Goal: Task Accomplishment & Management: Complete application form

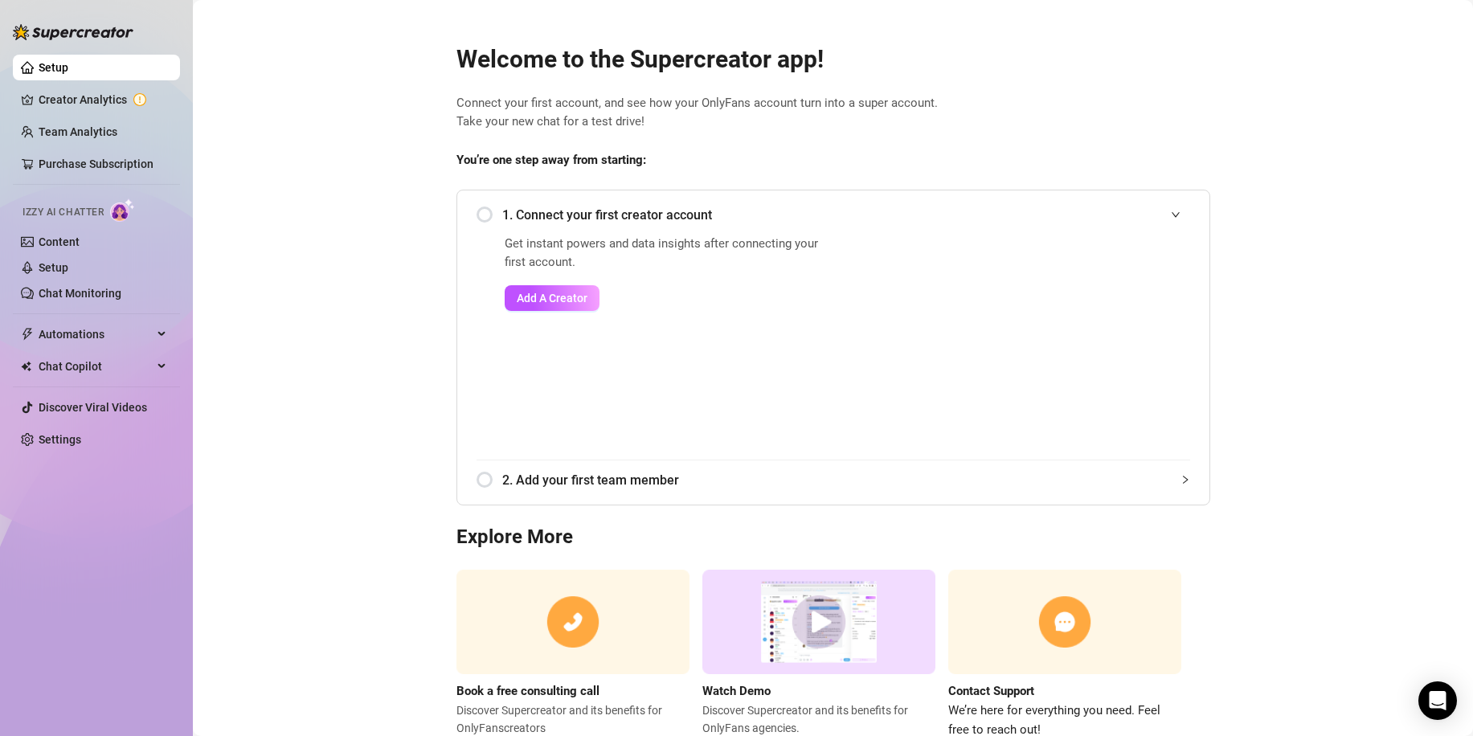
click at [505, 211] on span "1. Connect your first creator account" at bounding box center [846, 215] width 688 height 20
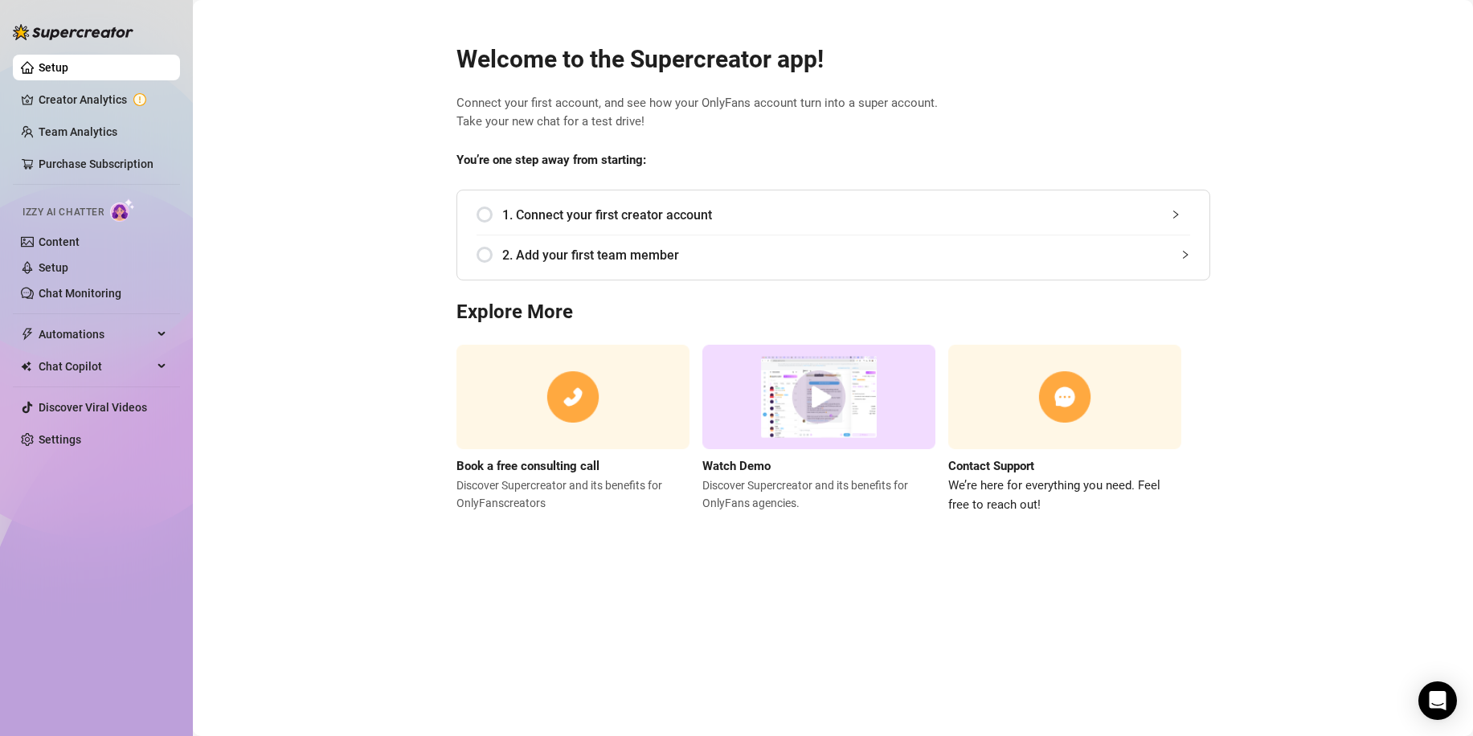
click at [479, 215] on div "1. Connect your first creator account Get instant powers and data insights afte…" at bounding box center [834, 235] width 754 height 91
click at [492, 216] on div "1. Connect your first creator account" at bounding box center [834, 214] width 714 height 39
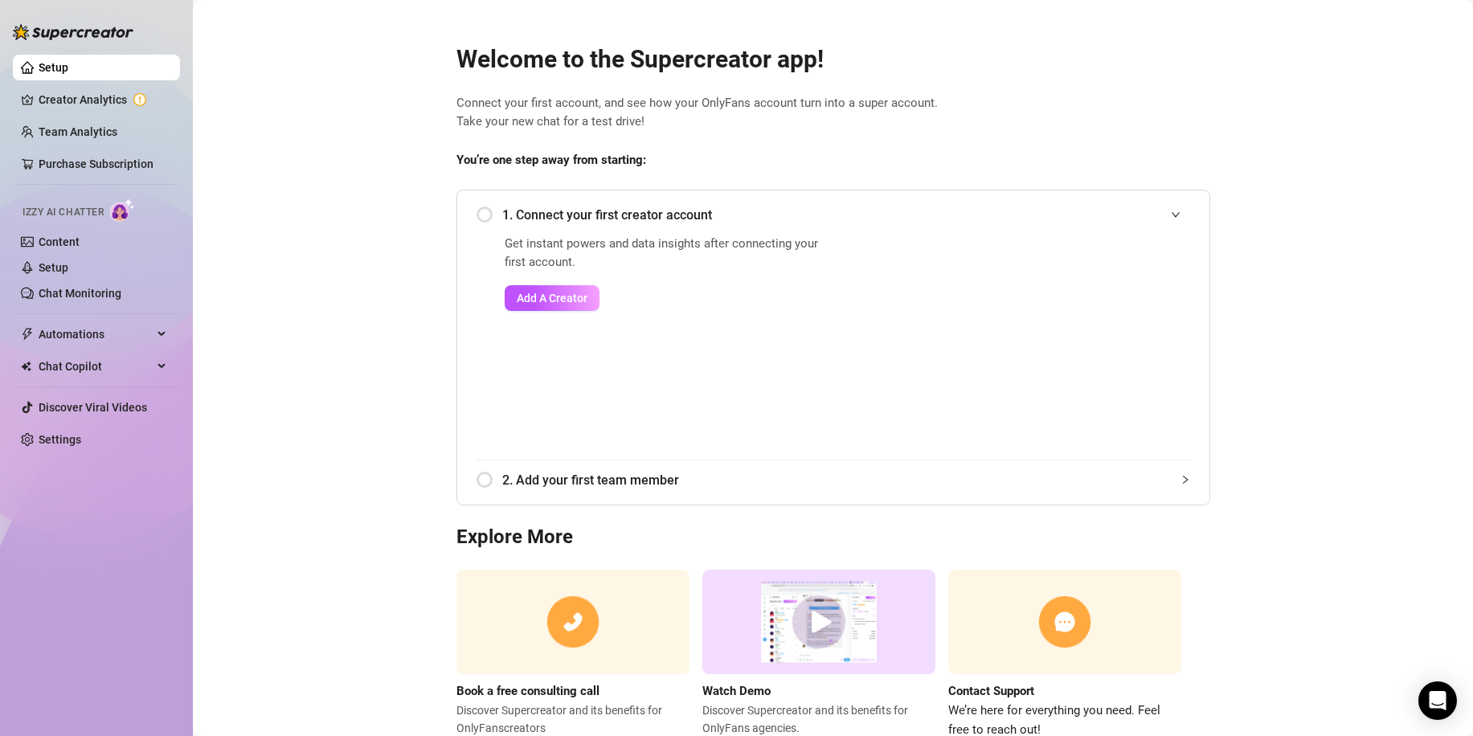
click at [477, 211] on div "1. Connect your first creator account" at bounding box center [834, 214] width 714 height 39
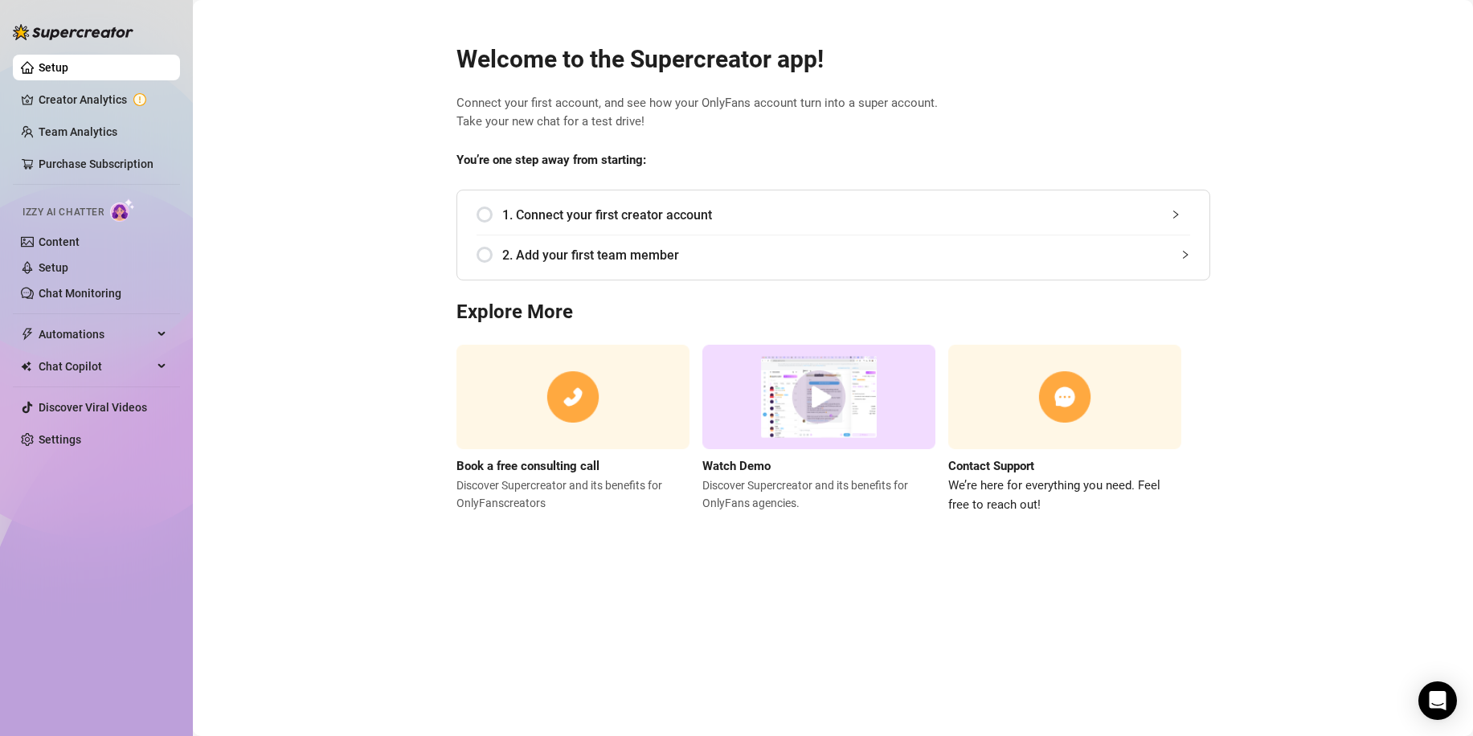
click at [477, 214] on div "1. Connect your first creator account" at bounding box center [834, 214] width 714 height 39
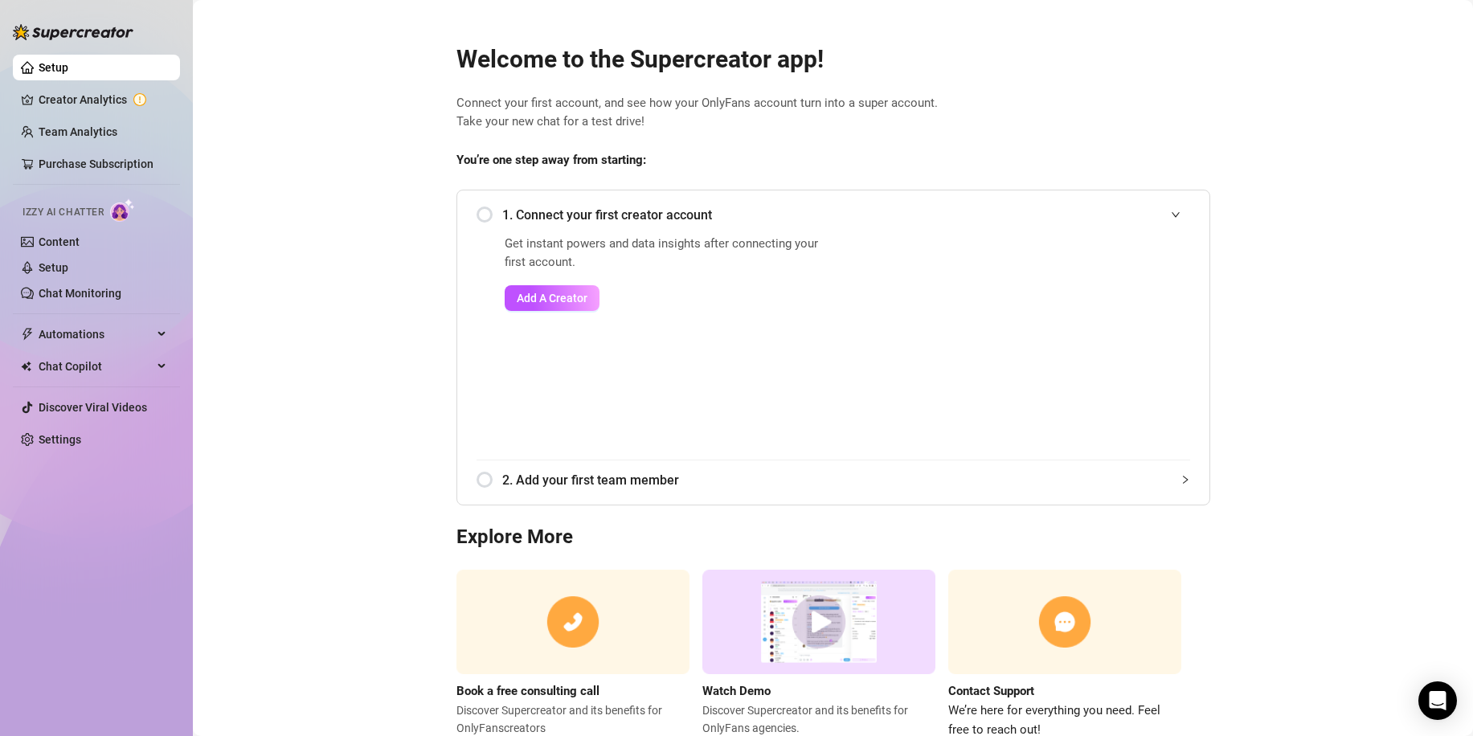
click at [333, 287] on main "Welcome to the Supercreator app! Connect your first account, and see how your O…" at bounding box center [833, 394] width 1280 height 788
click at [1421, 317] on main "Welcome to the Supercreator app! Connect your first account, and see how your O…" at bounding box center [833, 394] width 1280 height 788
click at [482, 211] on div "1. Connect your first creator account" at bounding box center [834, 214] width 714 height 39
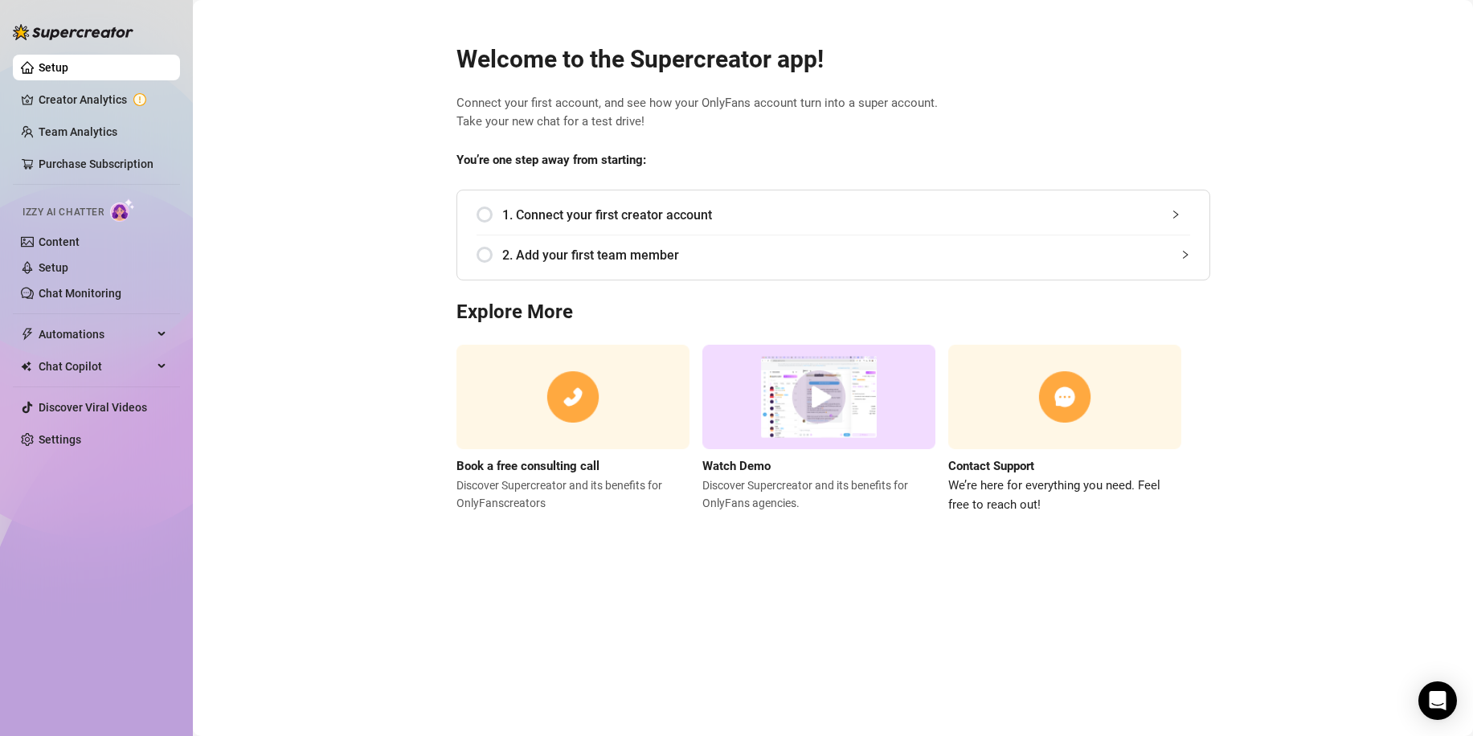
click at [594, 233] on div "1. Connect your first creator account" at bounding box center [834, 214] width 714 height 39
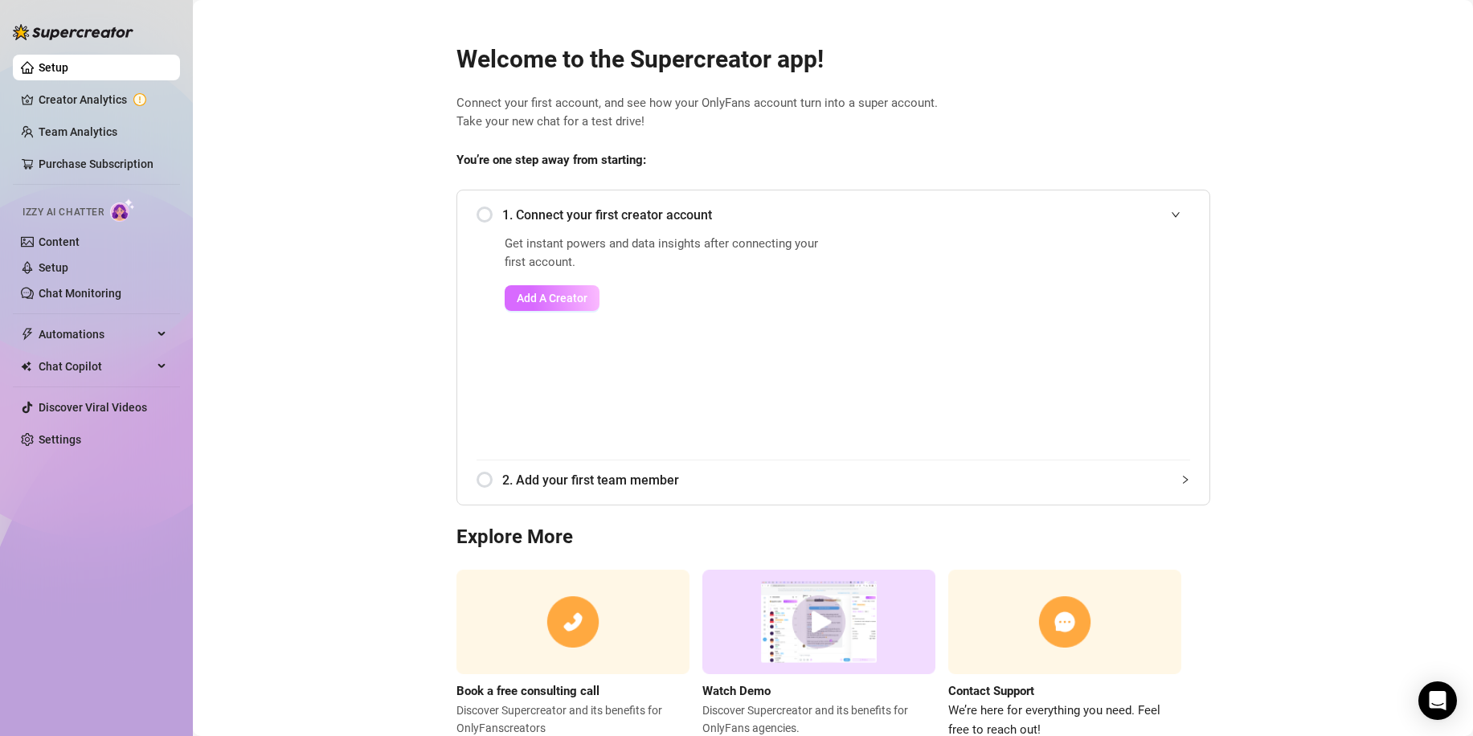
click at [579, 298] on span "Add A Creator" at bounding box center [552, 298] width 71 height 13
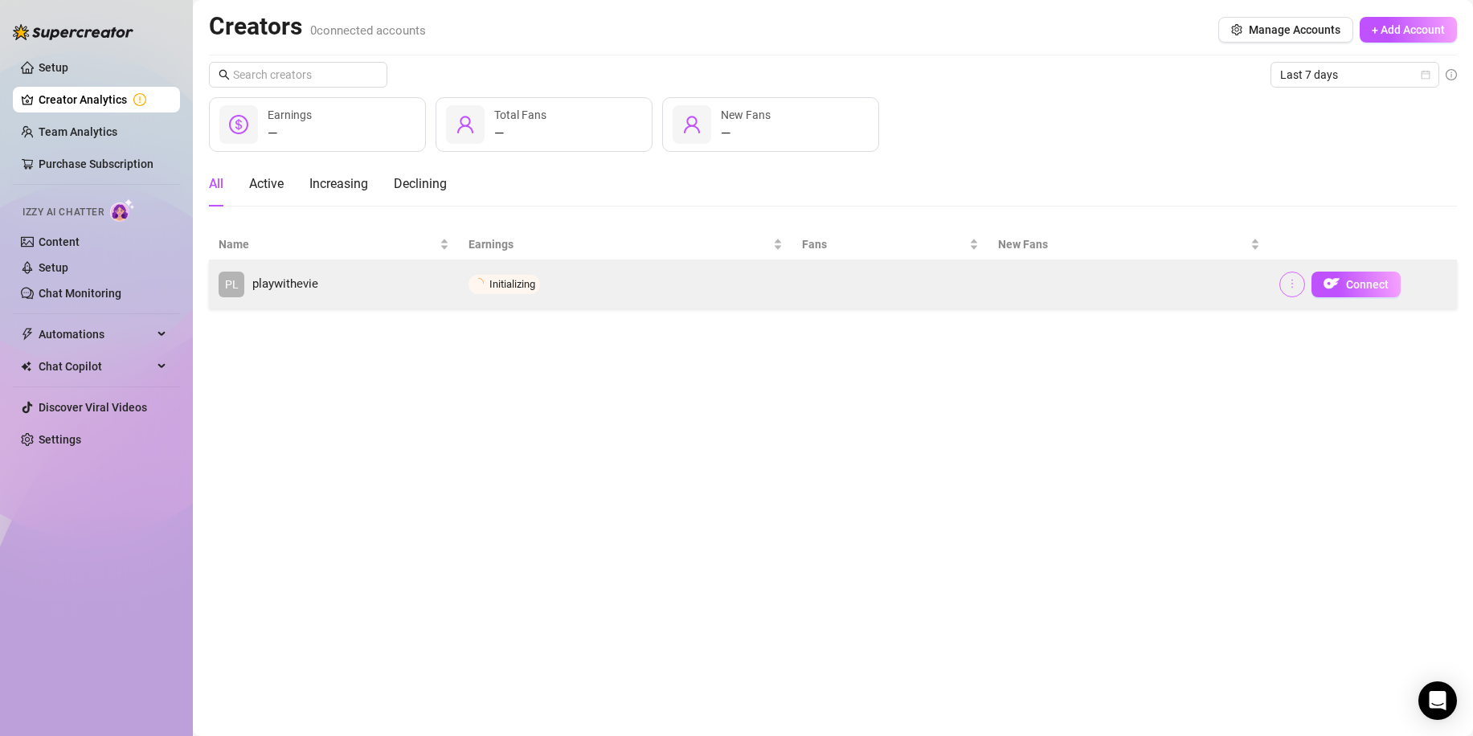
click at [1302, 283] on button "button" at bounding box center [1293, 285] width 26 height 26
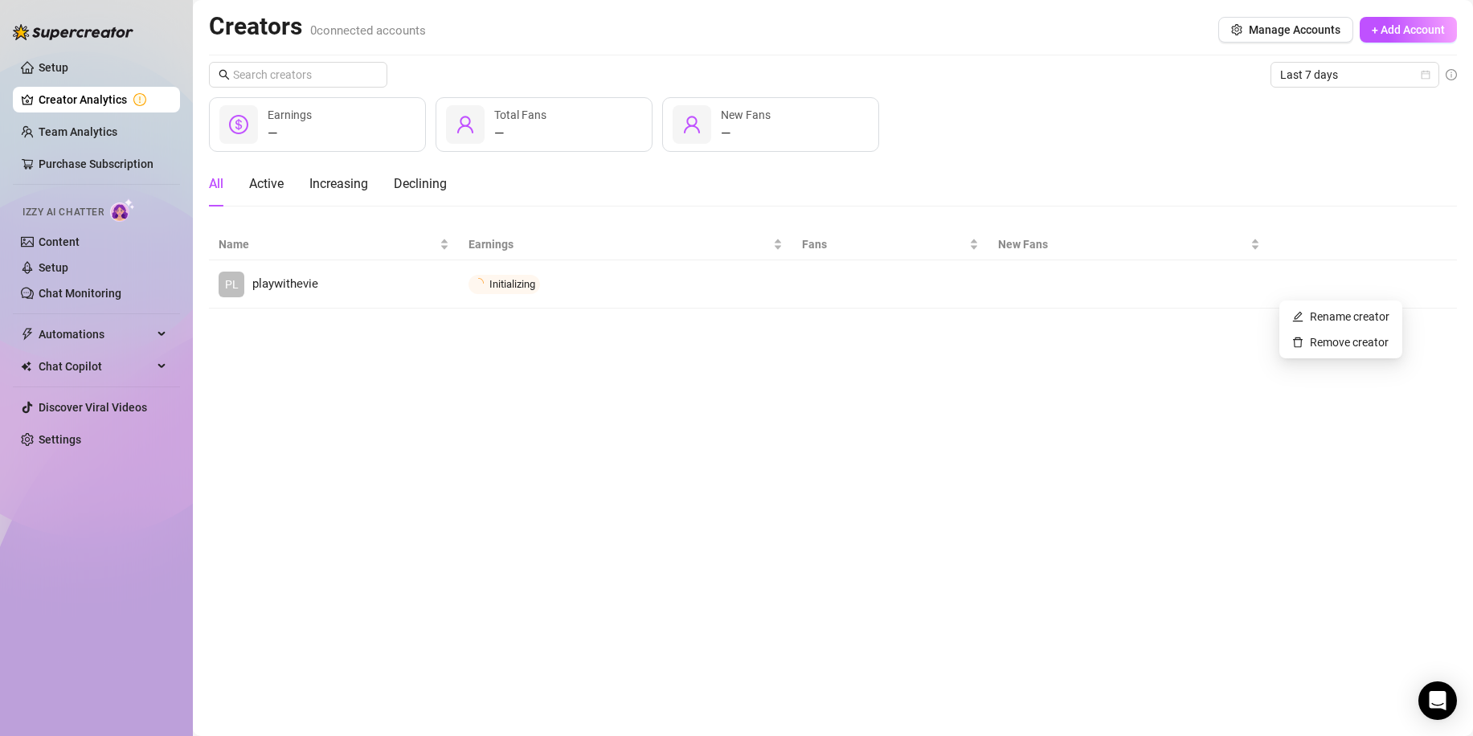
click at [1136, 325] on main "Creators 0 connected accounts Manage Accounts + Add Account Last 7 days — Earni…" at bounding box center [833, 368] width 1280 height 736
click at [463, 318] on main "Creators 0 connected accounts Manage Accounts + Add Account Last 7 days — Earni…" at bounding box center [833, 368] width 1280 height 736
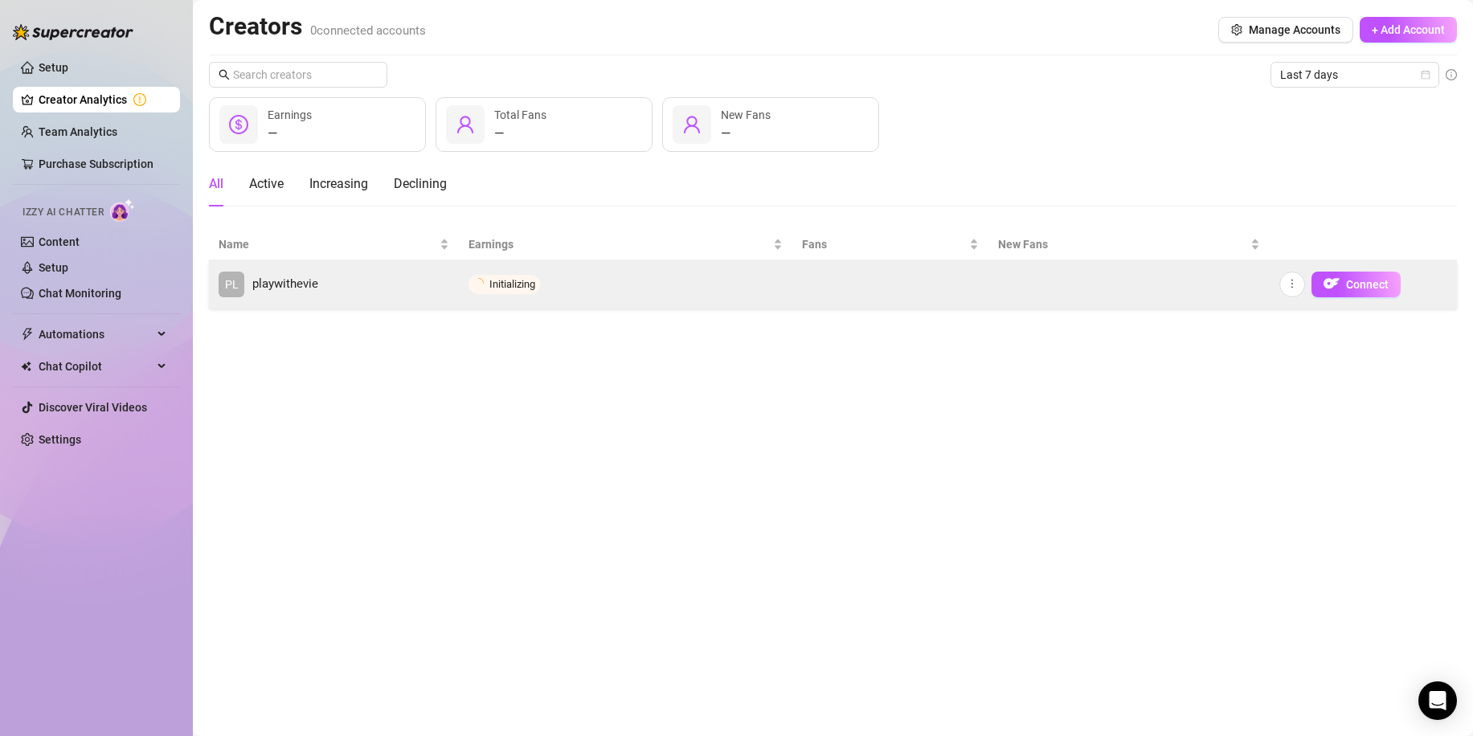
click at [437, 289] on link "PL playwithevie" at bounding box center [334, 285] width 231 height 26
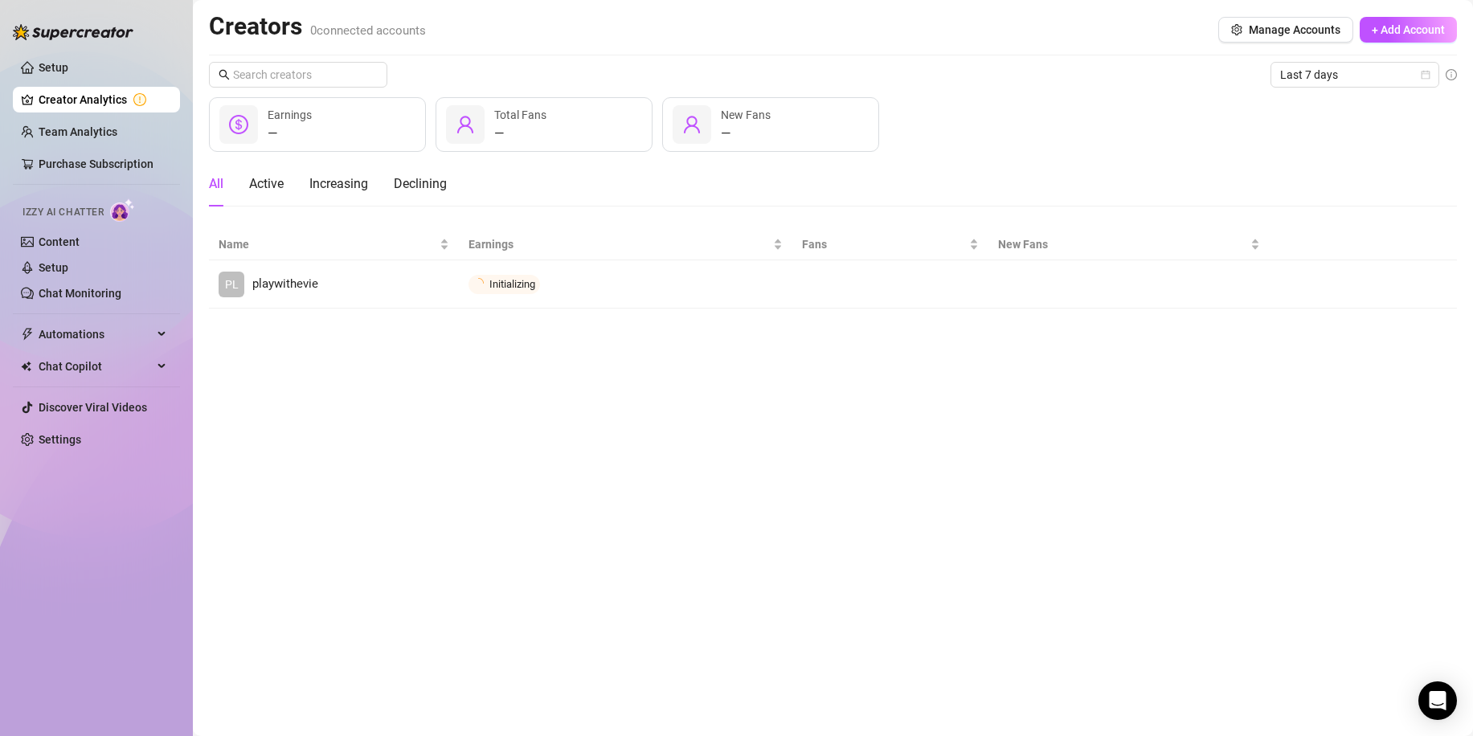
click at [1429, 230] on th at bounding box center [1363, 244] width 187 height 31
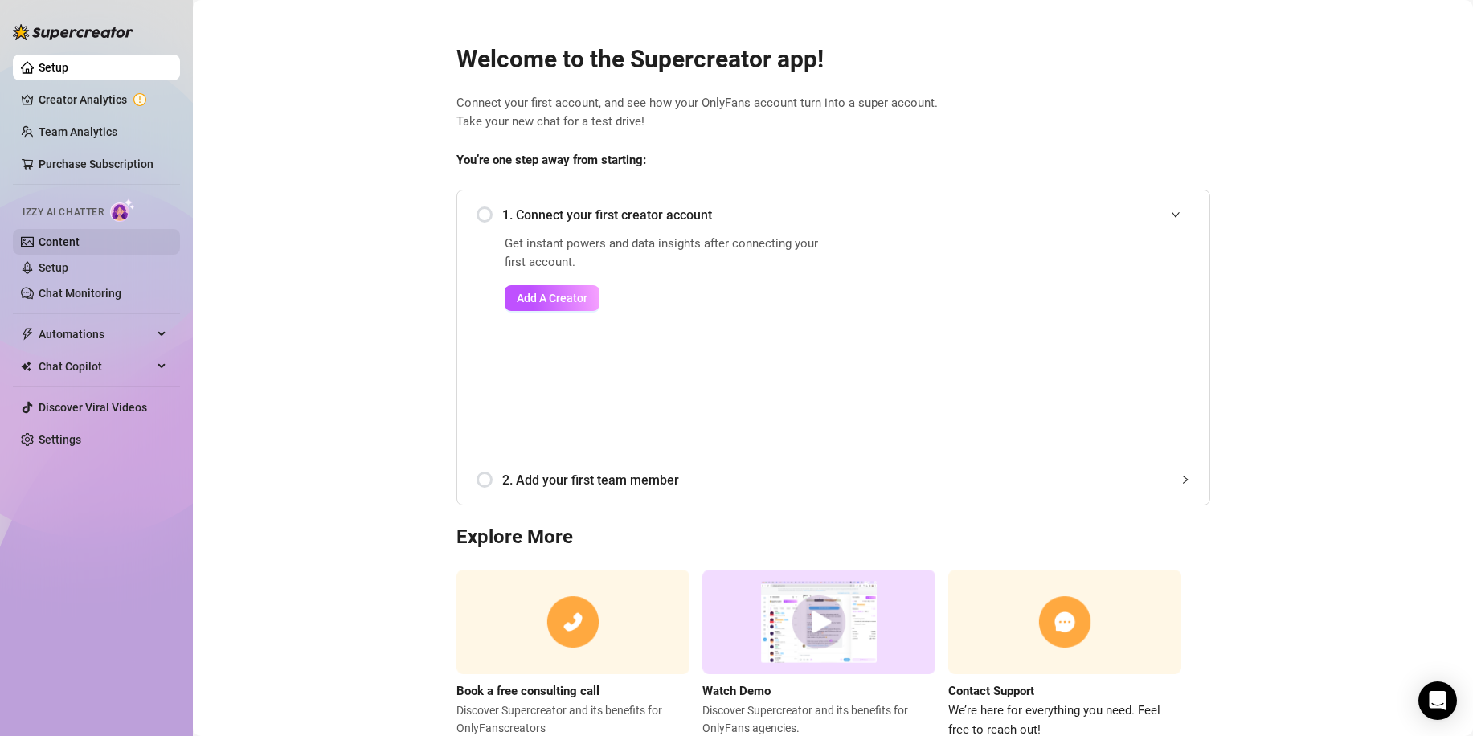
click at [68, 243] on link "Content" at bounding box center [59, 242] width 41 height 13
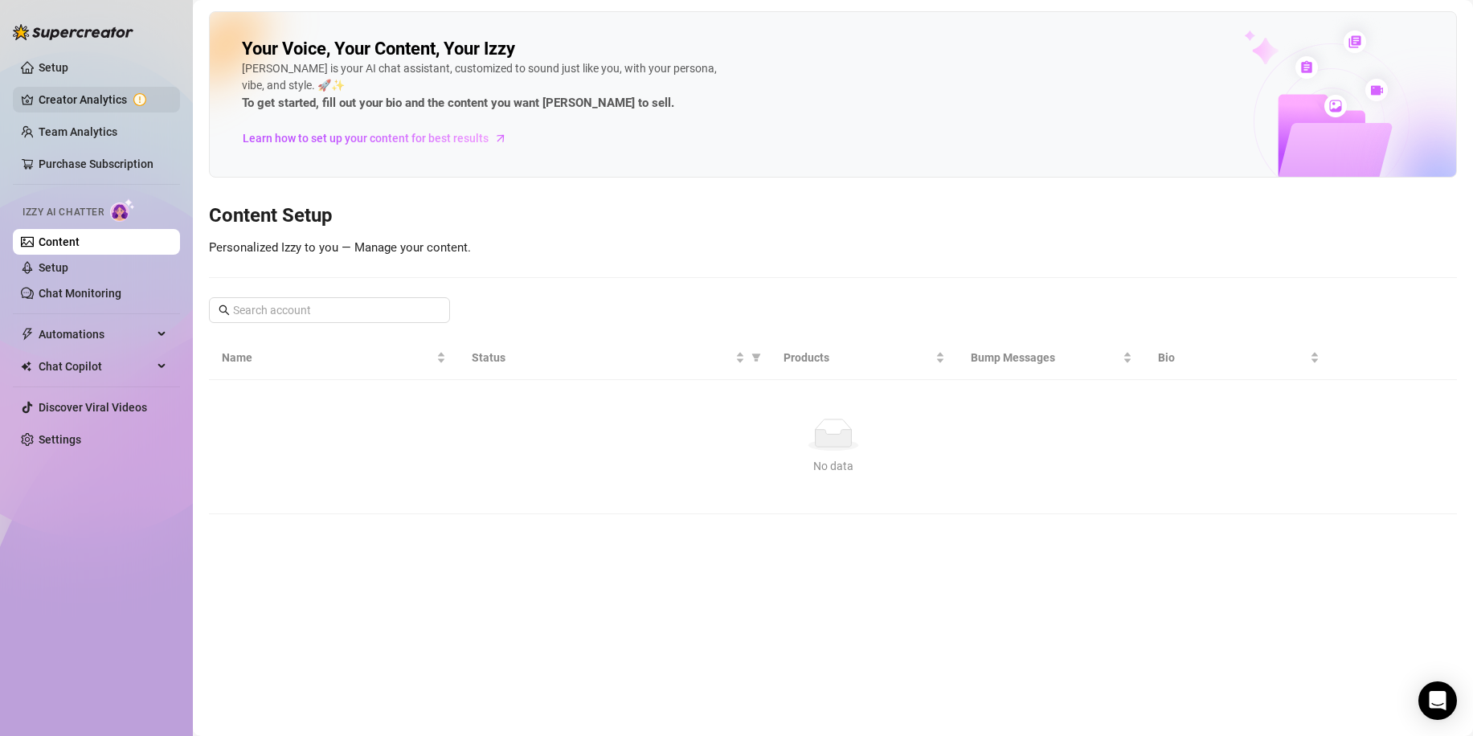
click at [105, 103] on link "Creator Analytics" at bounding box center [103, 100] width 129 height 26
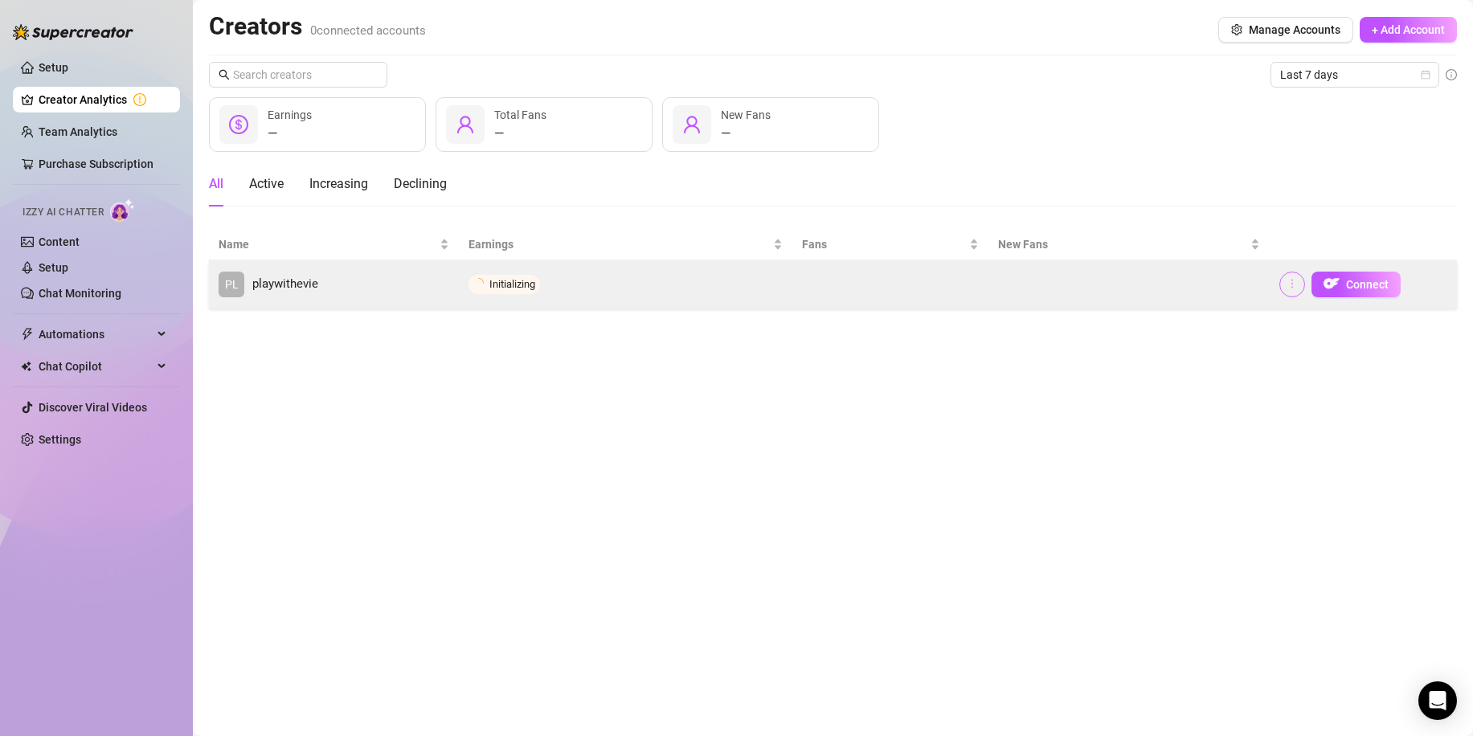
click at [1299, 289] on button "button" at bounding box center [1293, 285] width 26 height 26
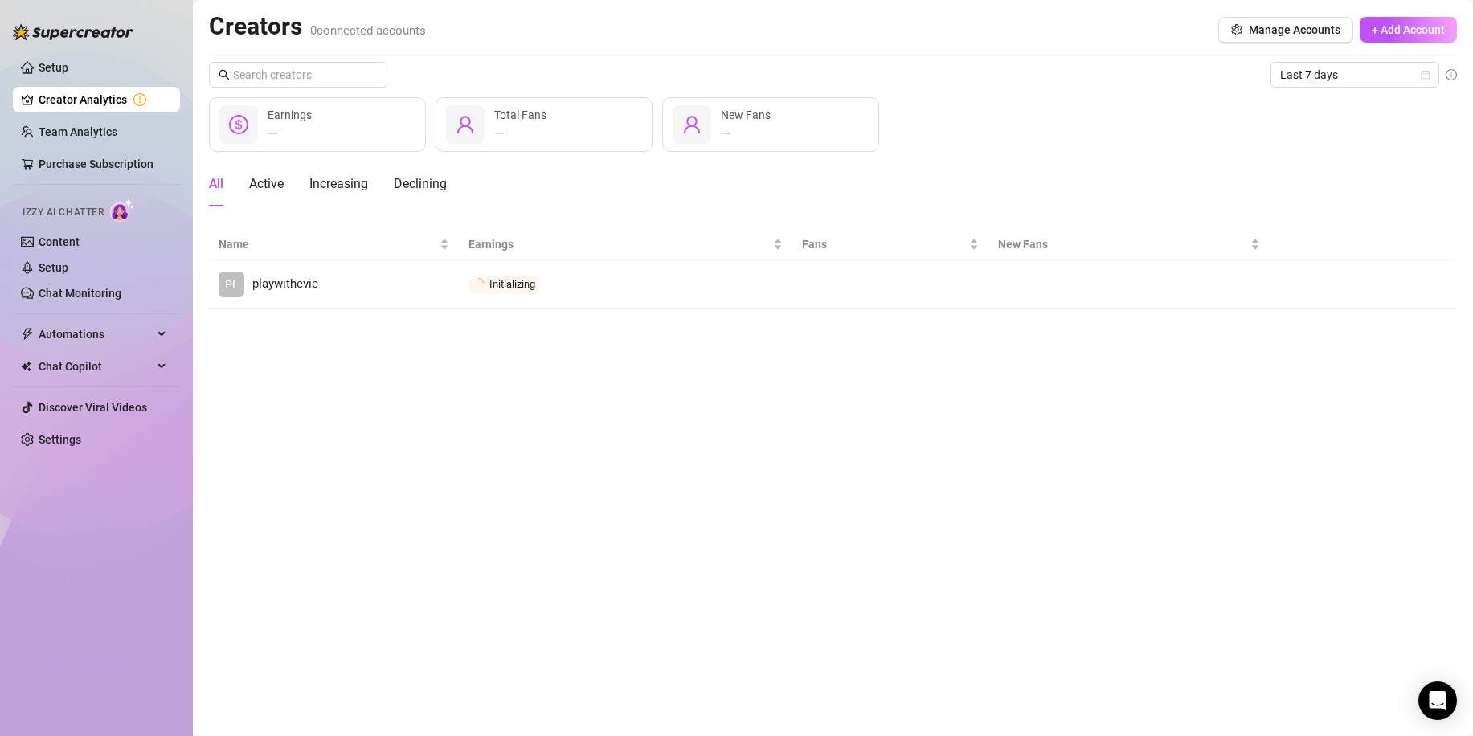
click at [1165, 165] on div "All Active Increasing Declining" at bounding box center [833, 184] width 1248 height 45
click at [1452, 259] on th at bounding box center [1363, 244] width 187 height 31
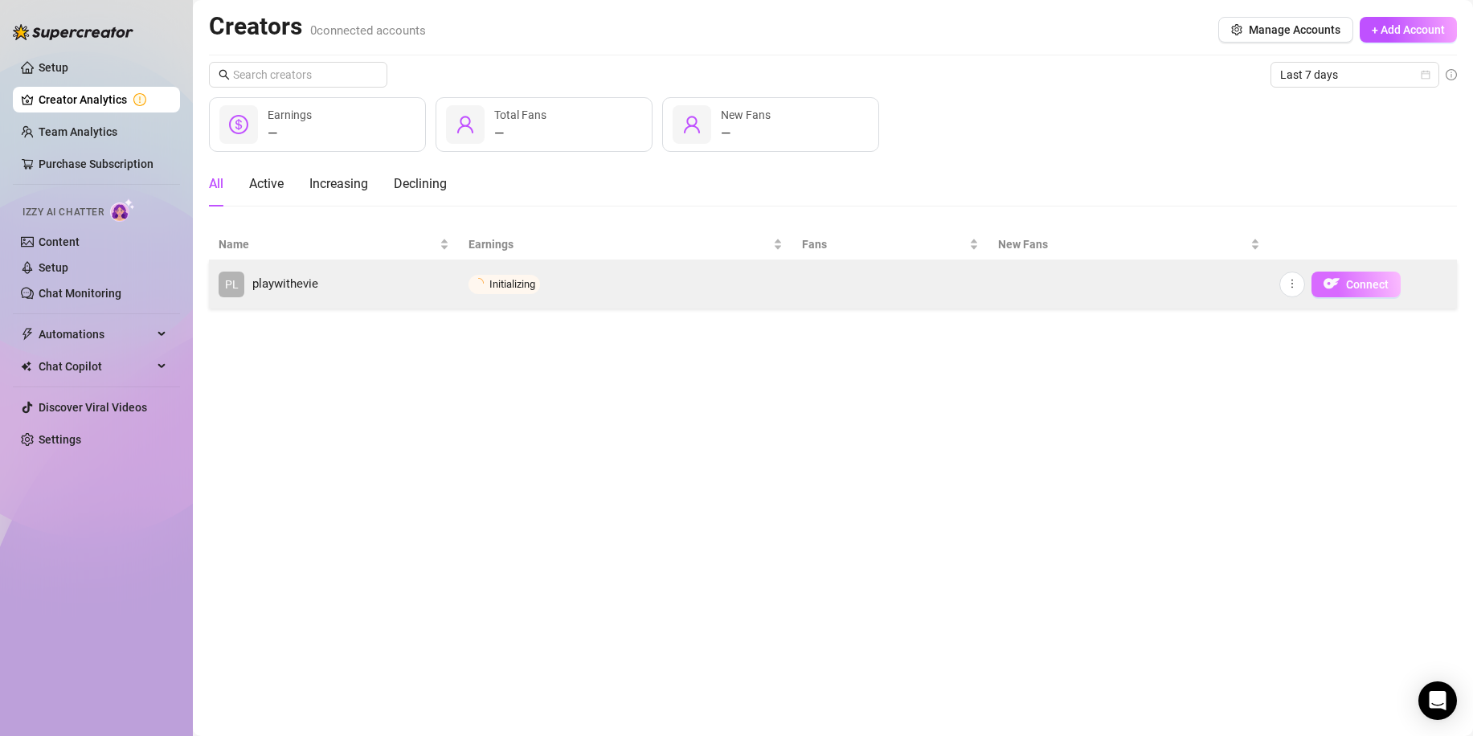
click at [1387, 278] on span "Connect" at bounding box center [1367, 284] width 43 height 13
click at [1332, 297] on button "Connect" at bounding box center [1356, 285] width 89 height 26
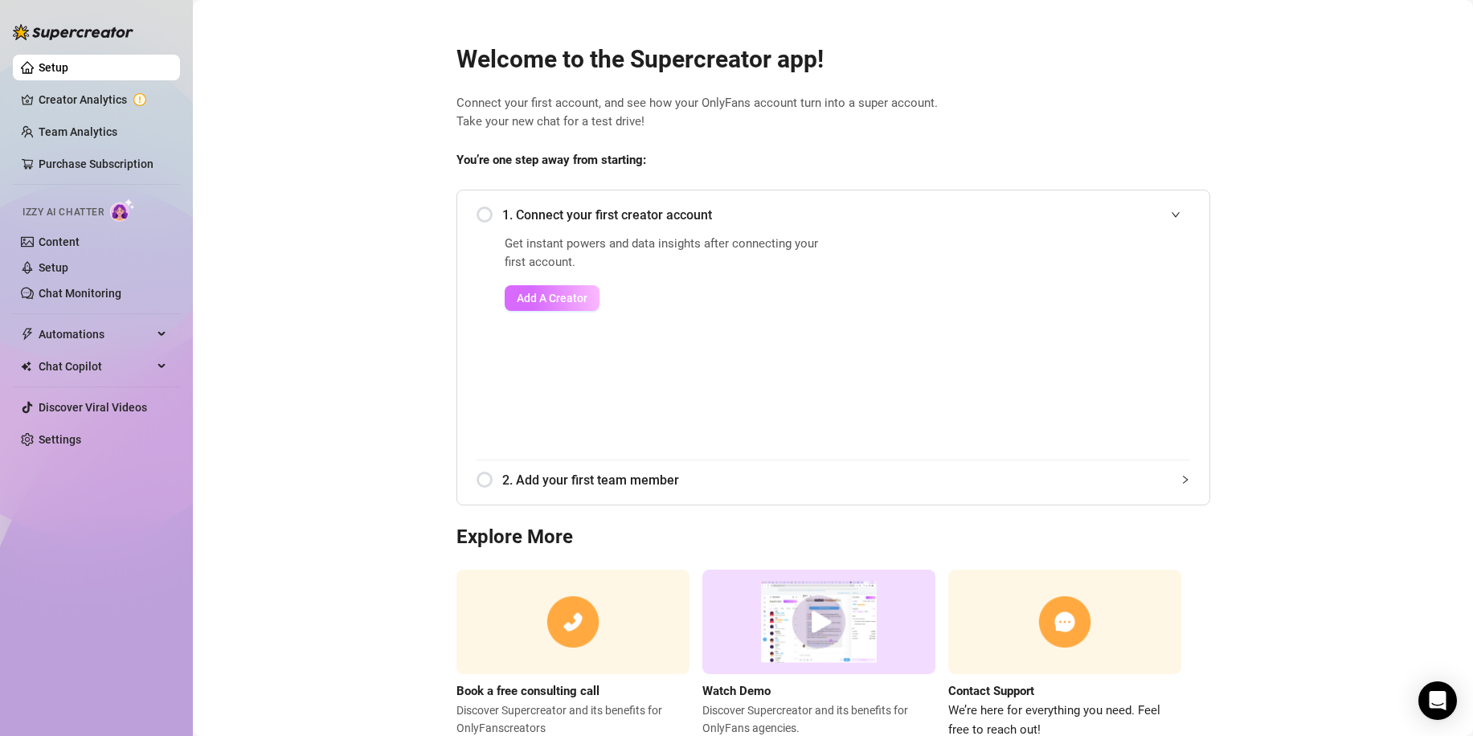
click at [549, 301] on span "Add A Creator" at bounding box center [552, 298] width 71 height 13
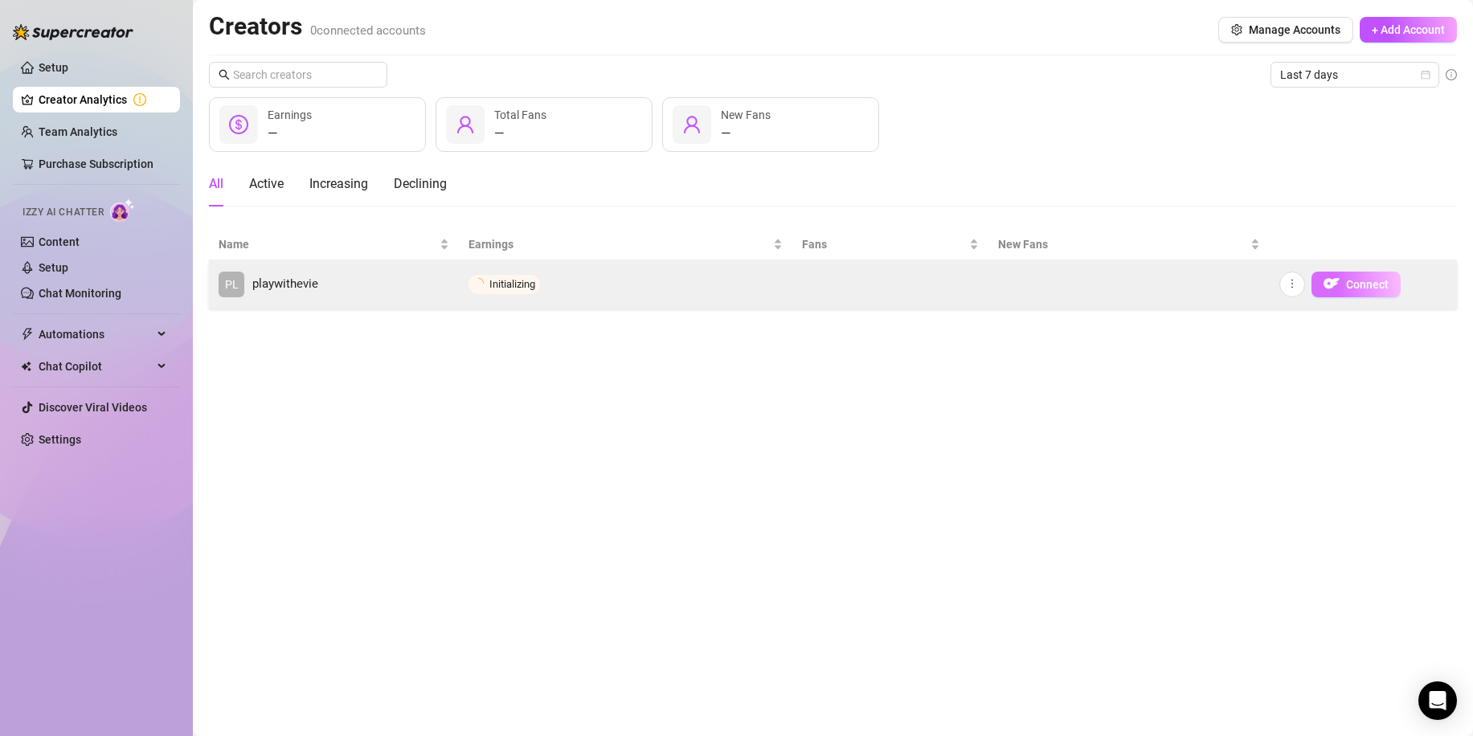
click at [1382, 278] on span "Connect" at bounding box center [1367, 284] width 43 height 13
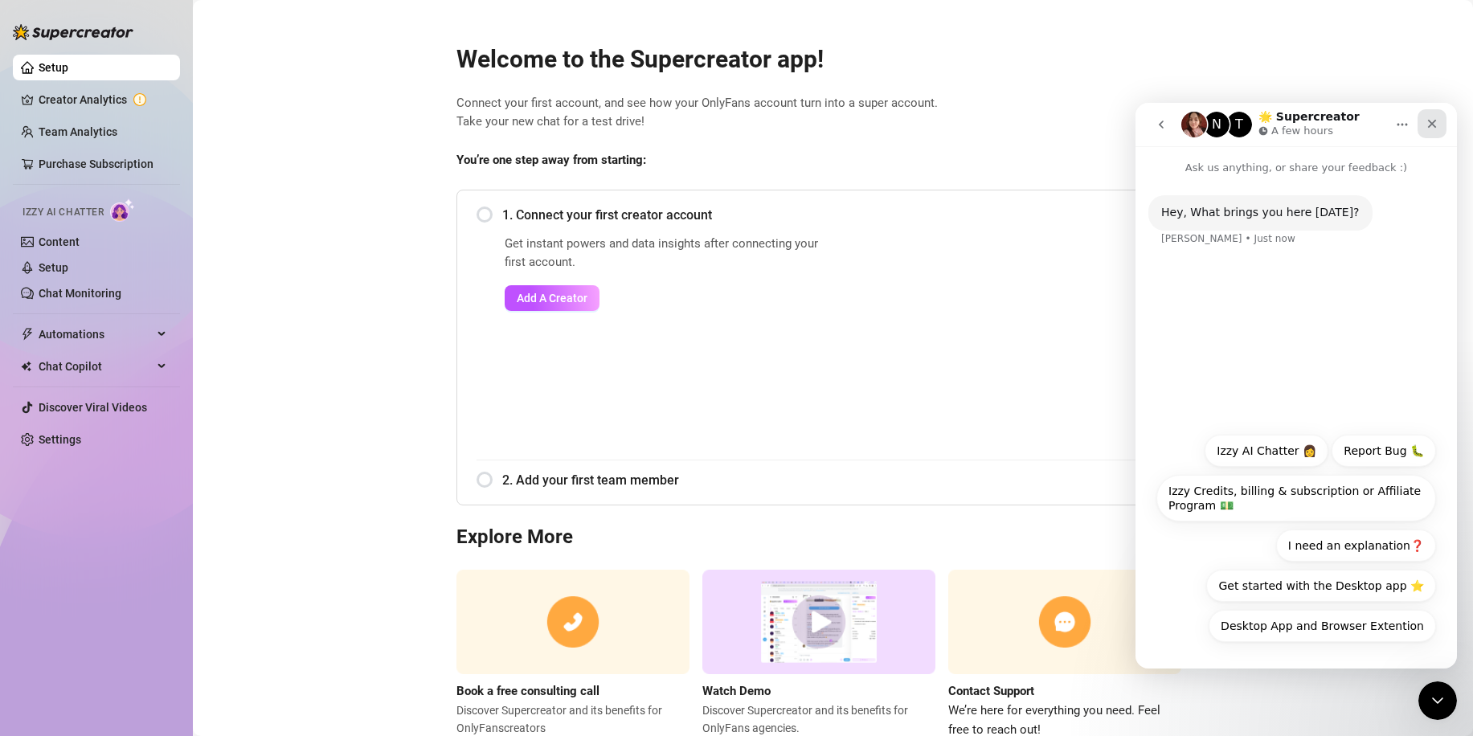
click at [1431, 118] on icon "Close" at bounding box center [1432, 123] width 13 height 13
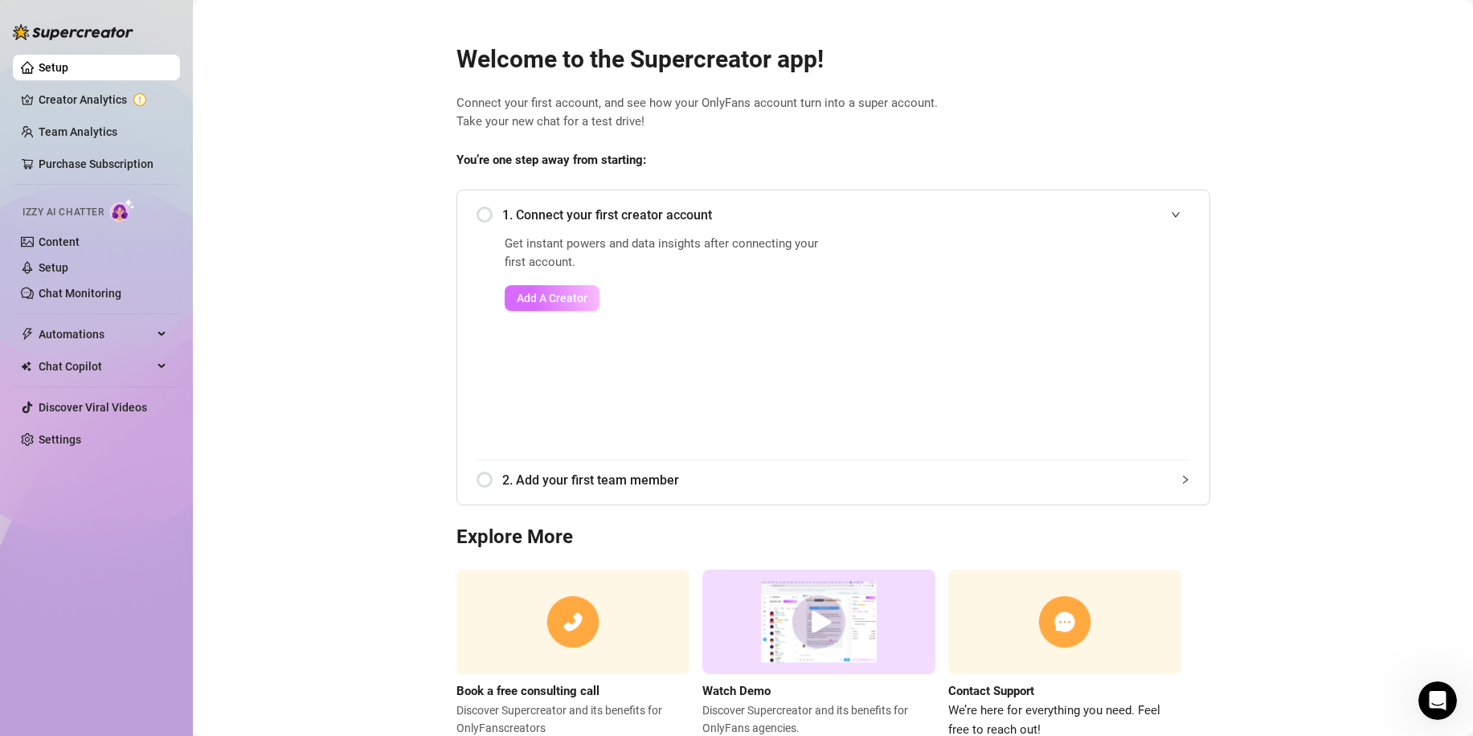
click at [517, 305] on span "Add A Creator" at bounding box center [552, 298] width 71 height 13
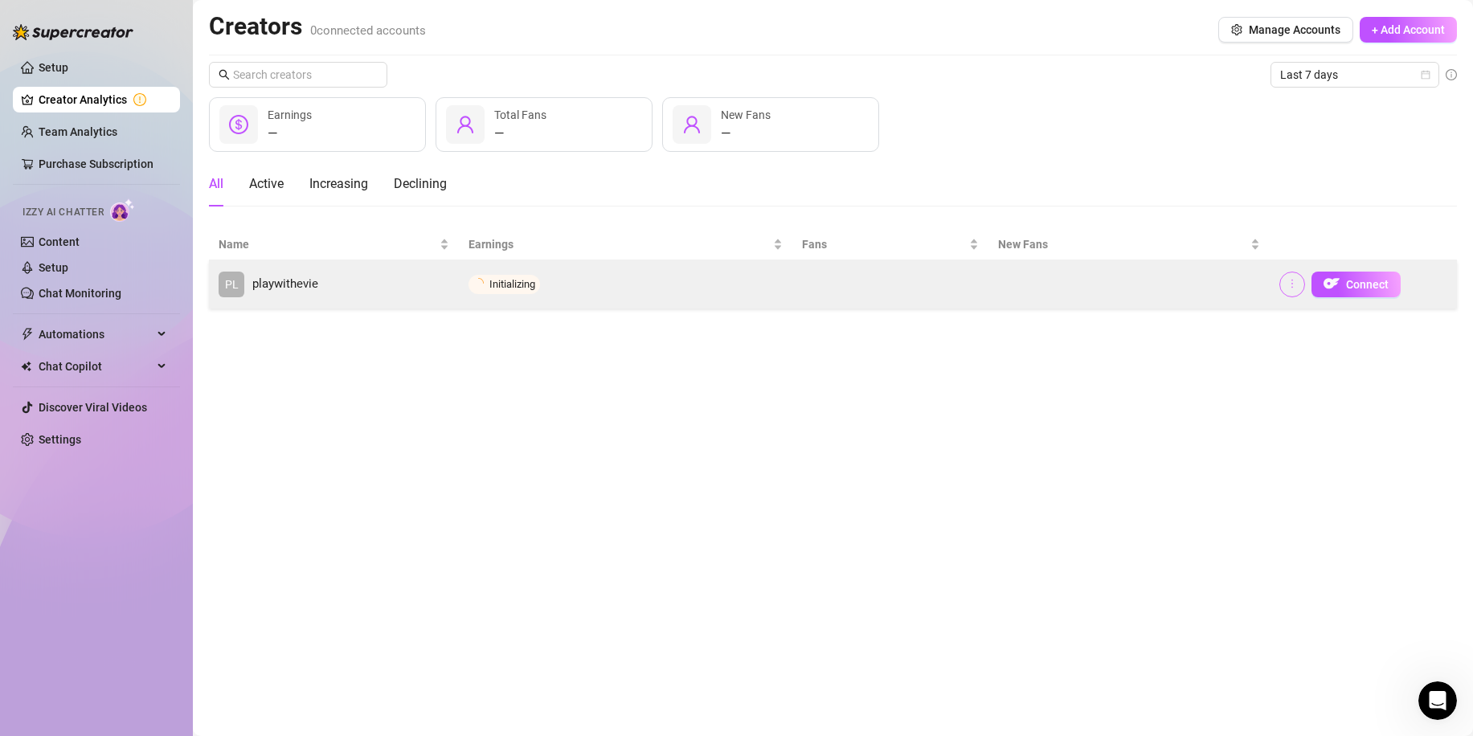
click at [1301, 283] on button "button" at bounding box center [1293, 285] width 26 height 26
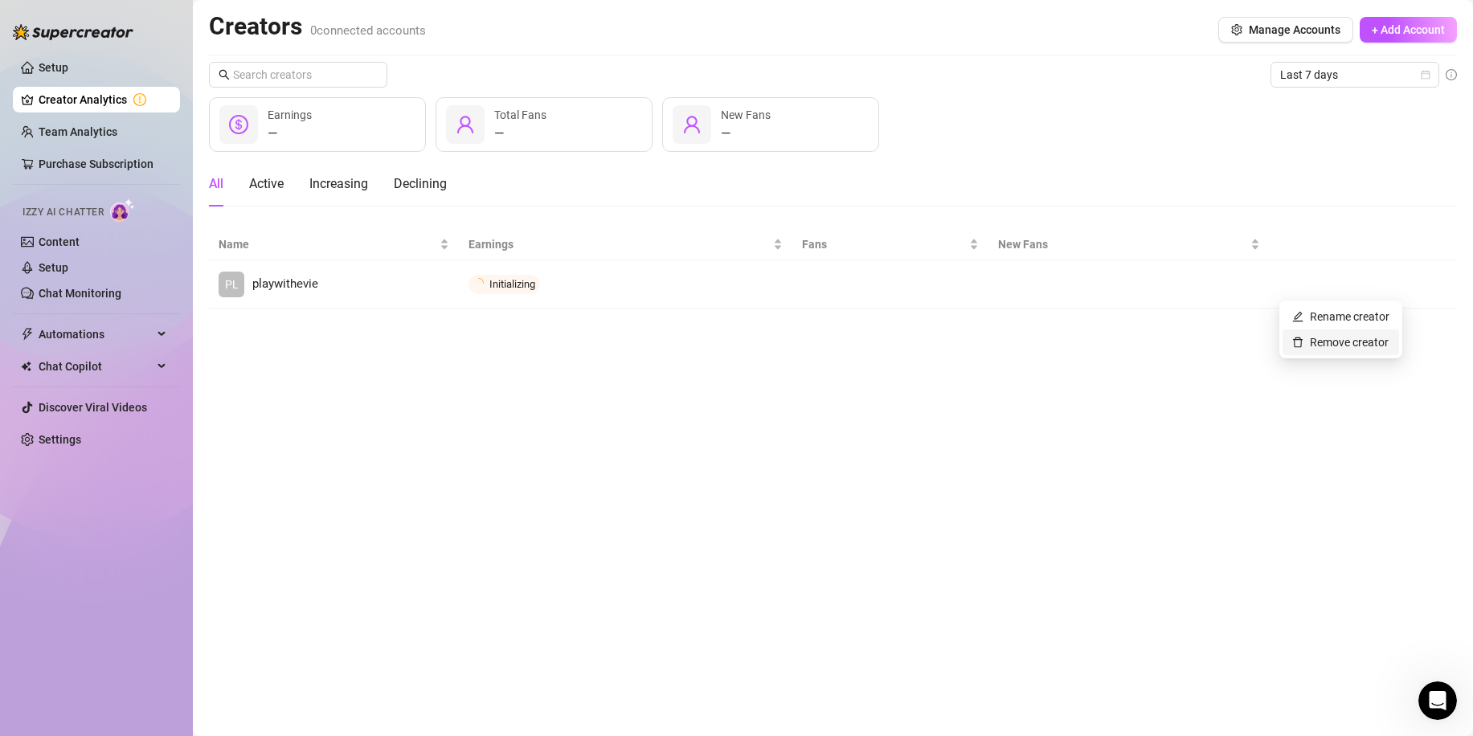
click at [1313, 342] on link "Remove creator" at bounding box center [1341, 342] width 96 height 13
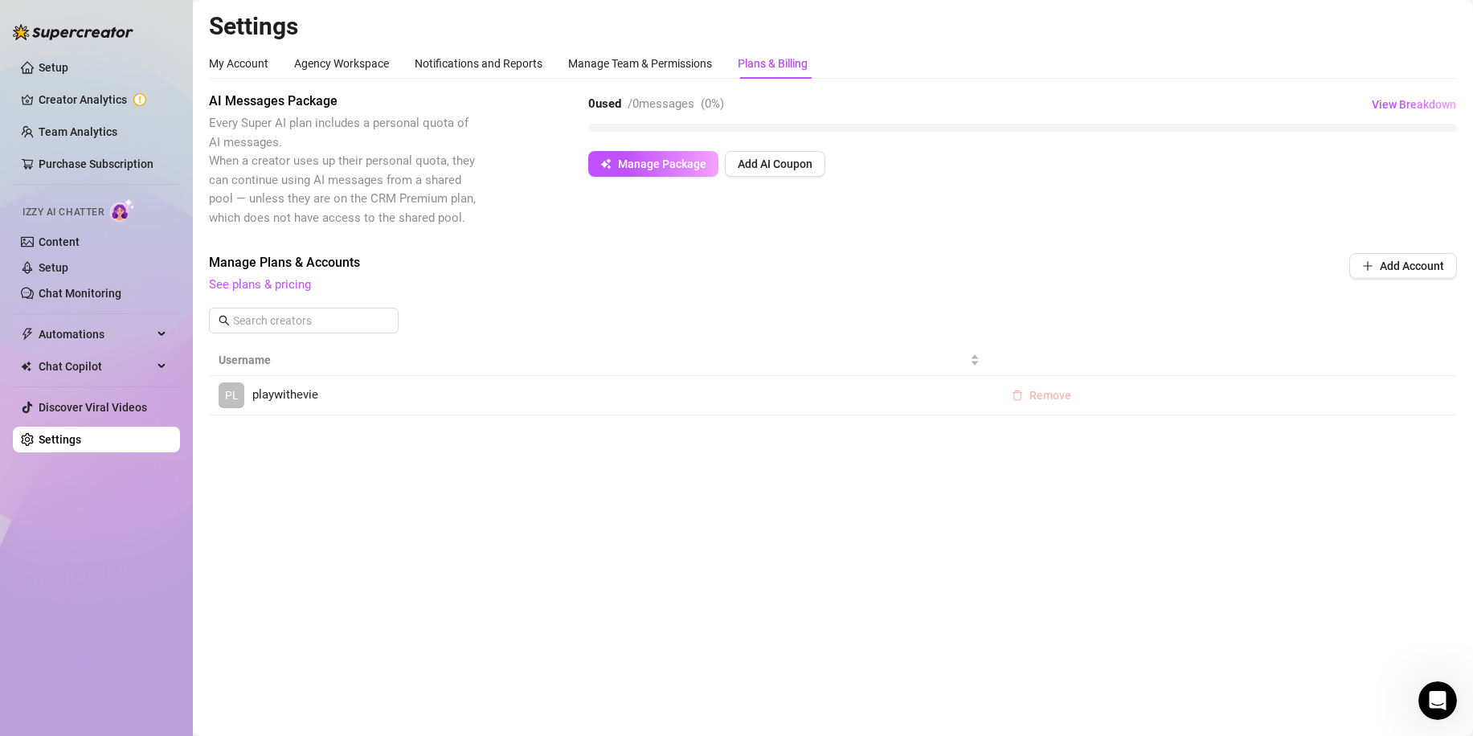
click at [1026, 400] on button "Remove" at bounding box center [1041, 396] width 85 height 26
click at [1150, 353] on span "OK" at bounding box center [1148, 353] width 15 height 13
click at [55, 72] on link "Setup" at bounding box center [54, 67] width 30 height 13
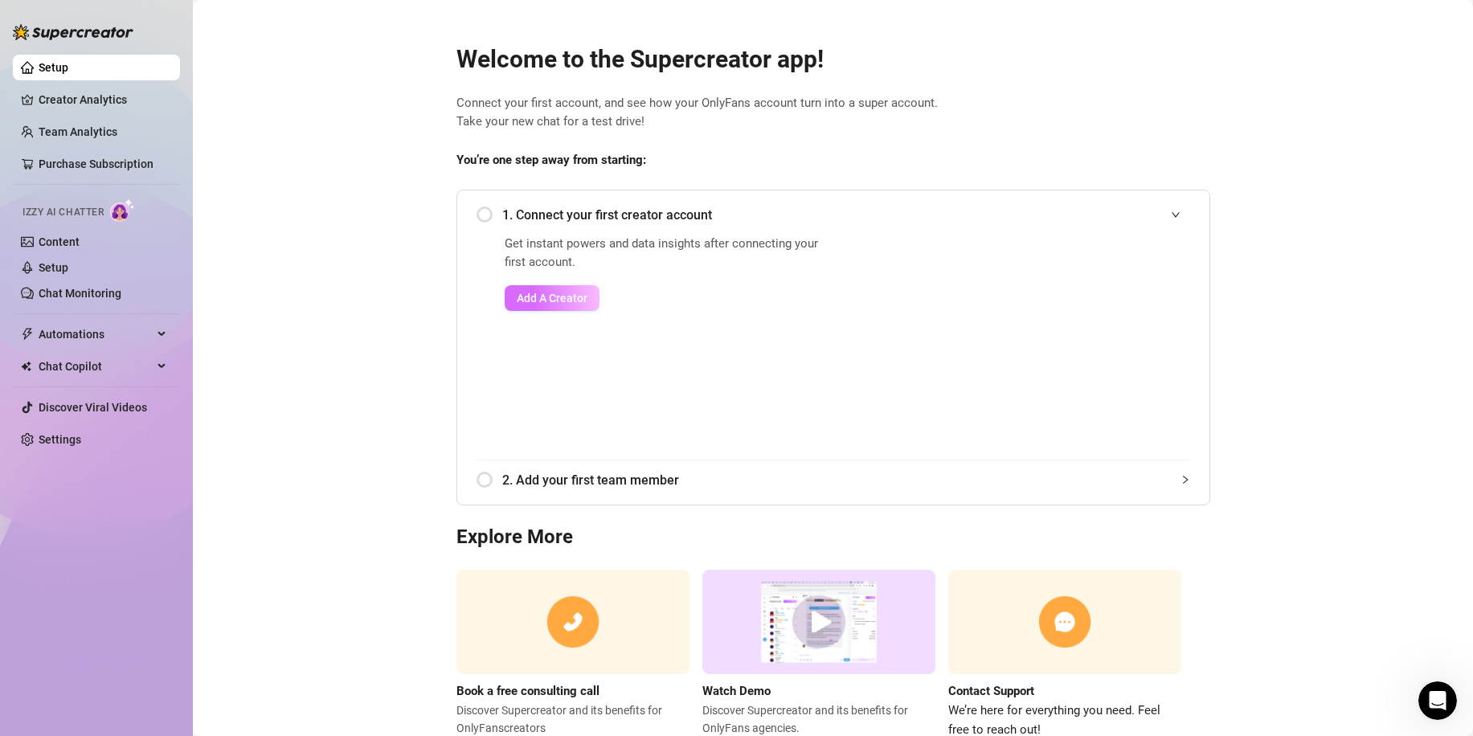
click at [538, 293] on span "Add A Creator" at bounding box center [552, 298] width 71 height 13
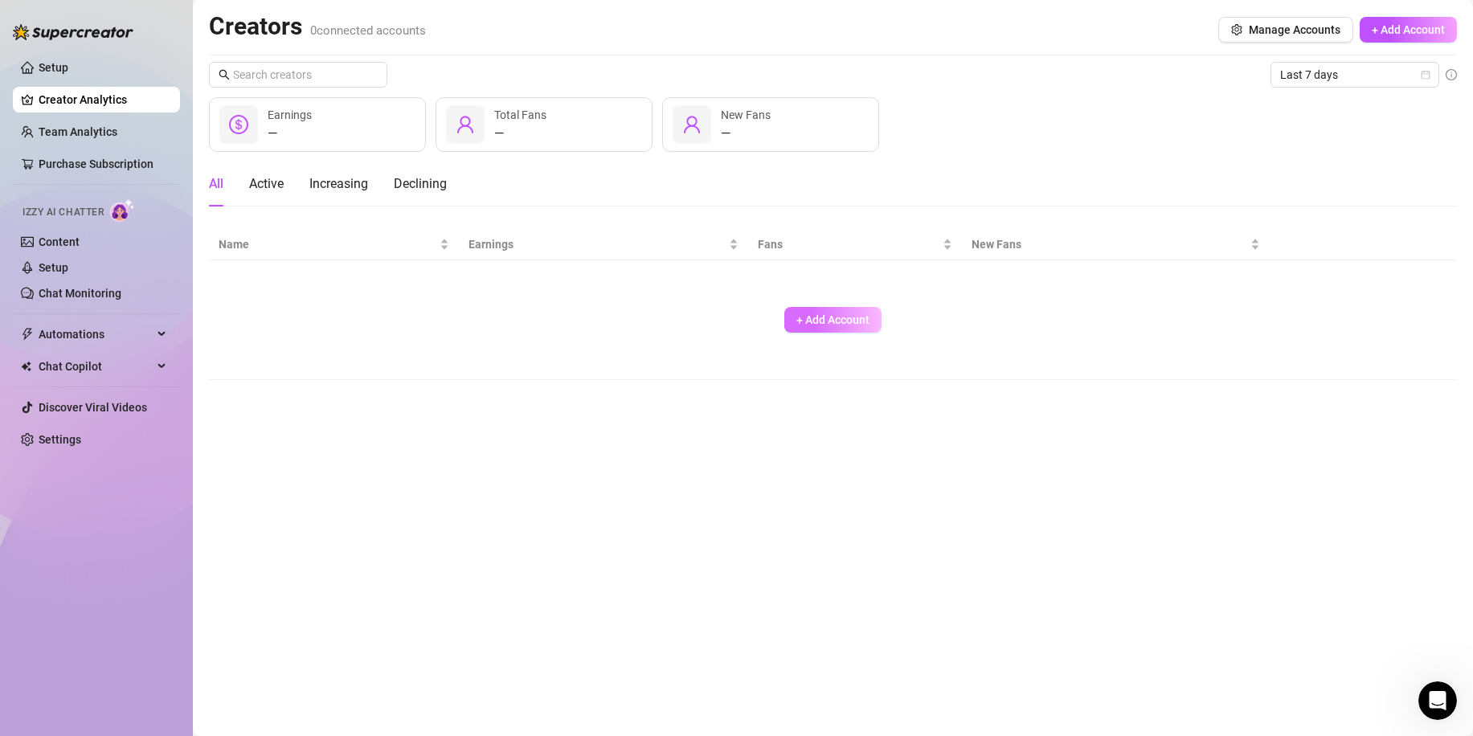
click at [871, 318] on button "+ Add Account" at bounding box center [833, 320] width 97 height 26
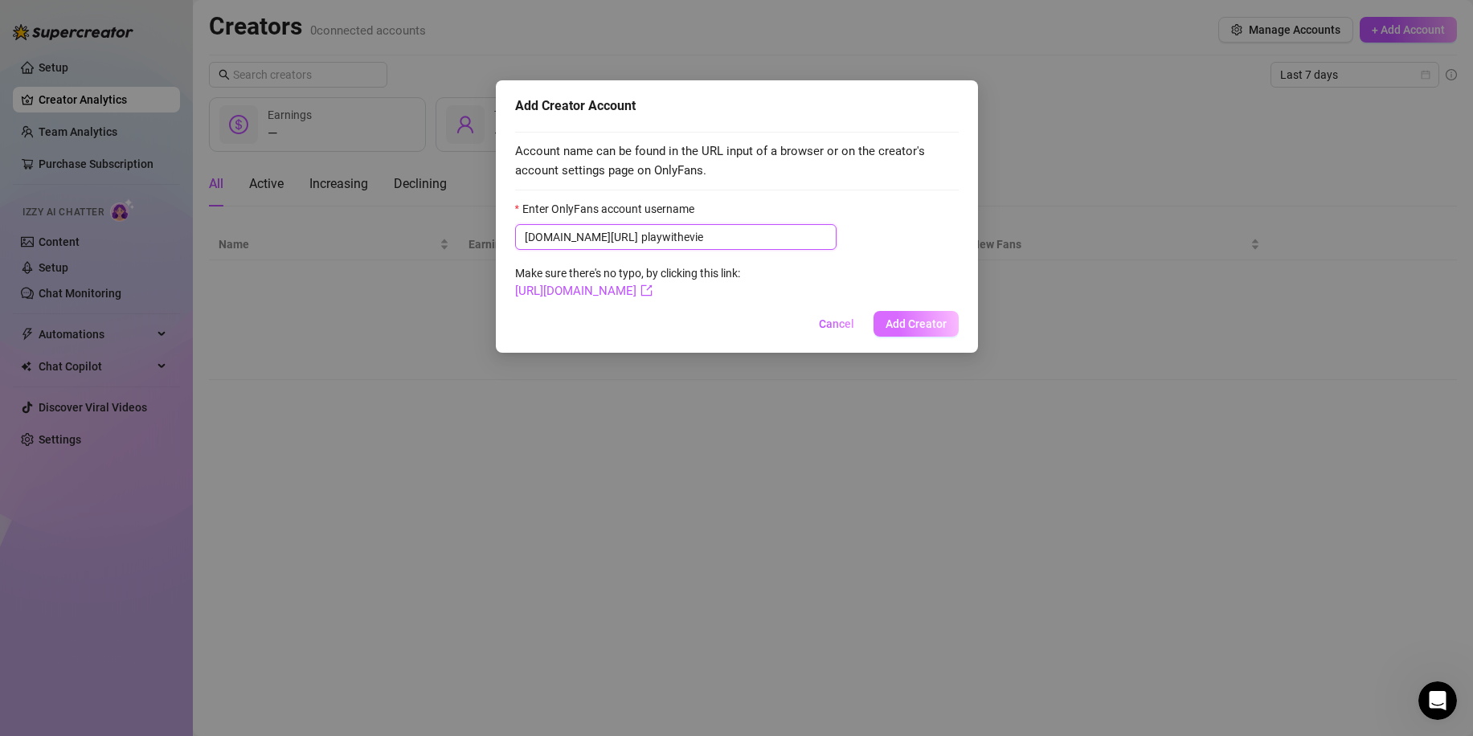
type input "playwithevie"
click at [922, 334] on button "Add Creator" at bounding box center [916, 324] width 85 height 26
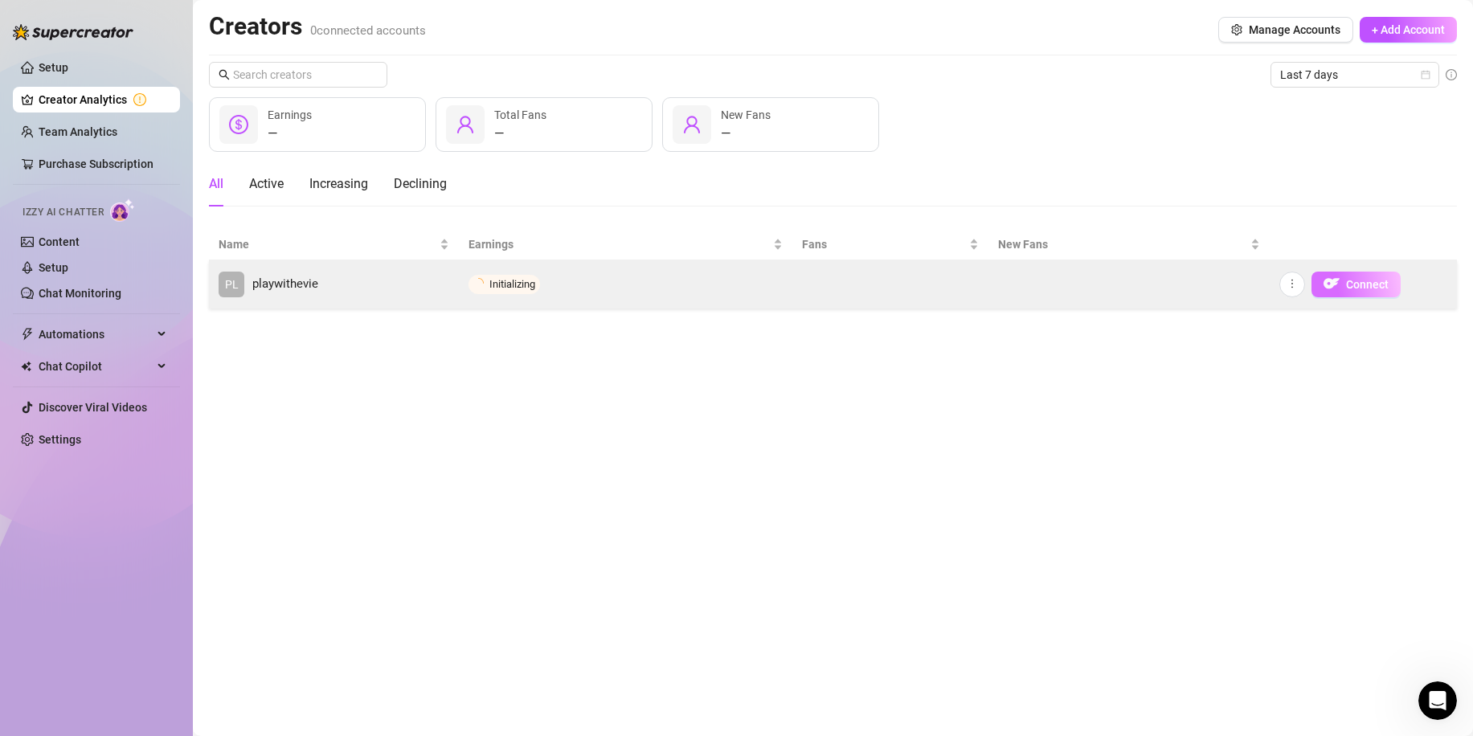
click at [1373, 281] on span "Connect" at bounding box center [1367, 284] width 43 height 13
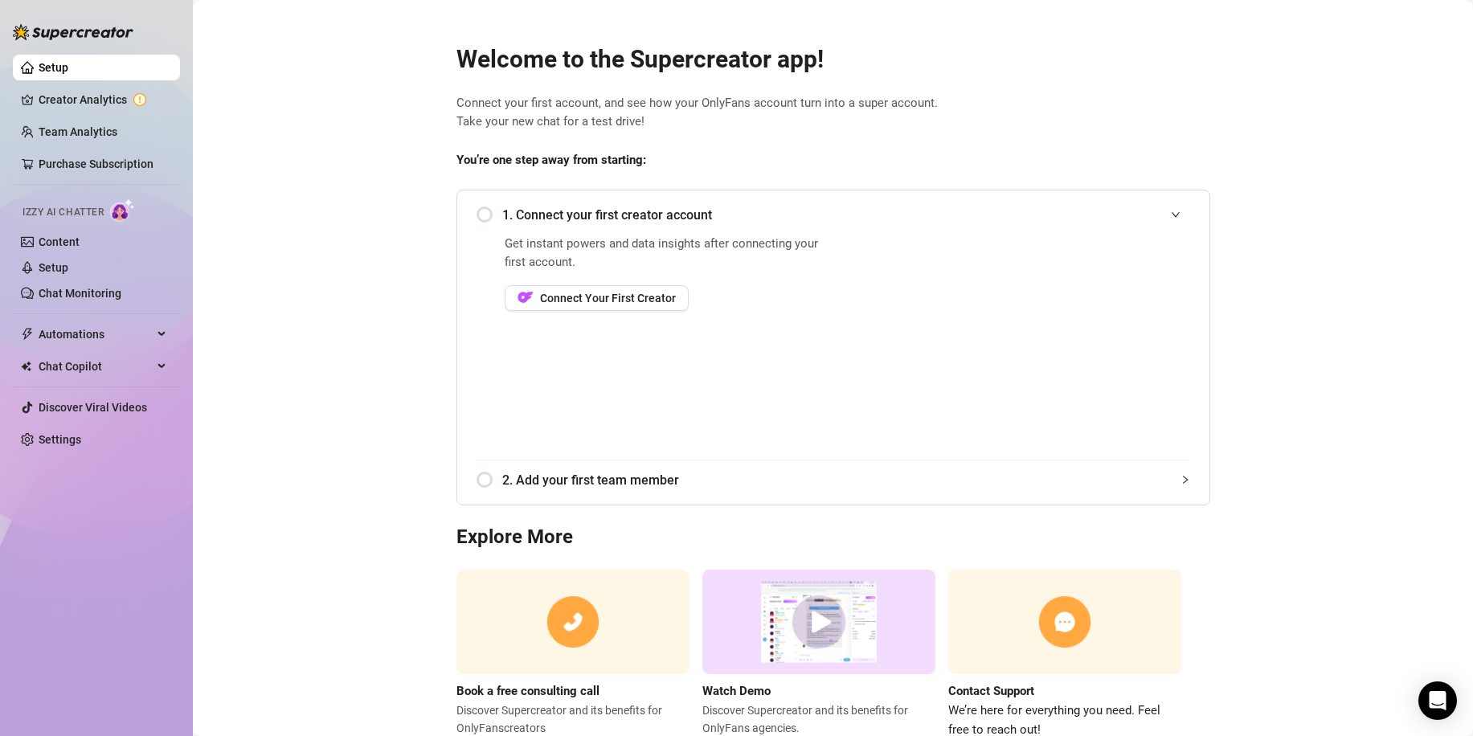
click at [1415, 158] on main "Welcome to the Supercreator app! Connect your first account, and see how your O…" at bounding box center [833, 394] width 1280 height 788
click at [96, 97] on link "Creator Analytics" at bounding box center [103, 100] width 129 height 26
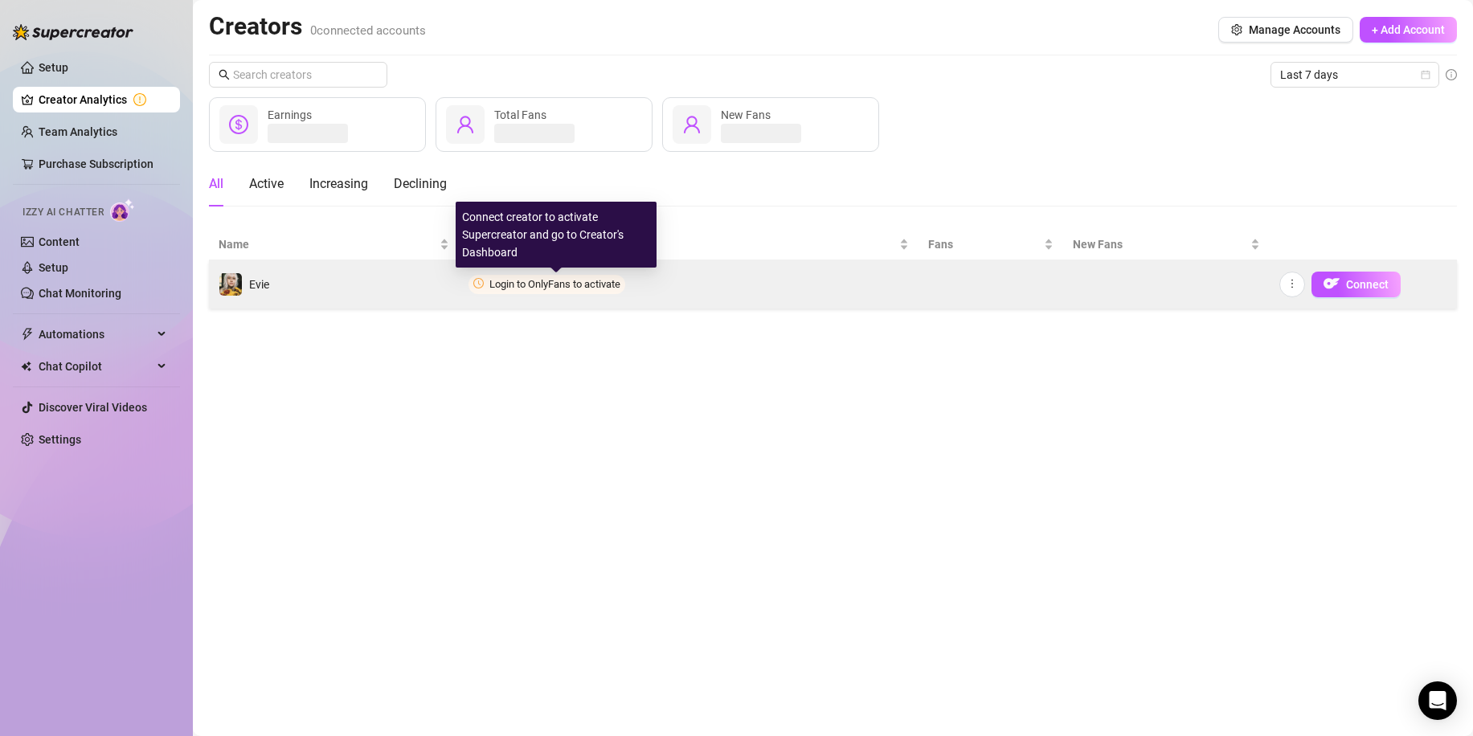
click at [538, 285] on span "Login to OnlyFans to activate" at bounding box center [555, 284] width 131 height 12
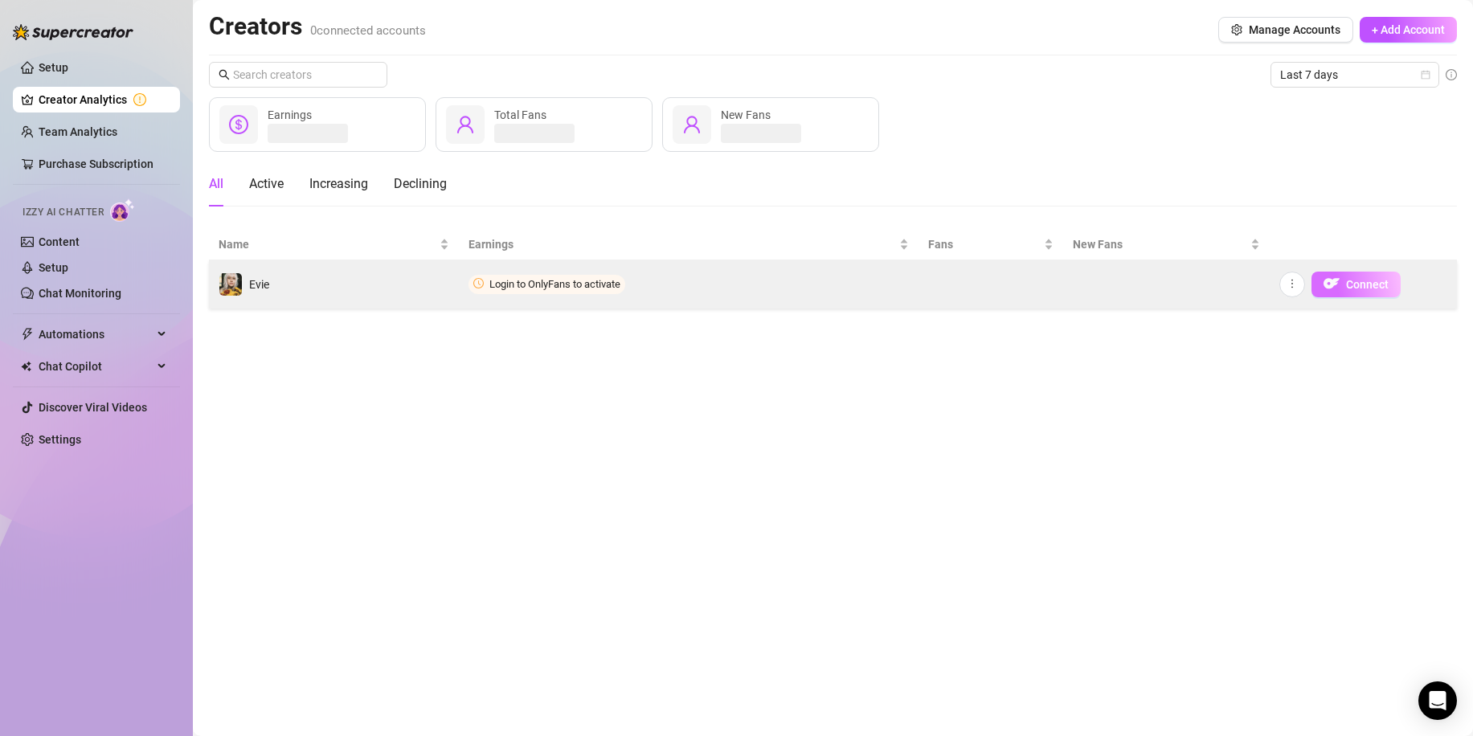
click at [1338, 286] on img "button" at bounding box center [1332, 284] width 16 height 16
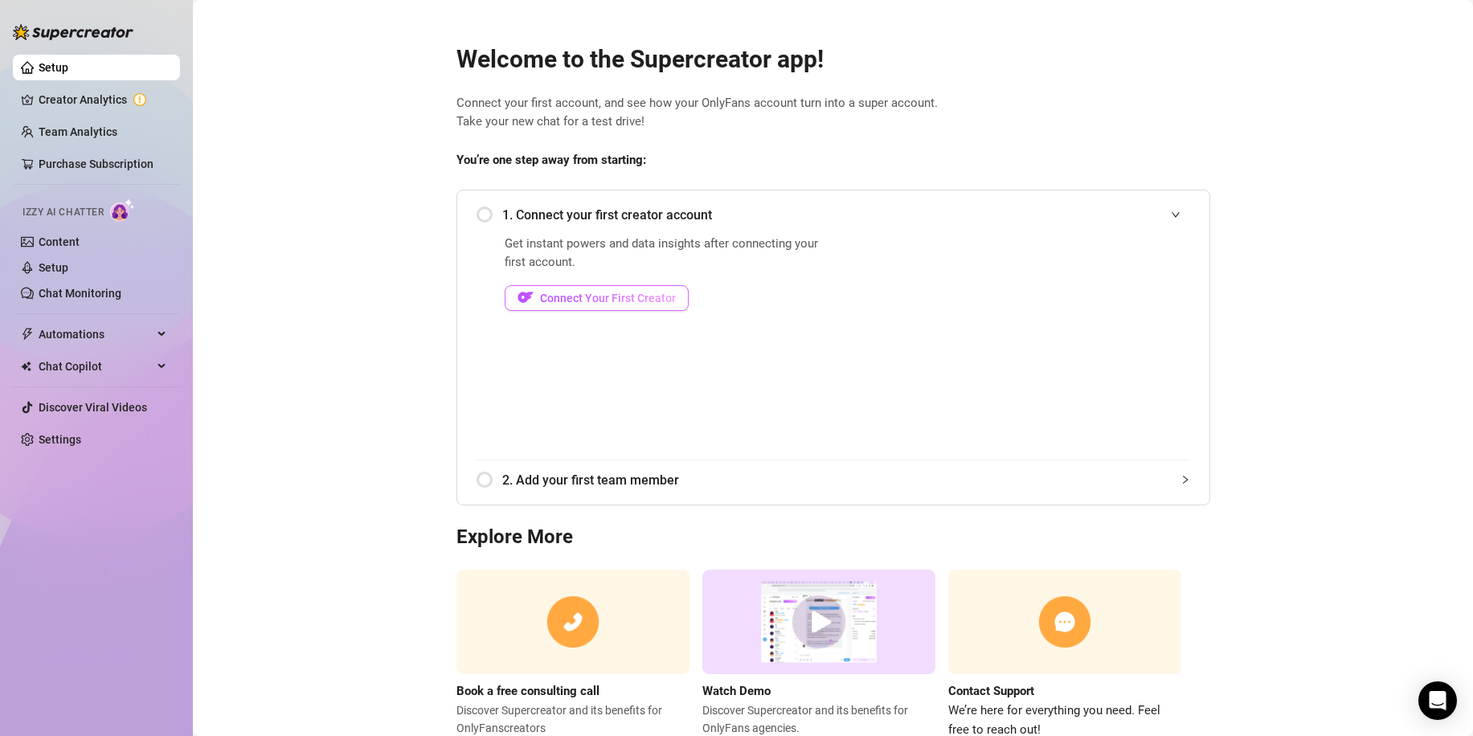
click at [590, 305] on button "Connect Your First Creator" at bounding box center [597, 298] width 184 height 26
click at [594, 300] on span "Connect Your First Creator" at bounding box center [608, 298] width 136 height 13
click at [540, 215] on span "1. Connect your first creator account" at bounding box center [846, 215] width 688 height 20
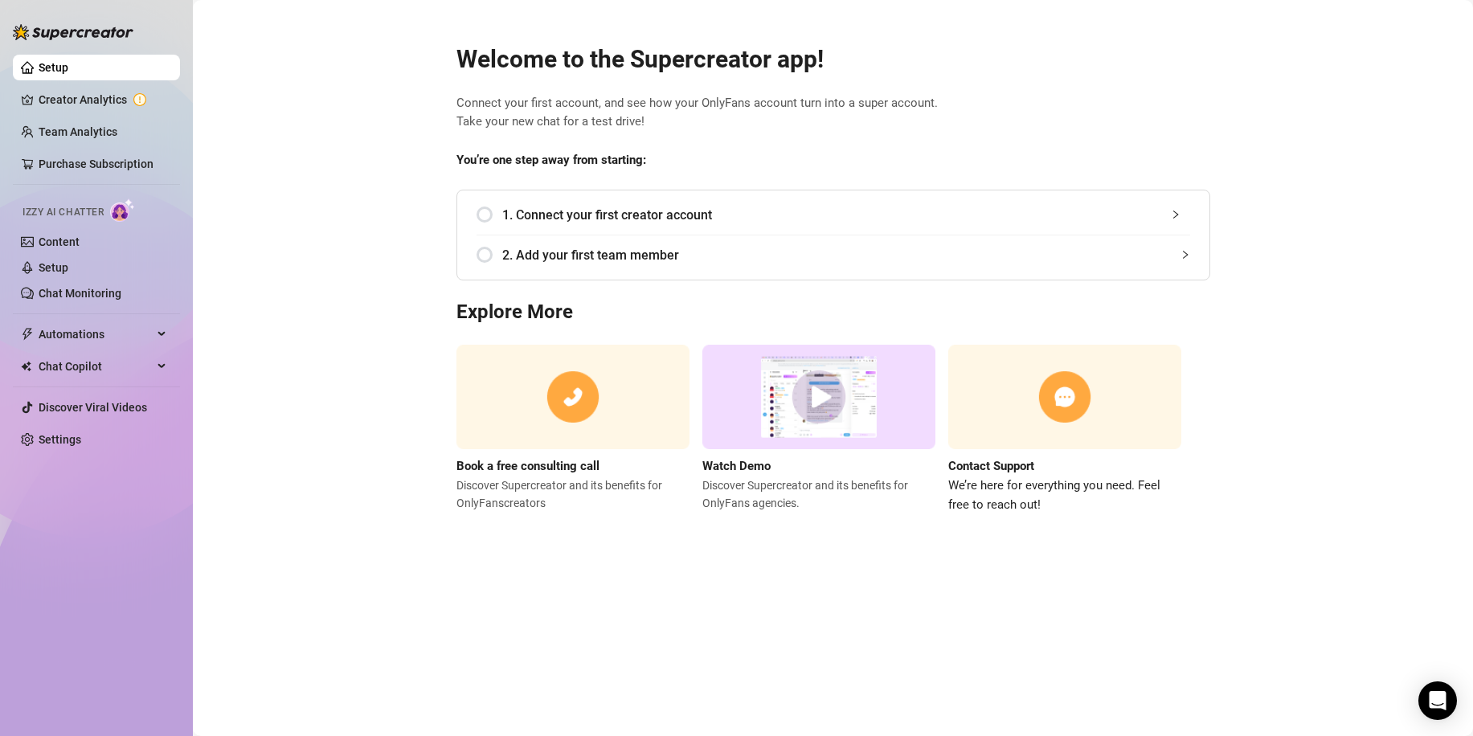
click at [543, 215] on span "1. Connect your first creator account" at bounding box center [846, 215] width 688 height 20
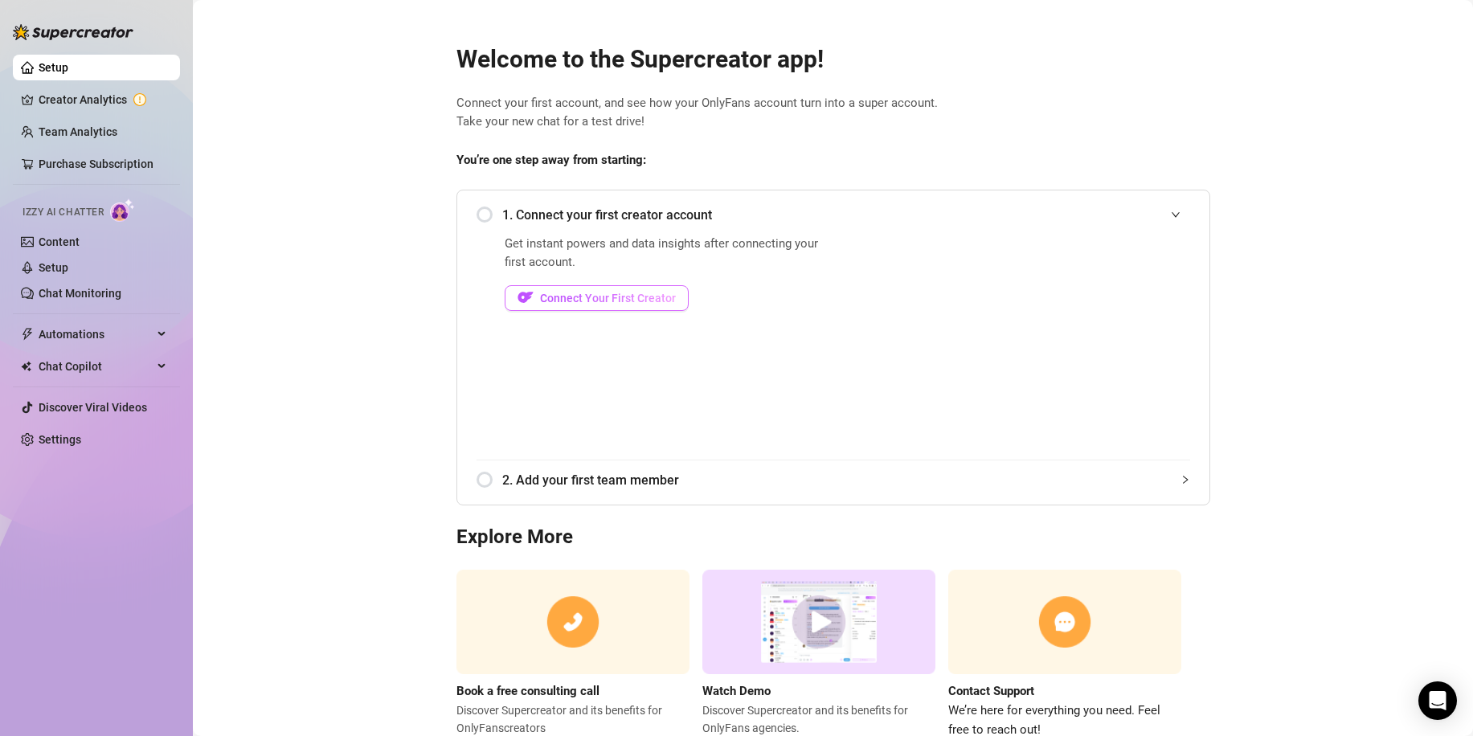
click at [567, 297] on span "Connect Your First Creator" at bounding box center [608, 298] width 136 height 13
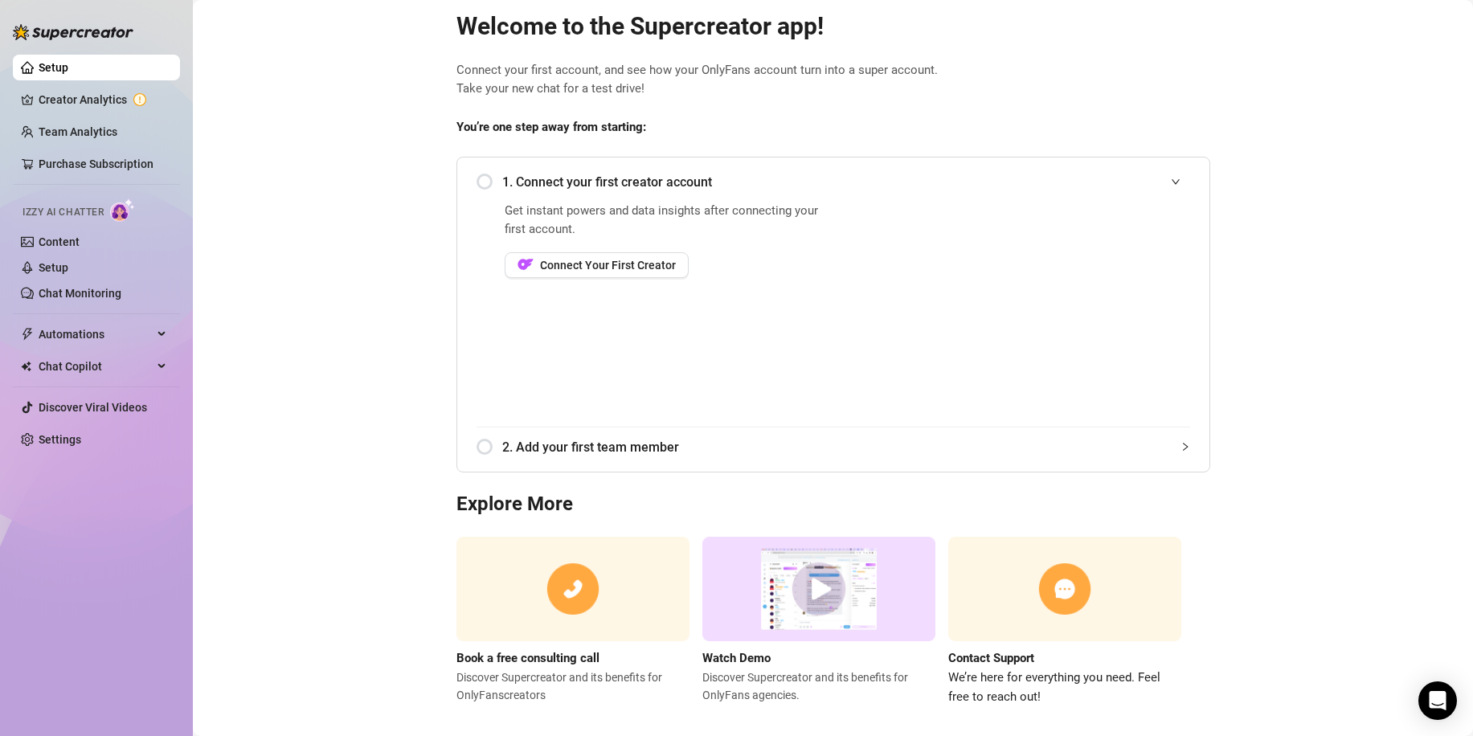
scroll to position [51, 0]
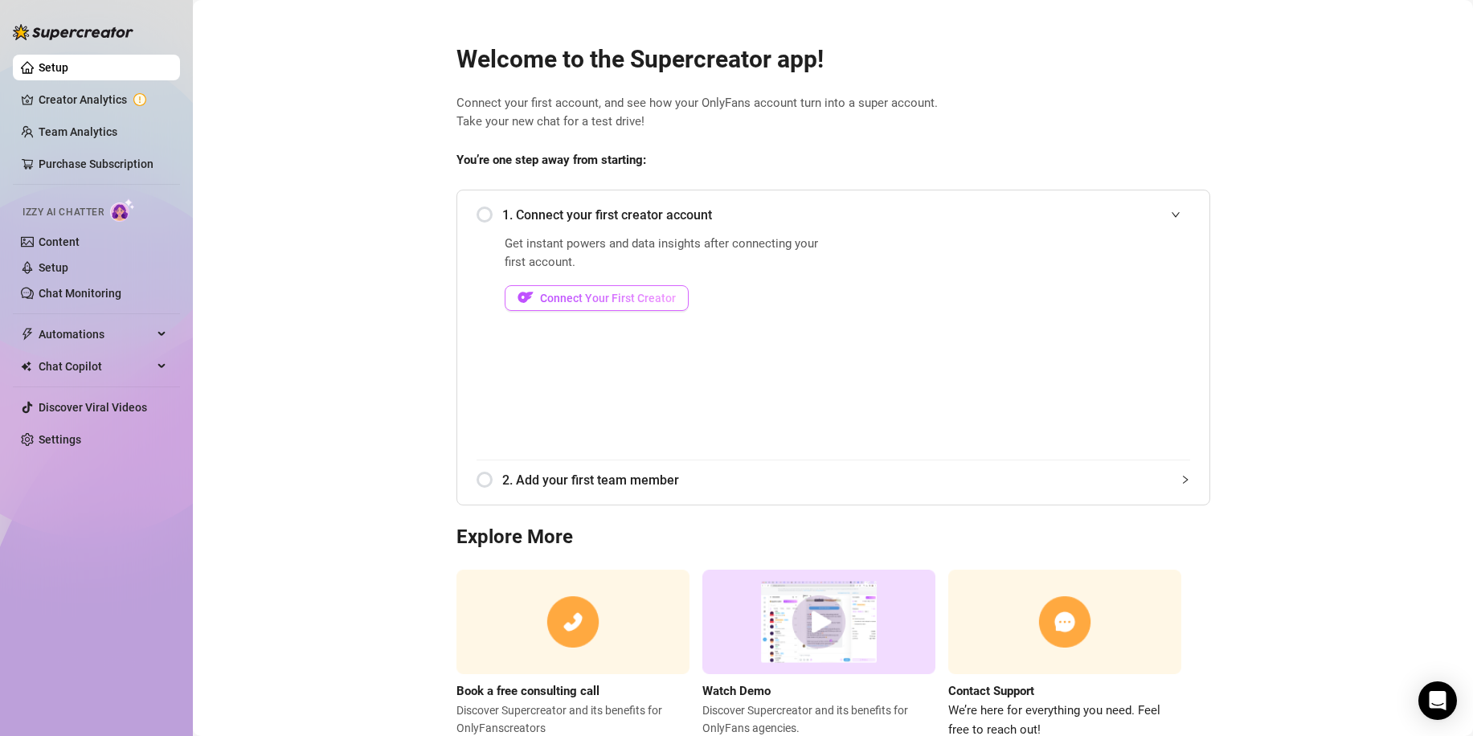
click at [619, 292] on span "Connect Your First Creator" at bounding box center [608, 298] width 136 height 13
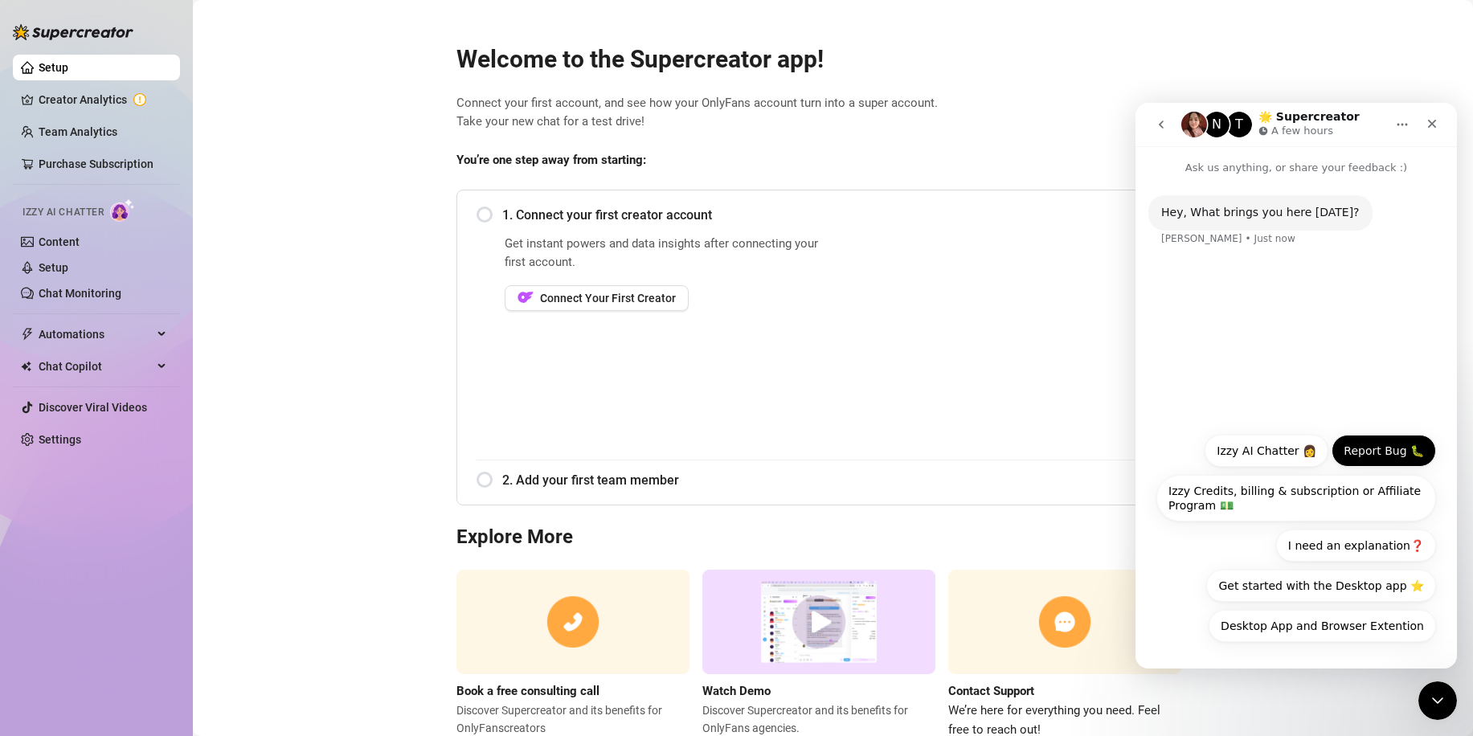
click at [1411, 456] on button "Report Bug 🐛" at bounding box center [1384, 451] width 104 height 32
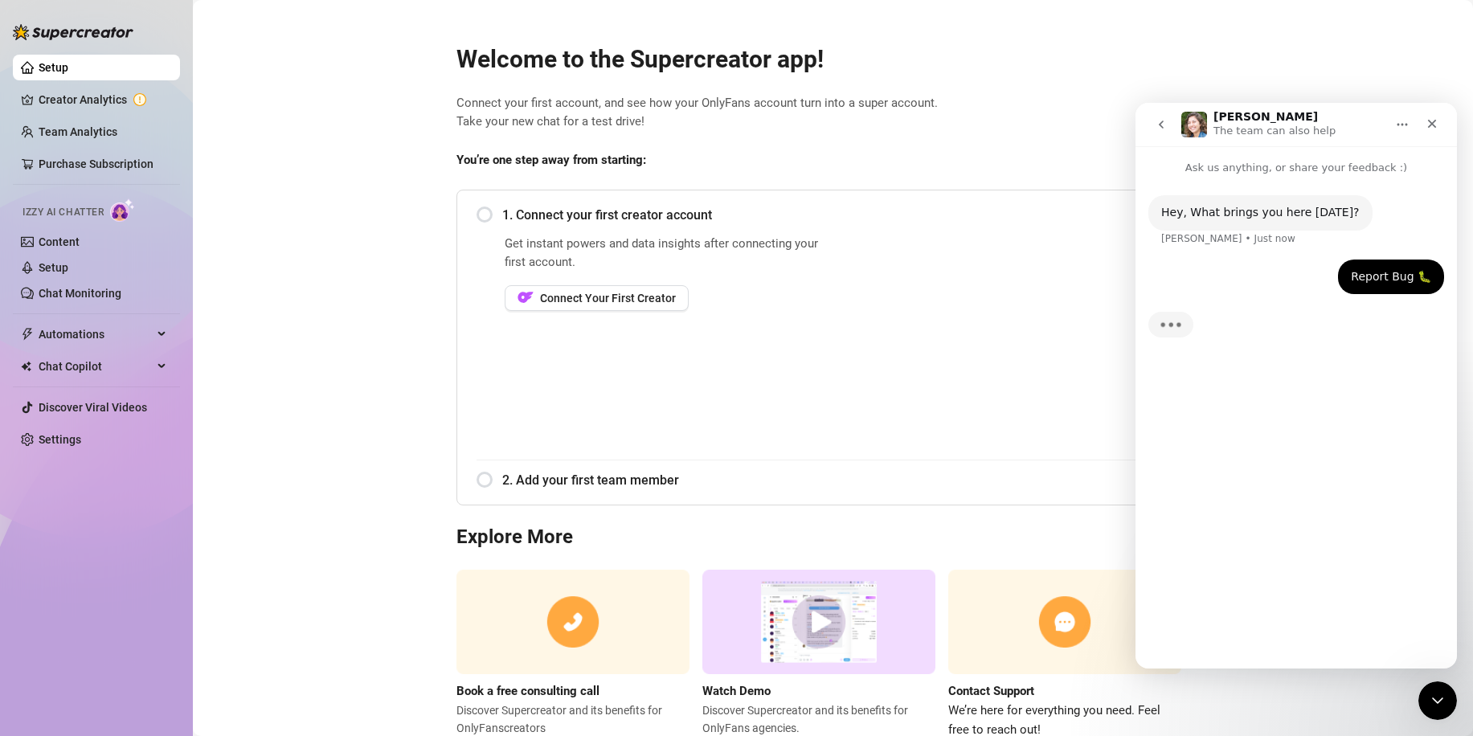
click at [1331, 288] on div "Report Bug 🐛 Max • Just now" at bounding box center [1297, 287] width 296 height 55
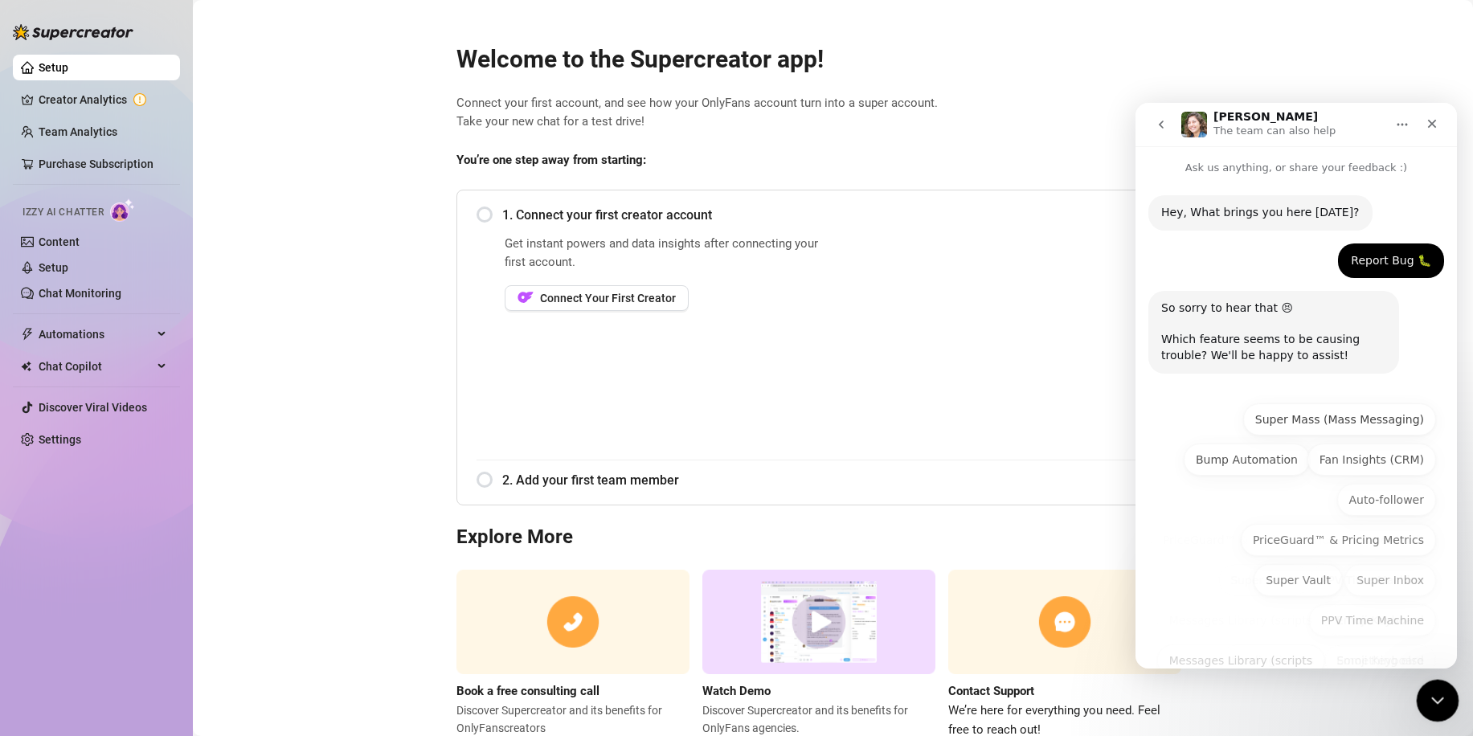
scroll to position [75, 0]
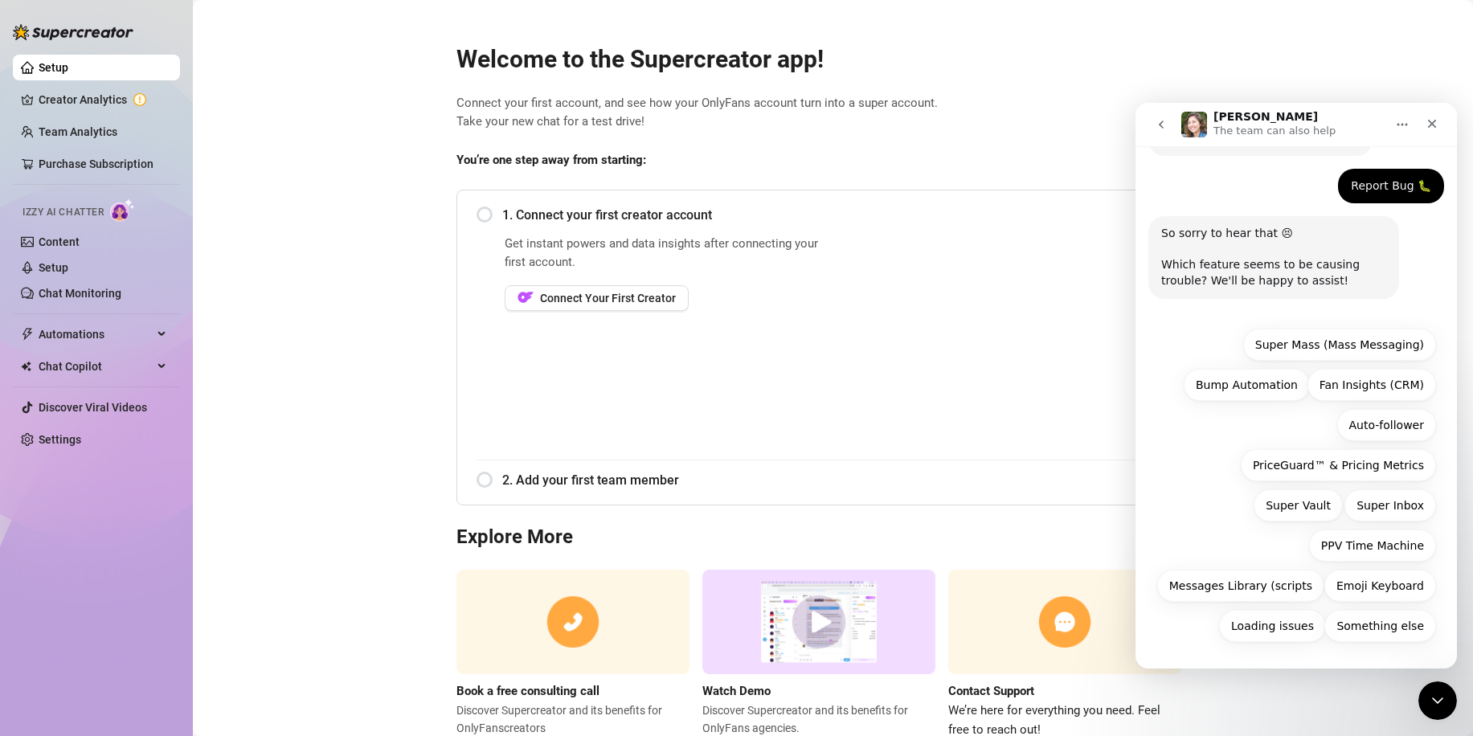
click at [1398, 128] on icon "Home" at bounding box center [1402, 124] width 13 height 13
click at [1367, 117] on div "Ella The team can also help" at bounding box center [1284, 125] width 204 height 28
click at [1348, 632] on button "Something else" at bounding box center [1381, 626] width 112 height 32
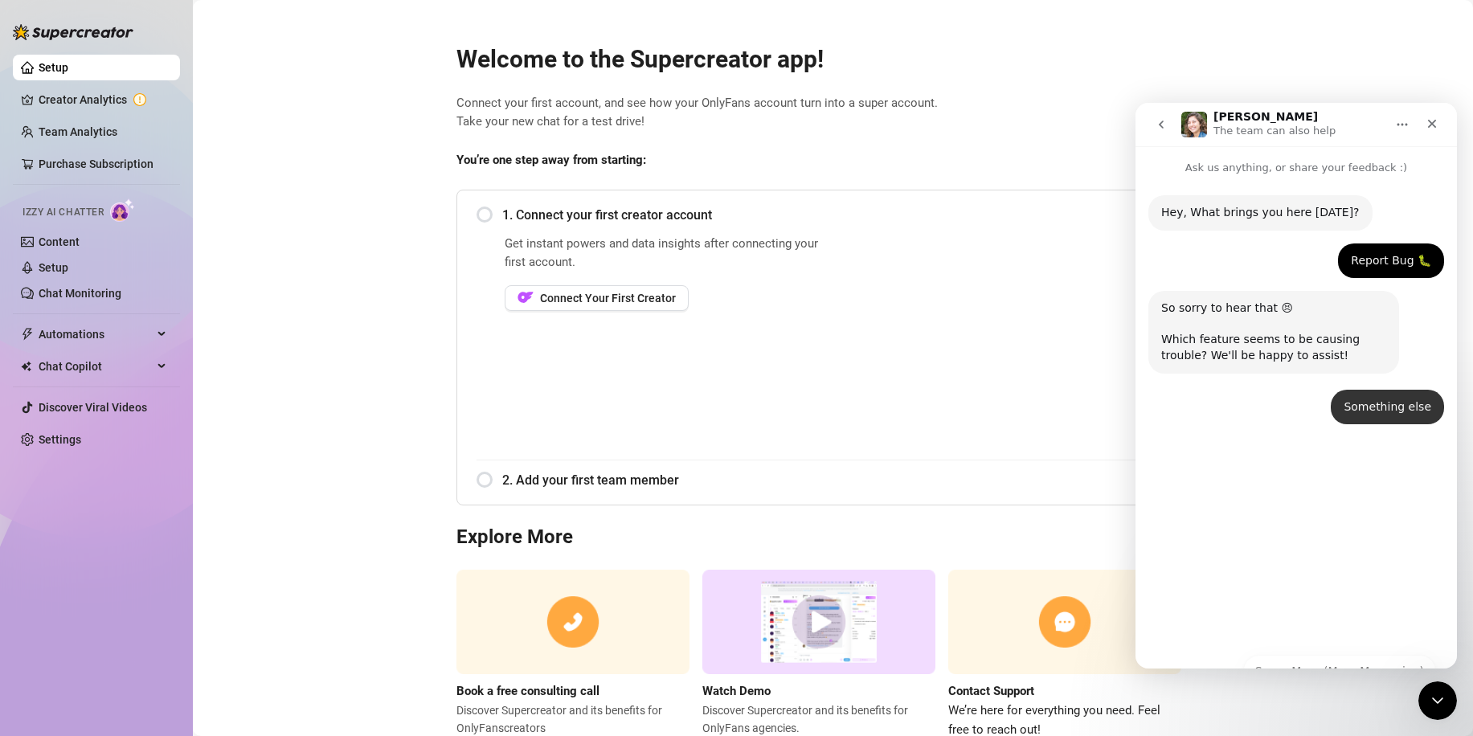
scroll to position [0, 0]
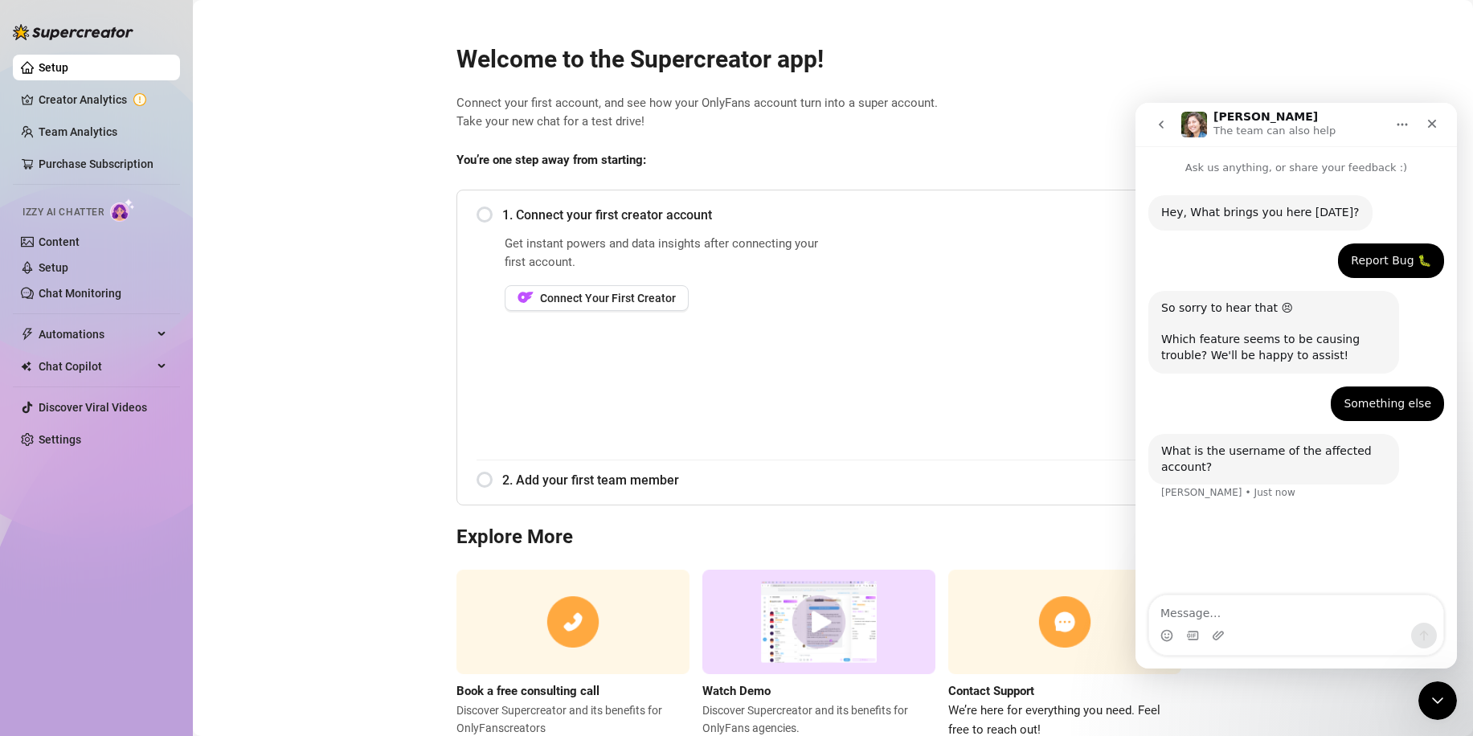
click at [1280, 630] on div "Intercom messenger" at bounding box center [1296, 636] width 294 height 26
click at [1270, 619] on textarea "Message…" at bounding box center [1296, 609] width 294 height 27
click at [1439, 125] on div "Close" at bounding box center [1432, 123] width 29 height 29
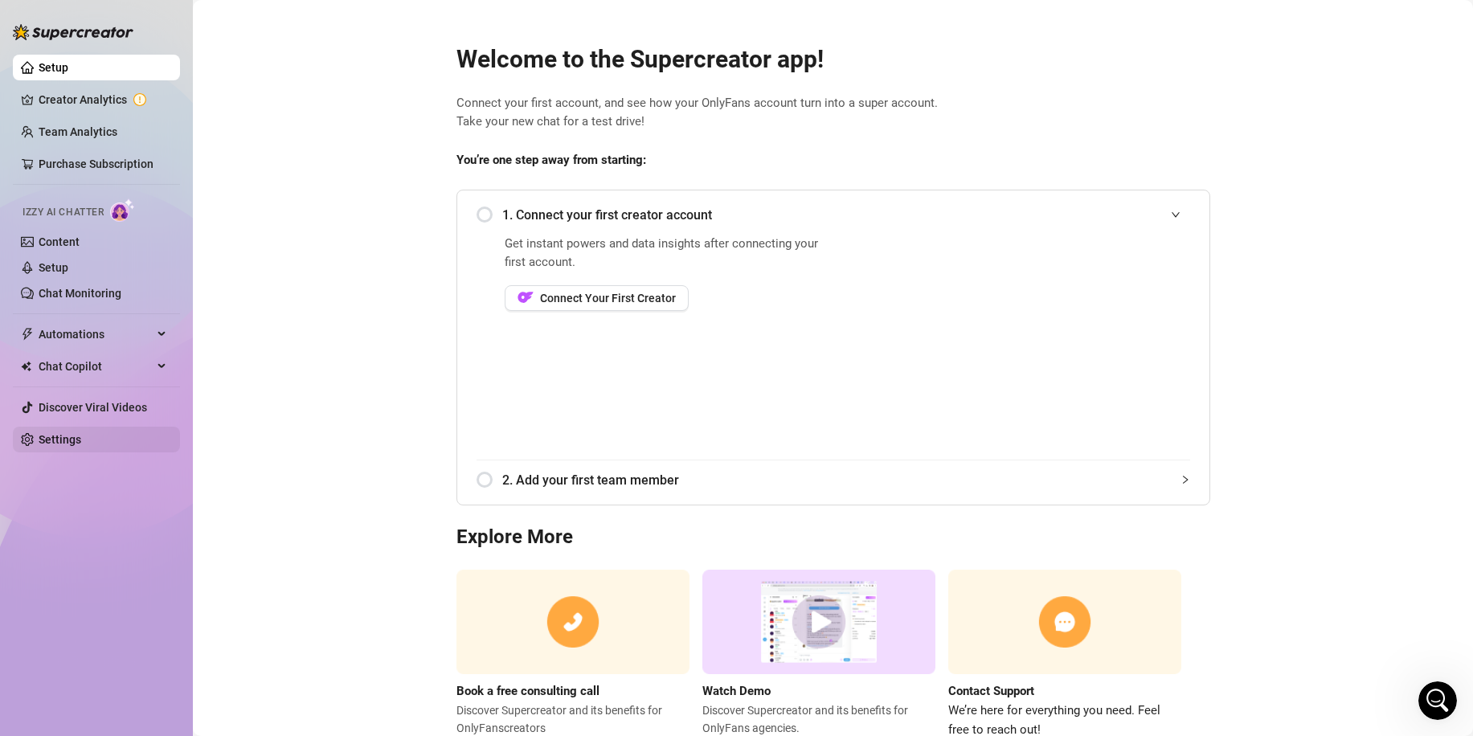
click at [81, 440] on link "Settings" at bounding box center [60, 439] width 43 height 13
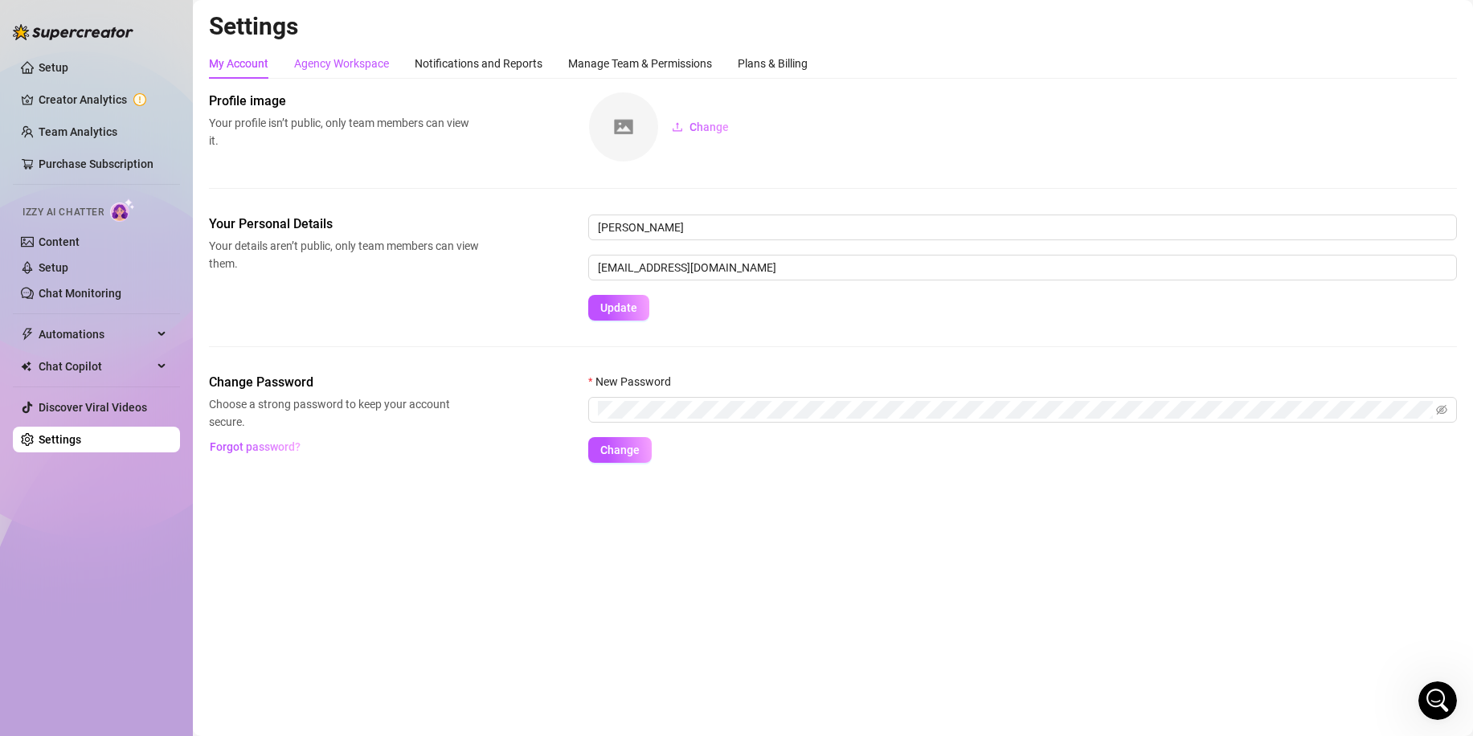
click at [330, 61] on div "Agency Workspace" at bounding box center [341, 64] width 95 height 18
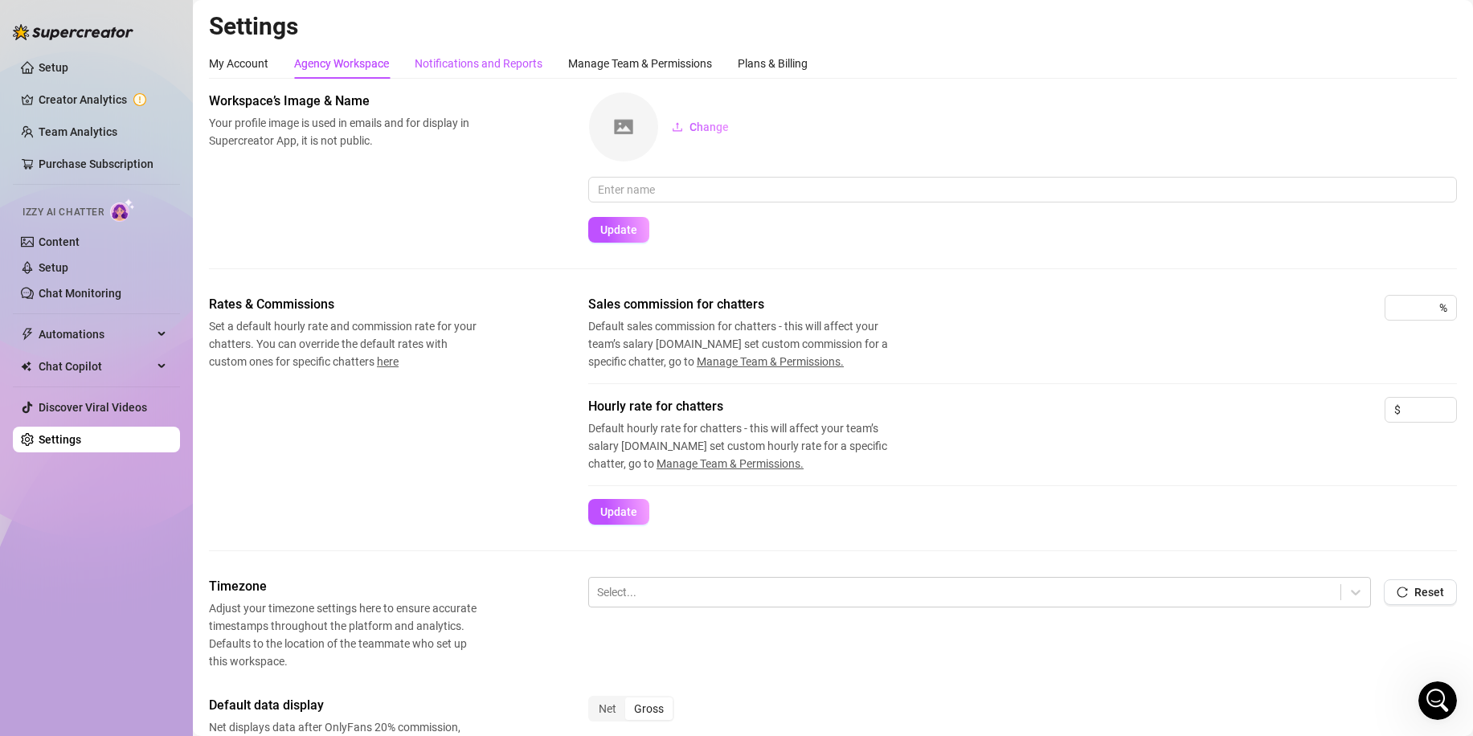
click at [486, 60] on div "Notifications and Reports" at bounding box center [479, 64] width 128 height 18
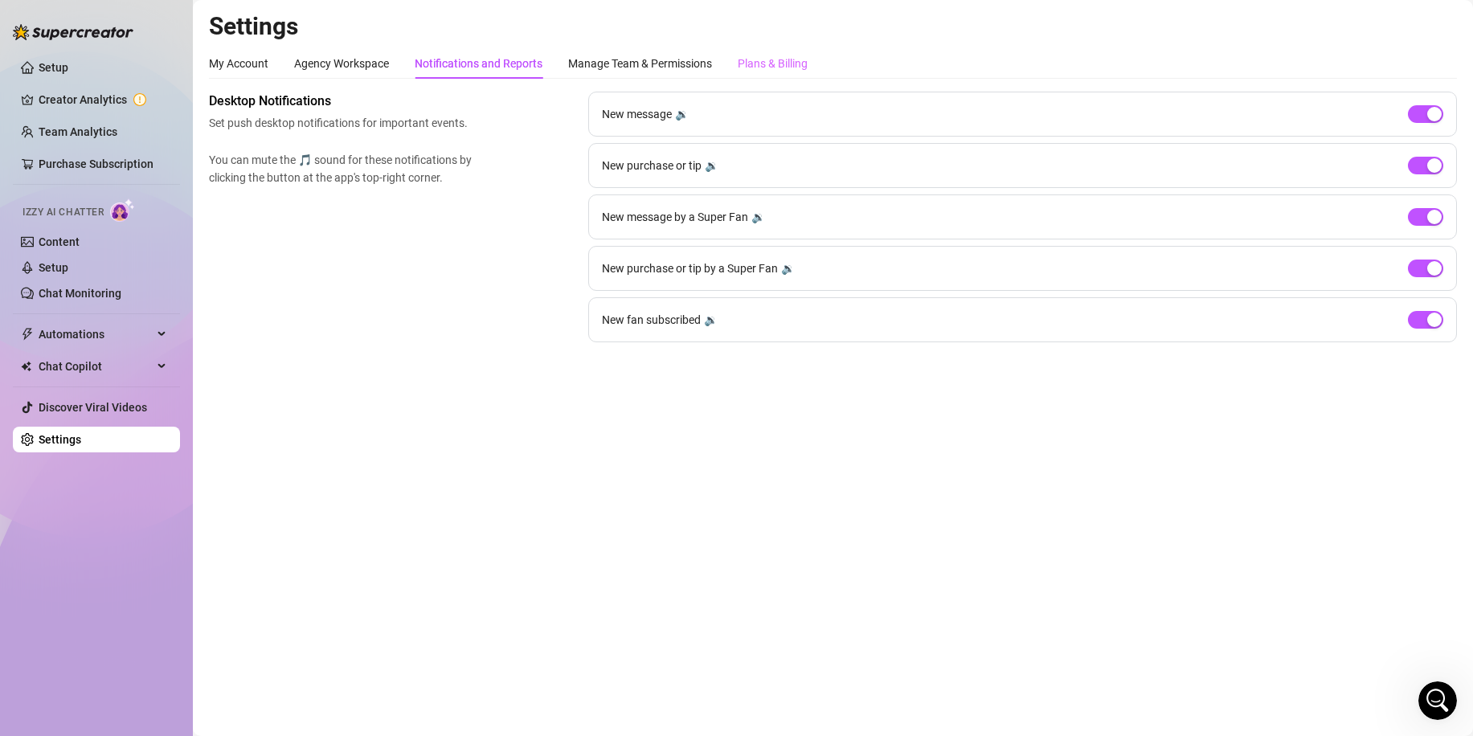
click at [741, 76] on div "Plans & Billing" at bounding box center [773, 63] width 70 height 31
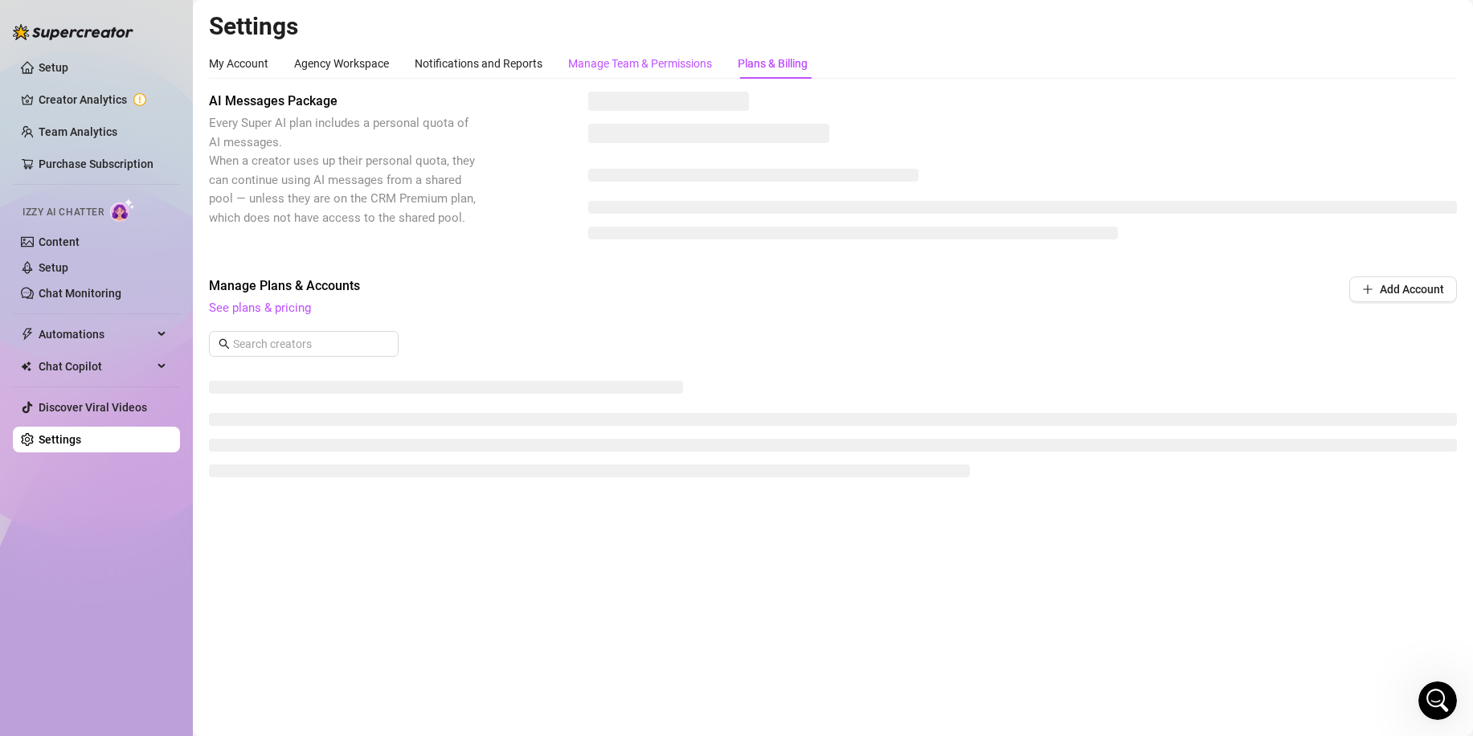
click at [669, 61] on div "Manage Team & Permissions" at bounding box center [640, 64] width 144 height 18
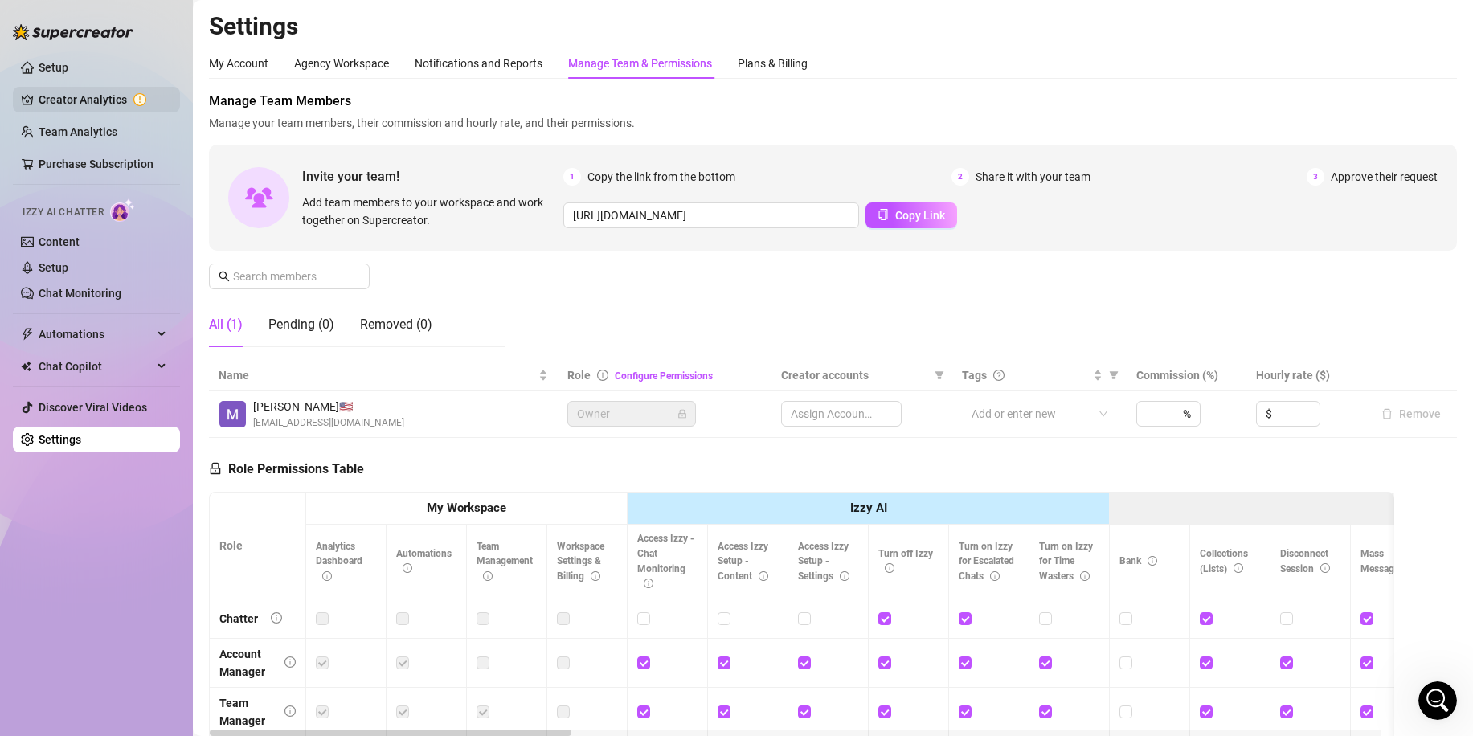
click at [39, 111] on link "Creator Analytics" at bounding box center [103, 100] width 129 height 26
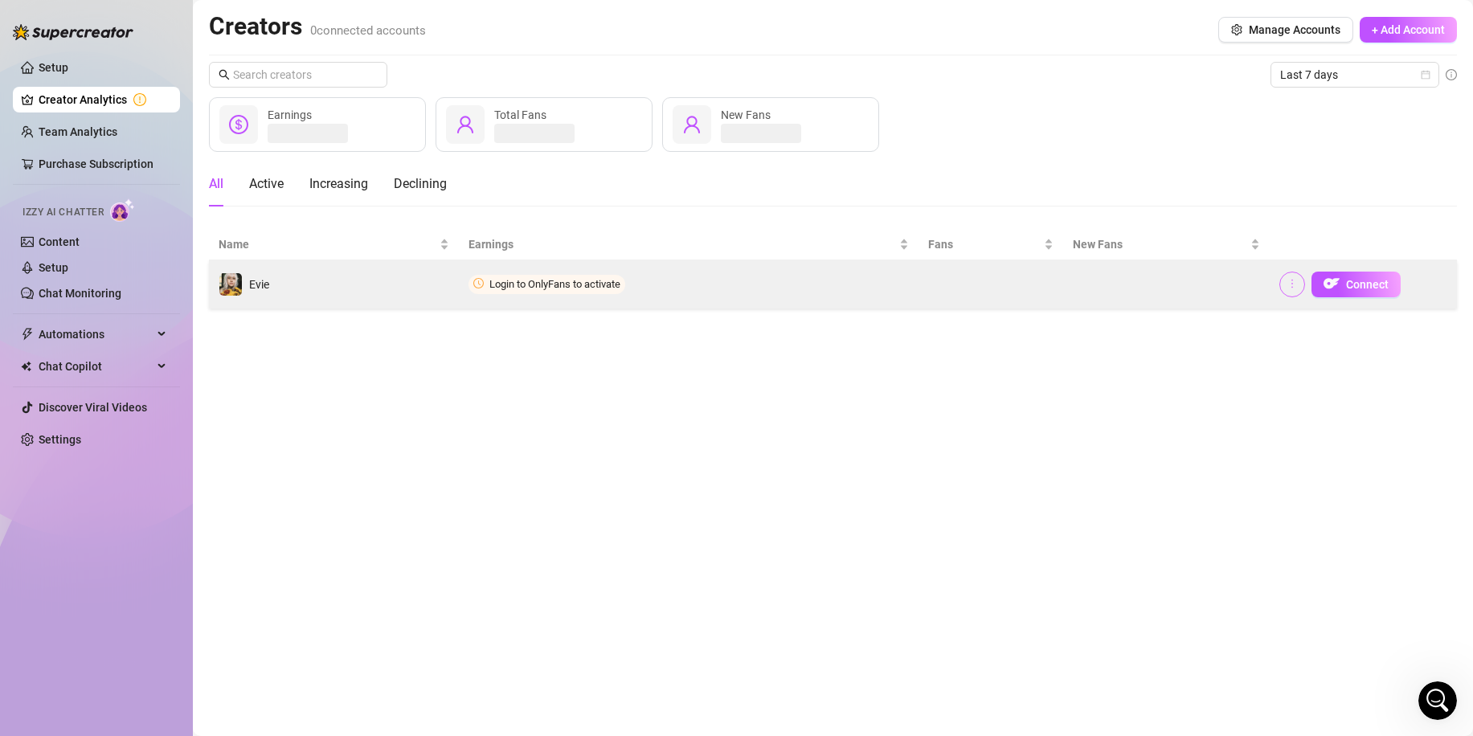
click at [1284, 287] on button "button" at bounding box center [1293, 285] width 26 height 26
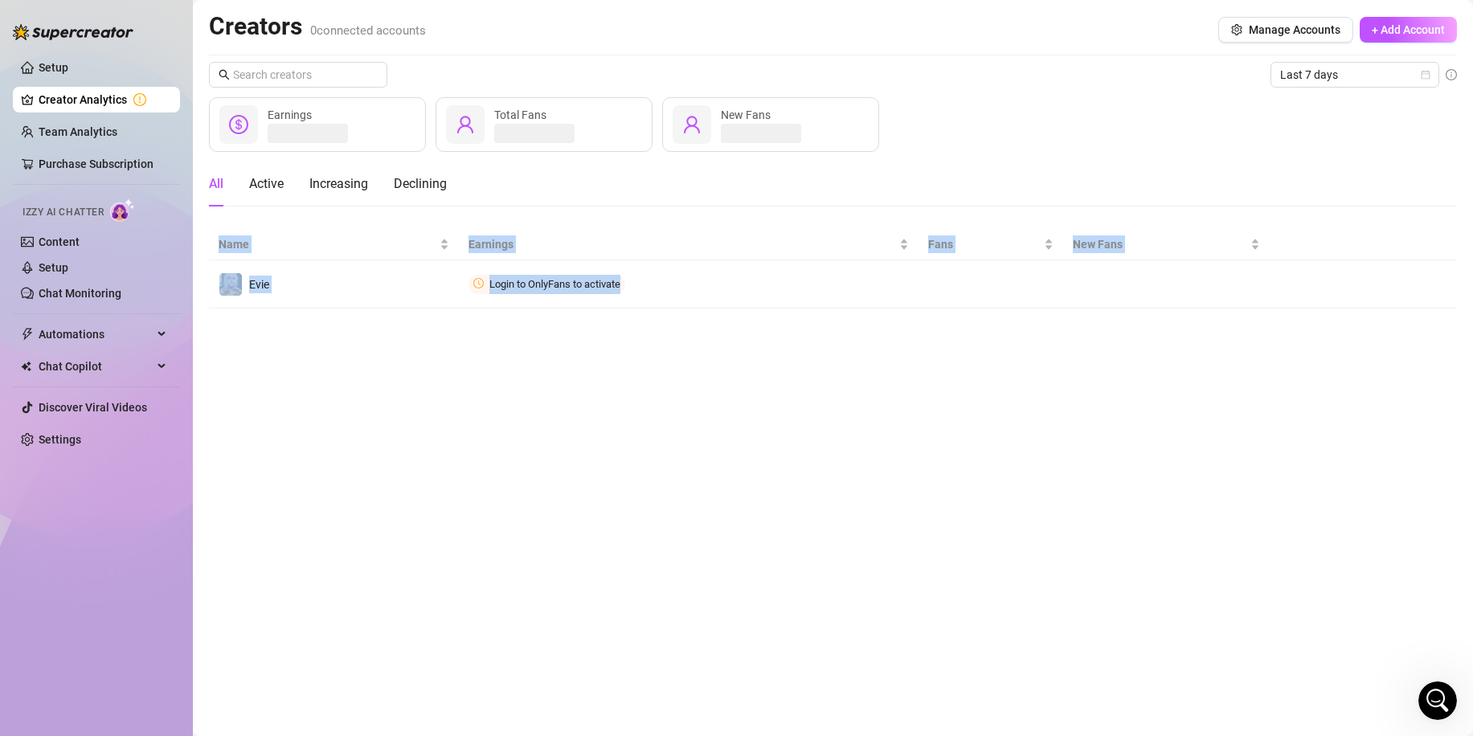
drag, startPoint x: 907, startPoint y: 290, endPoint x: 346, endPoint y: 312, distance: 561.5
click at [343, 313] on main "Creators 0 connected accounts Manage Accounts + Add Account Last 7 days Earning…" at bounding box center [833, 368] width 1280 height 736
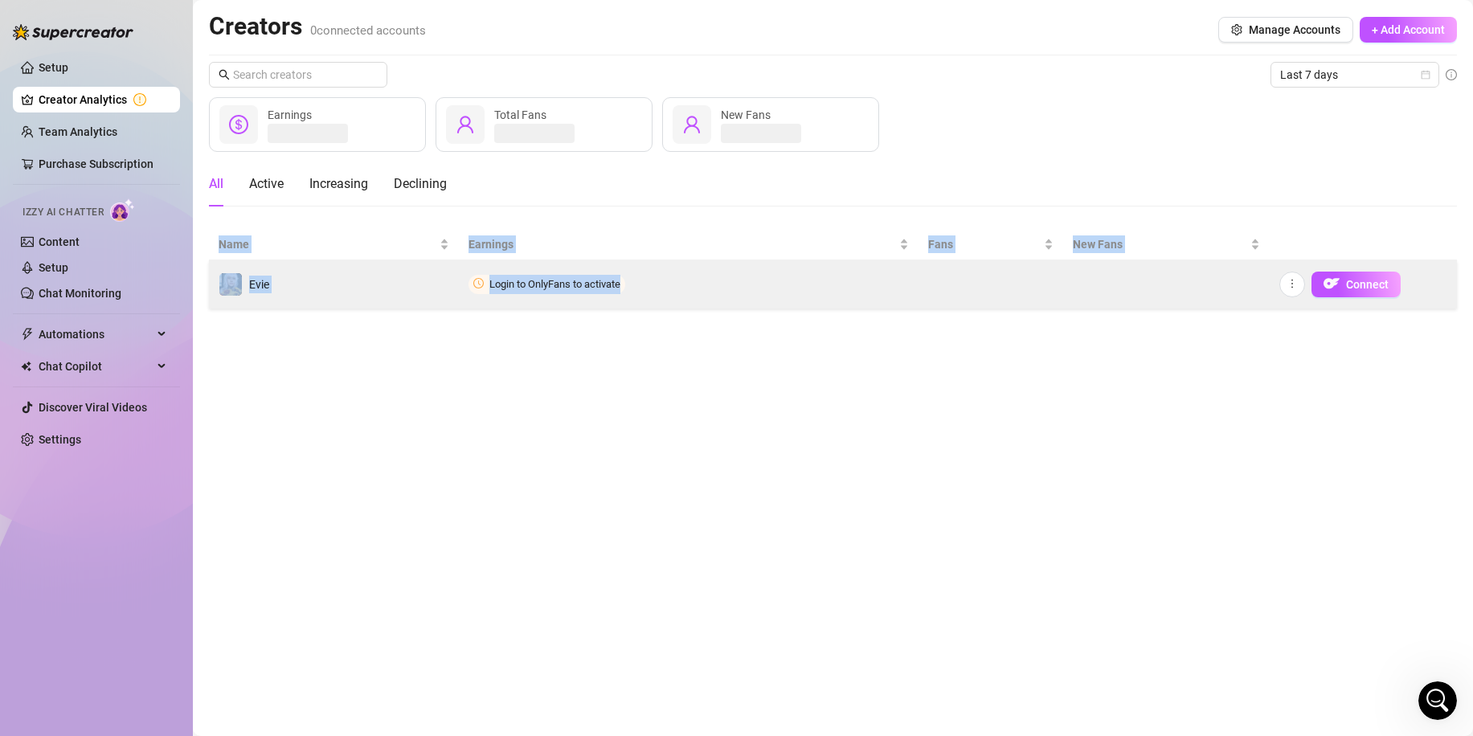
click at [569, 281] on span "Login to OnlyFans to activate" at bounding box center [555, 284] width 131 height 12
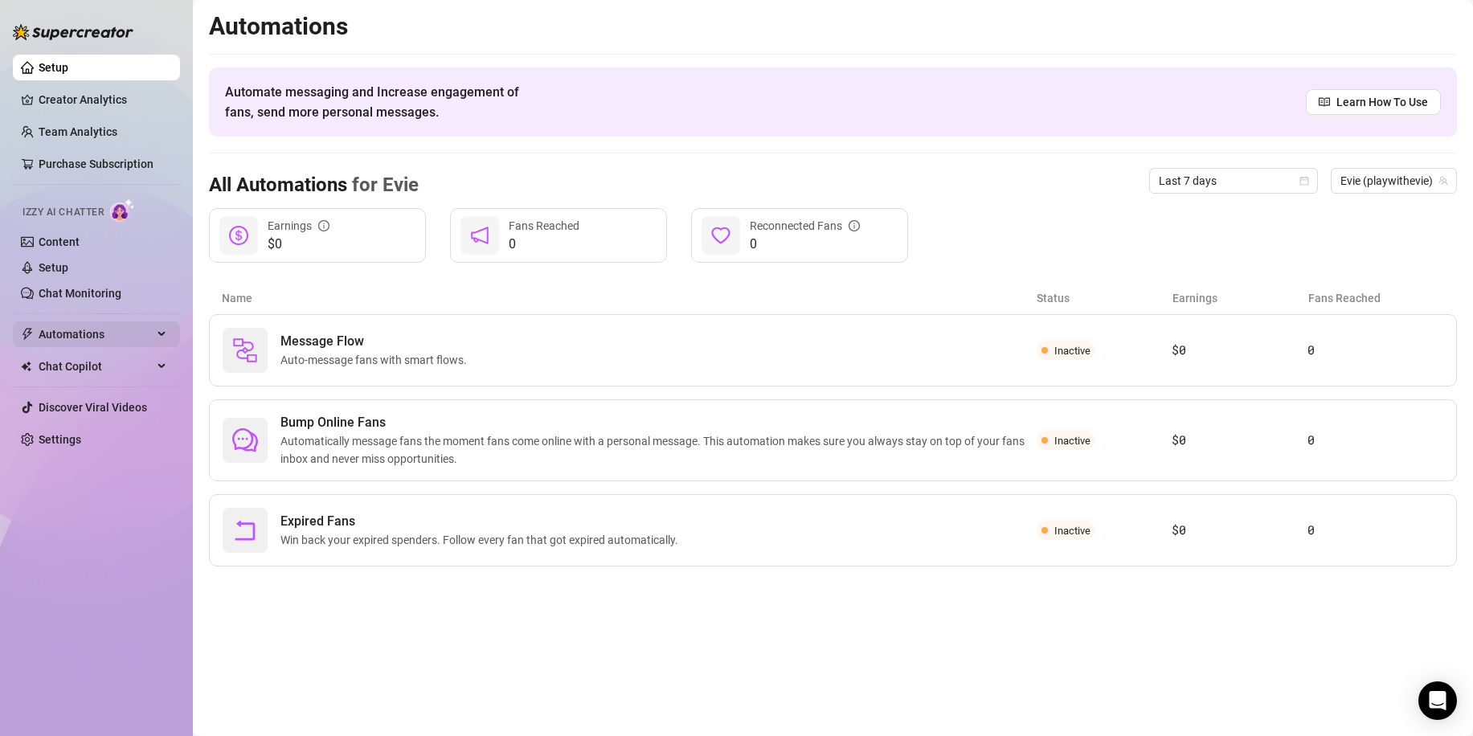
click at [151, 329] on span "Automations" at bounding box center [96, 335] width 114 height 26
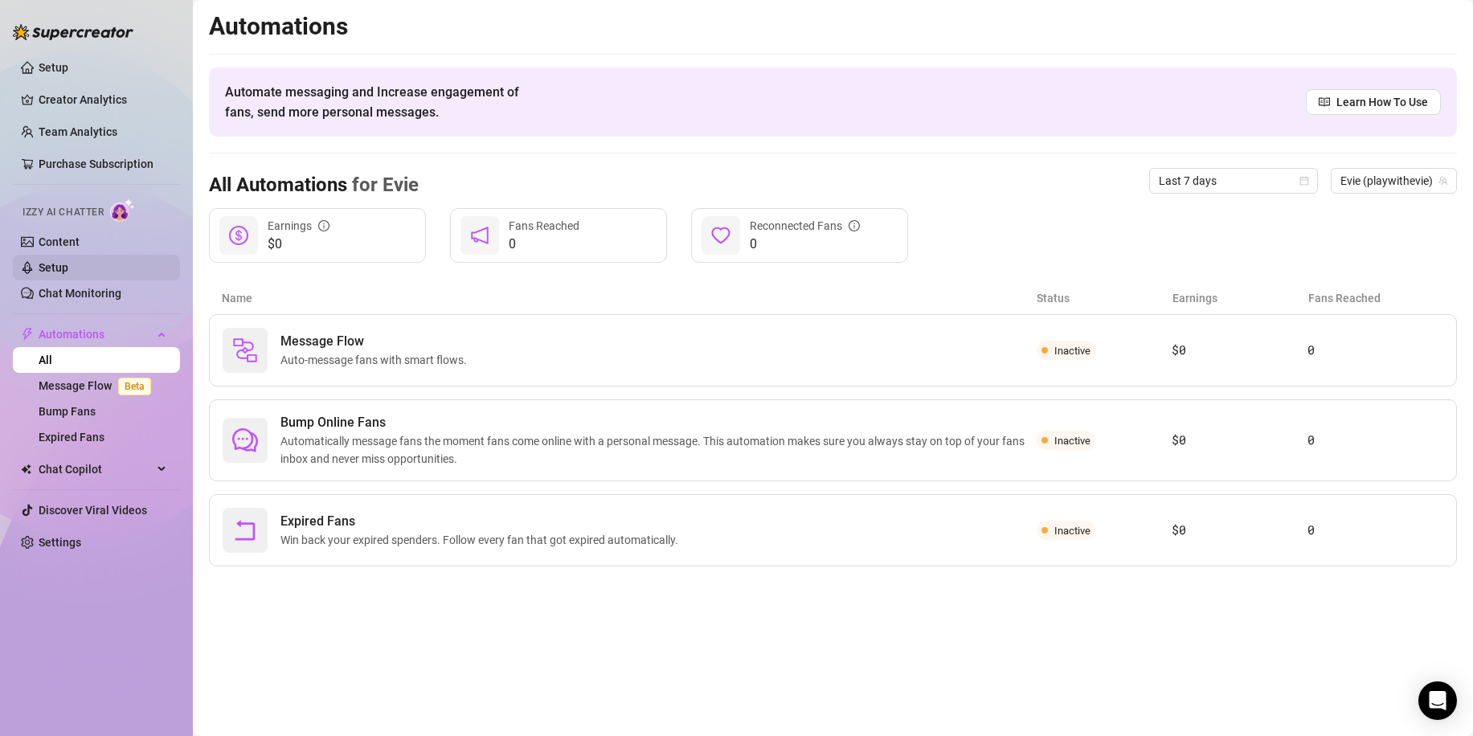
click at [68, 274] on link "Setup" at bounding box center [54, 267] width 30 height 13
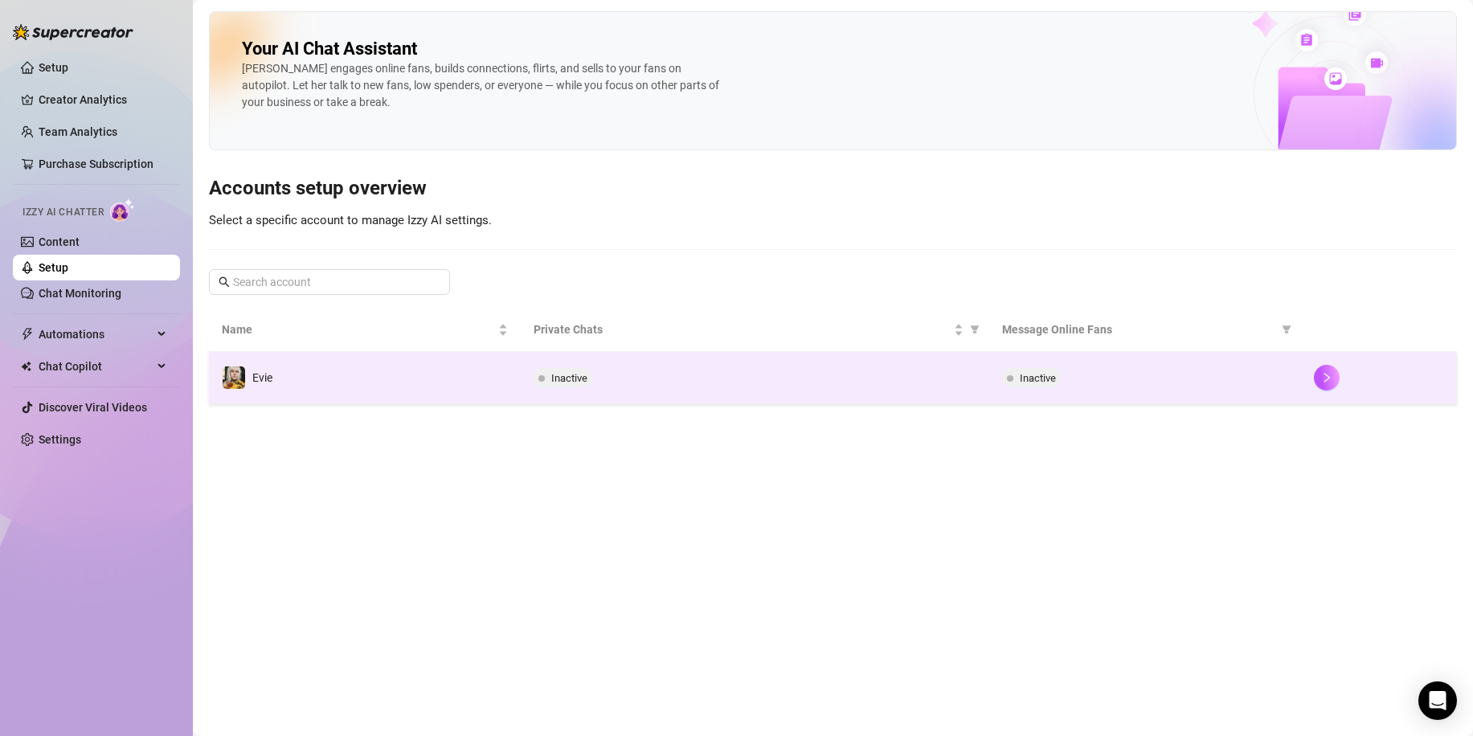
click at [420, 390] on td "Evie" at bounding box center [365, 378] width 312 height 52
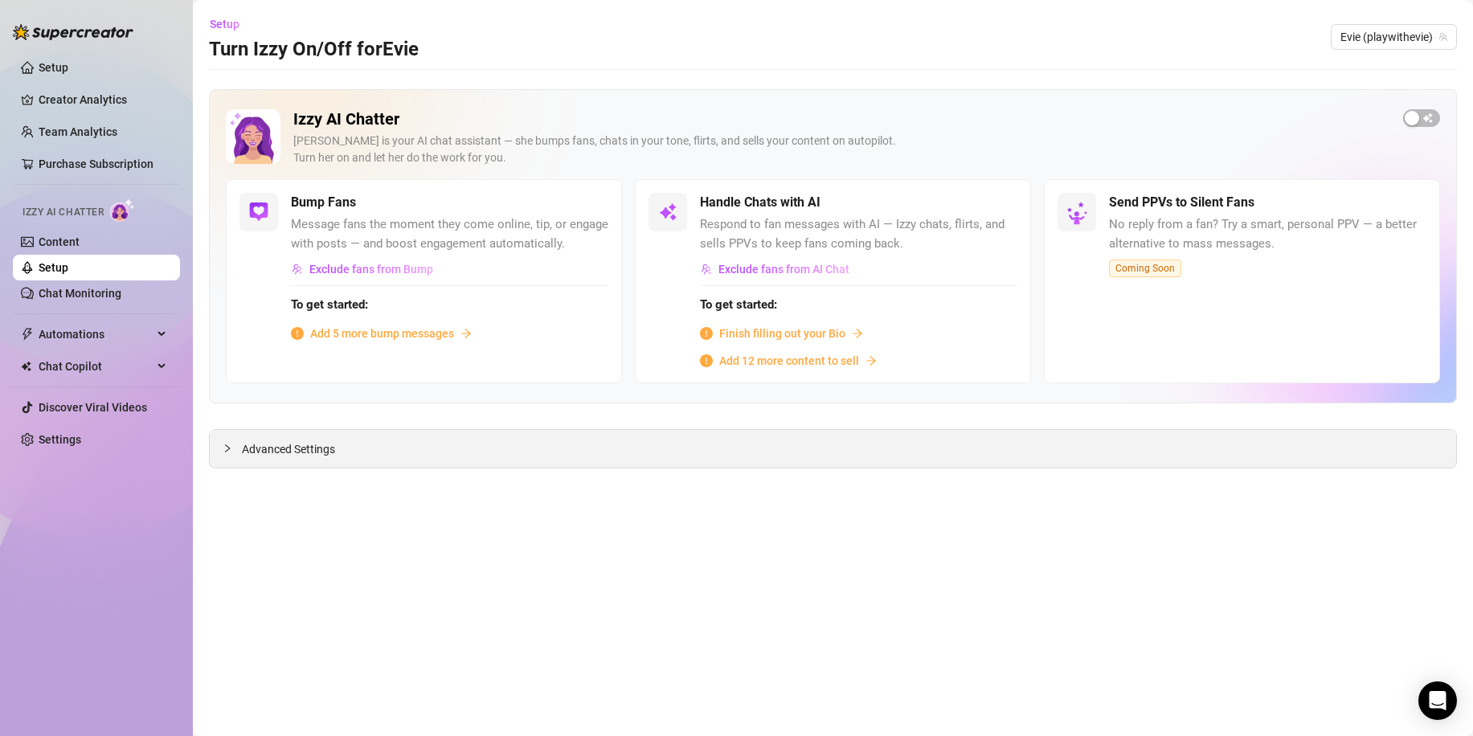
click at [341, 457] on div "Advanced Settings" at bounding box center [833, 449] width 1247 height 38
click at [771, 329] on span "Finish filling out your Bio" at bounding box center [782, 334] width 126 height 18
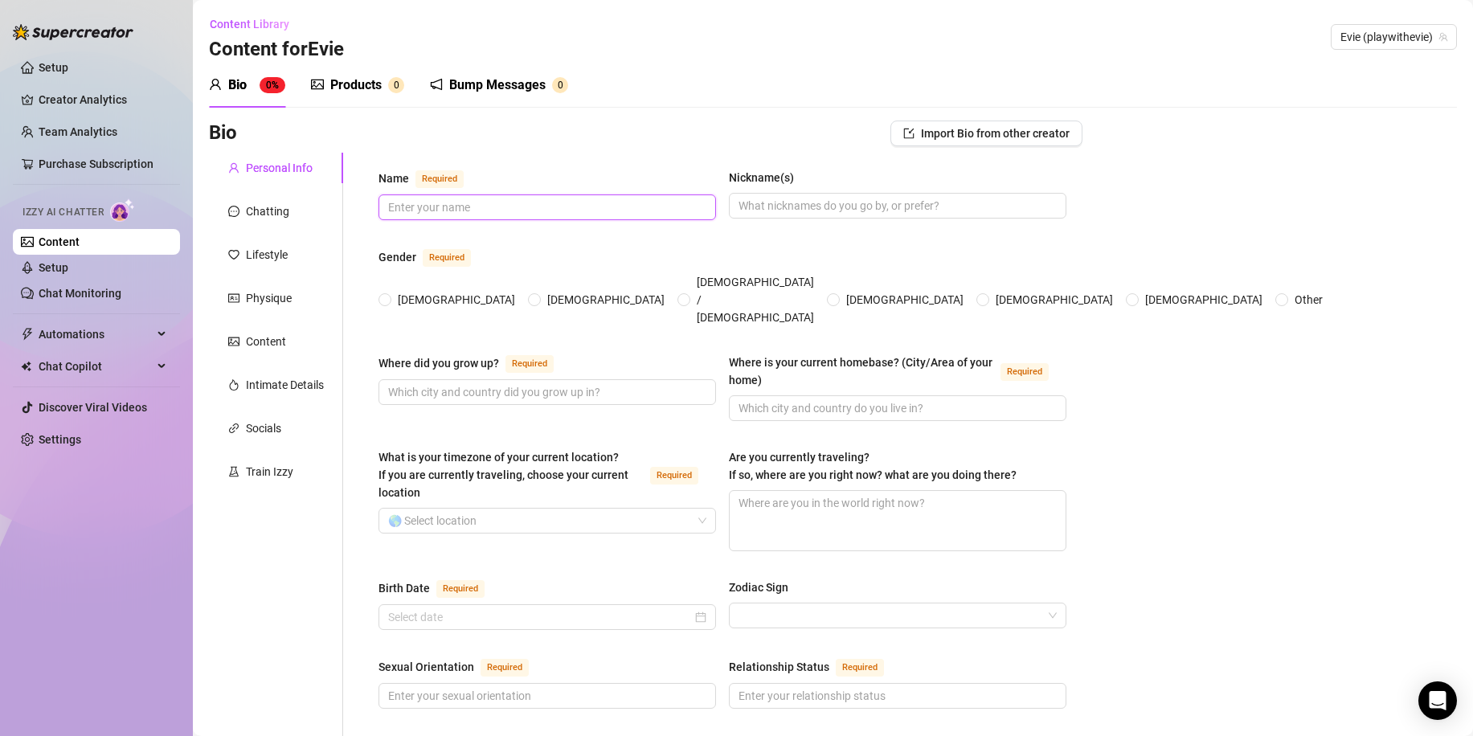
click at [480, 205] on input "Name Required" at bounding box center [545, 208] width 315 height 18
type input "Evie"
click at [390, 293] on span at bounding box center [385, 299] width 13 height 13
click at [389, 296] on input "[DEMOGRAPHIC_DATA]" at bounding box center [386, 301] width 6 height 10
radio input "true"
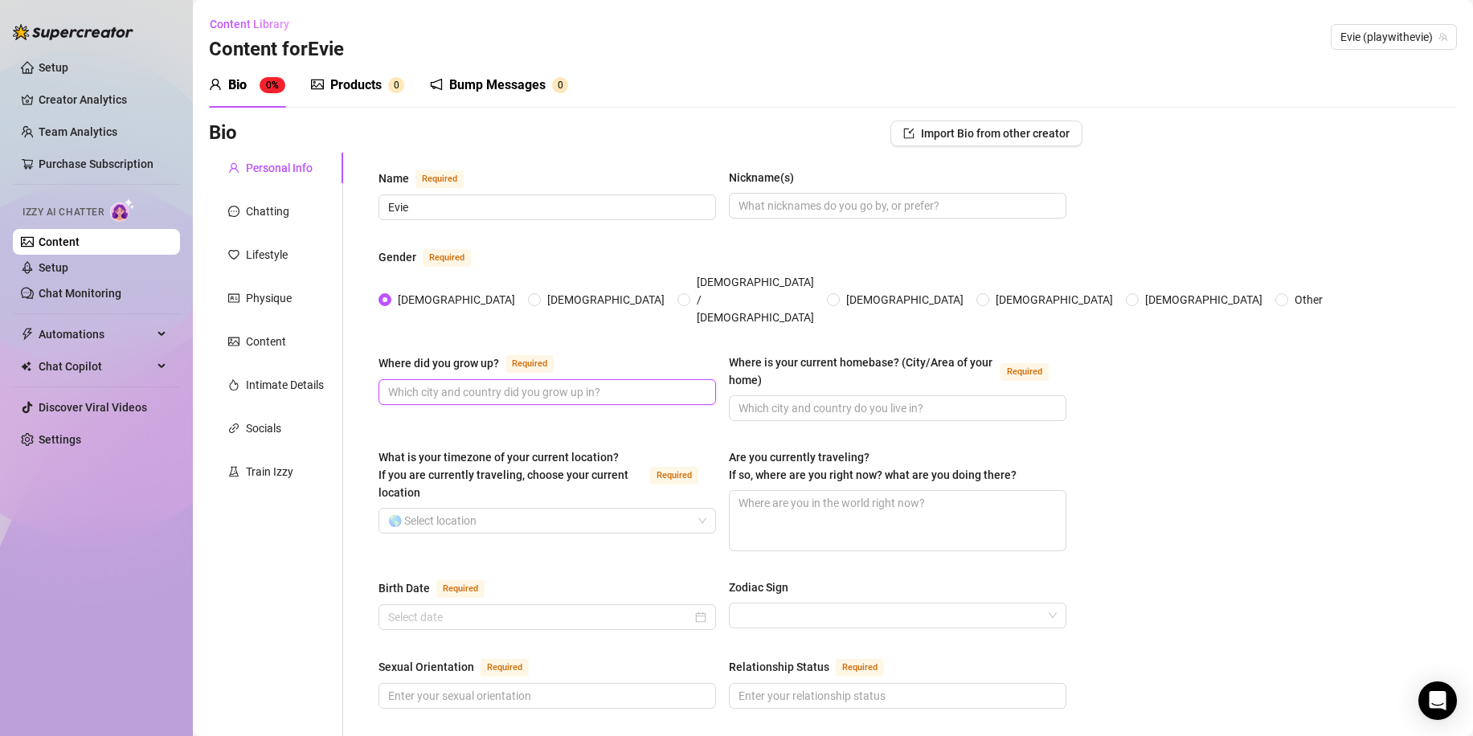
click at [424, 383] on input "Where did you grow up? Required" at bounding box center [545, 392] width 315 height 18
type input "[US_STATE]"
click at [878, 399] on input "Where is your current homebase? (City/Area of your home) Required" at bounding box center [896, 408] width 315 height 18
type input "[GEOGRAPHIC_DATA]"
click at [847, 491] on textarea "Are you currently traveling? If so, where are you right now? what are you doing…" at bounding box center [898, 520] width 336 height 59
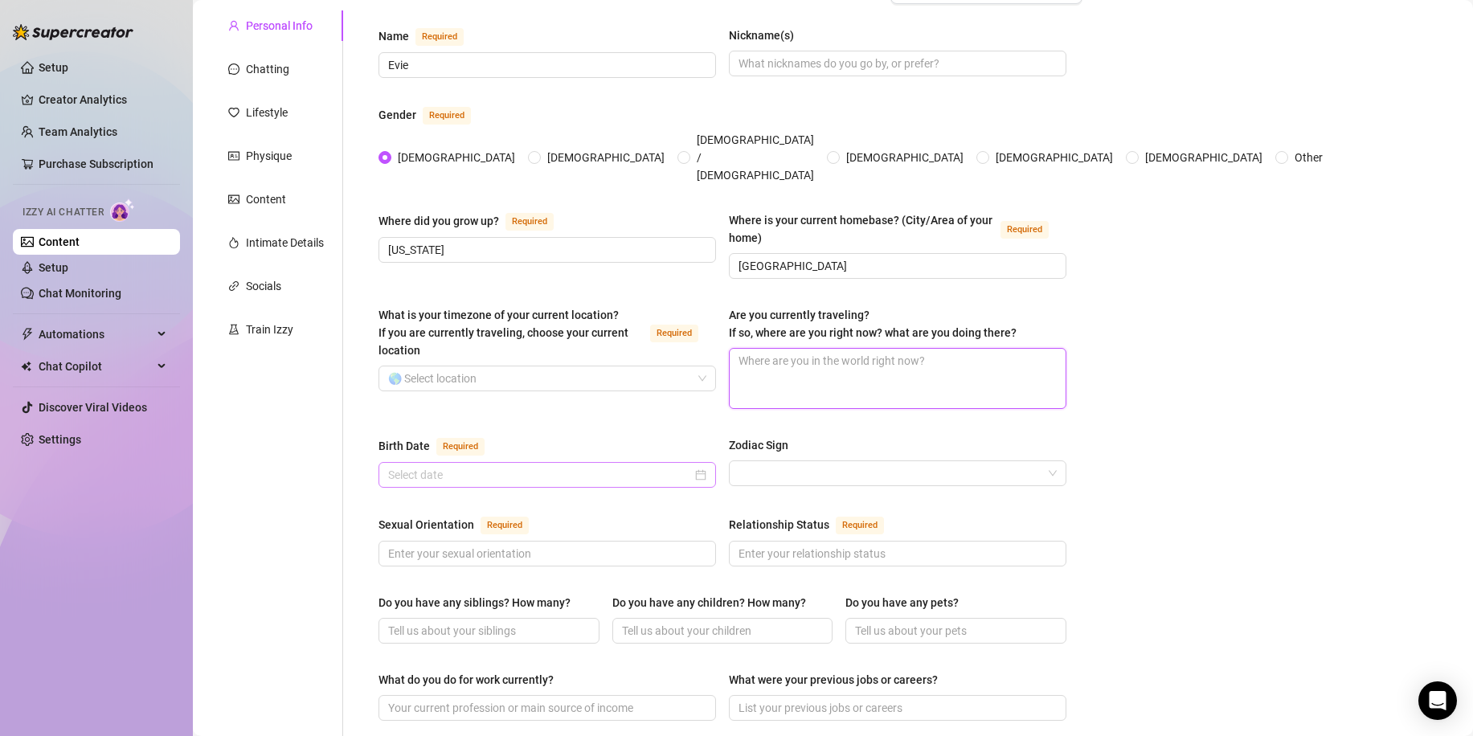
scroll to position [161, 0]
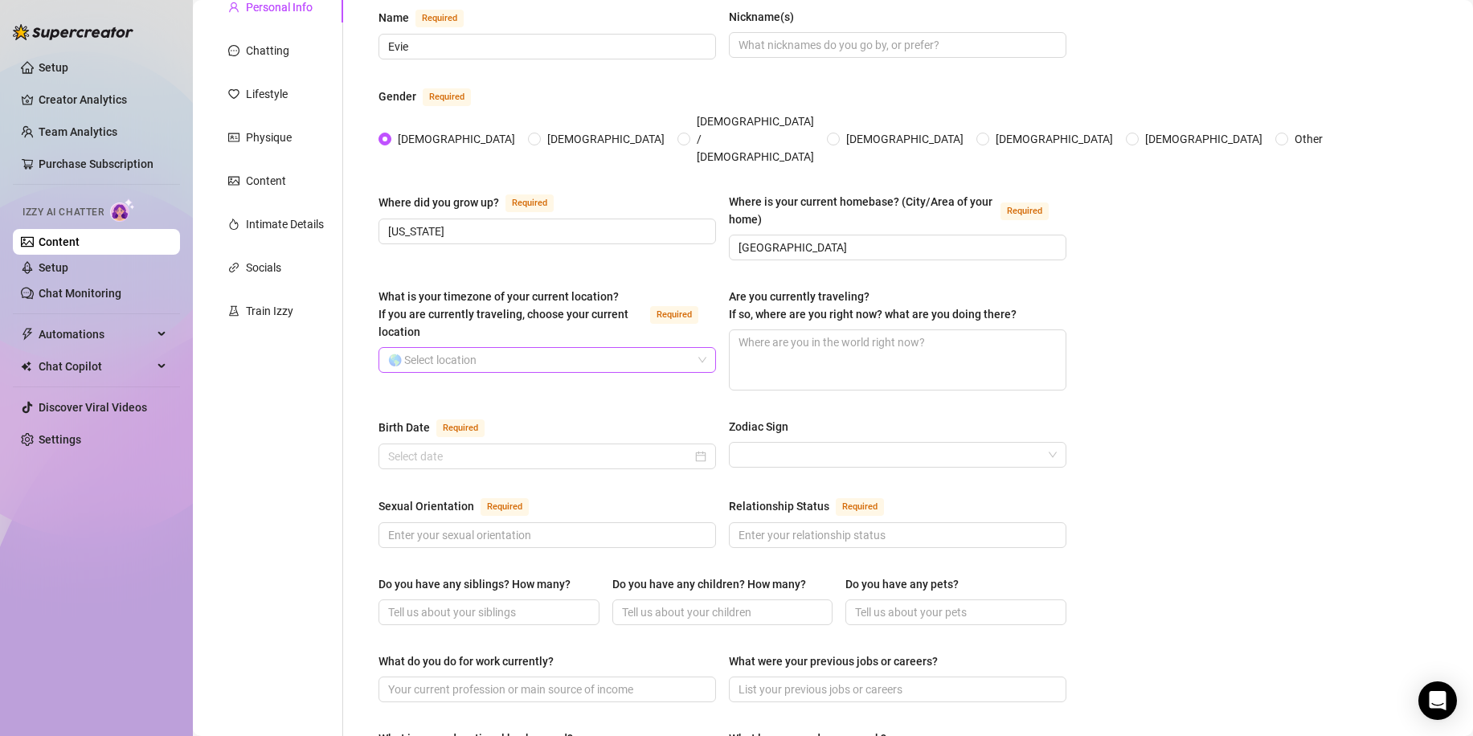
click at [510, 348] on input "What is your timezone of your current location? If you are currently traveling,…" at bounding box center [540, 360] width 304 height 24
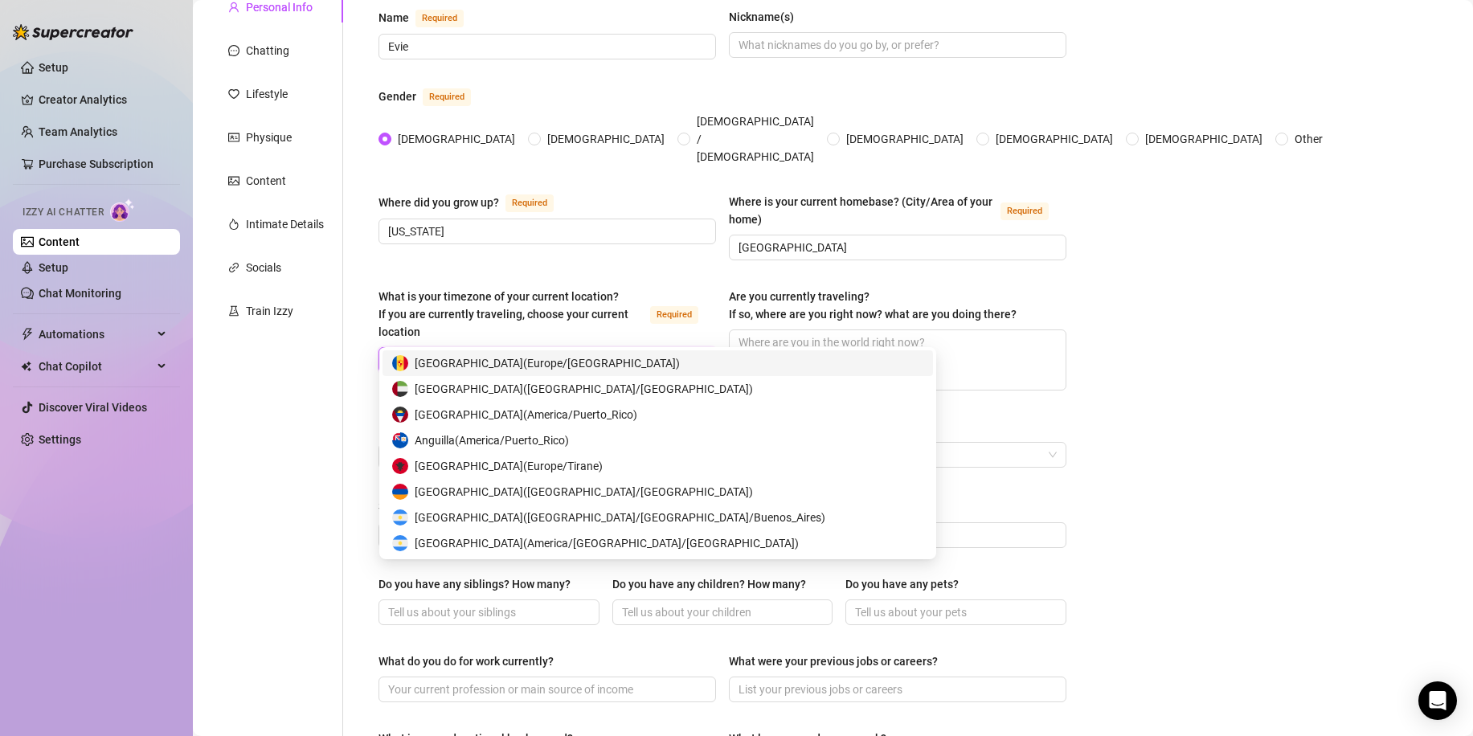
type input "est"
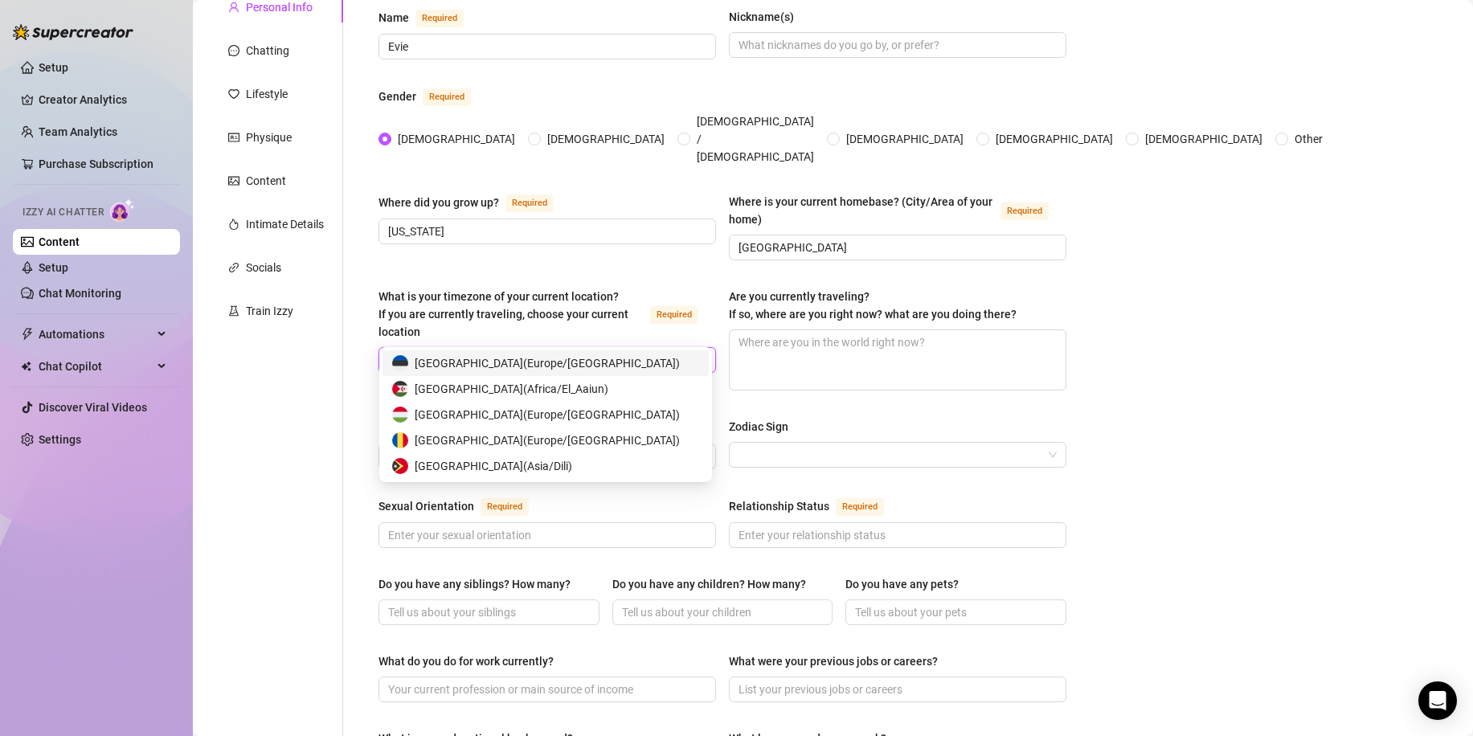
drag, startPoint x: 488, startPoint y: 330, endPoint x: 353, endPoint y: 329, distance: 135.0
click at [353, 329] on div "Name Required [PERSON_NAME](s) Gender Required [DEMOGRAPHIC_DATA] [DEMOGRAPHIC_…" at bounding box center [712, 665] width 739 height 1347
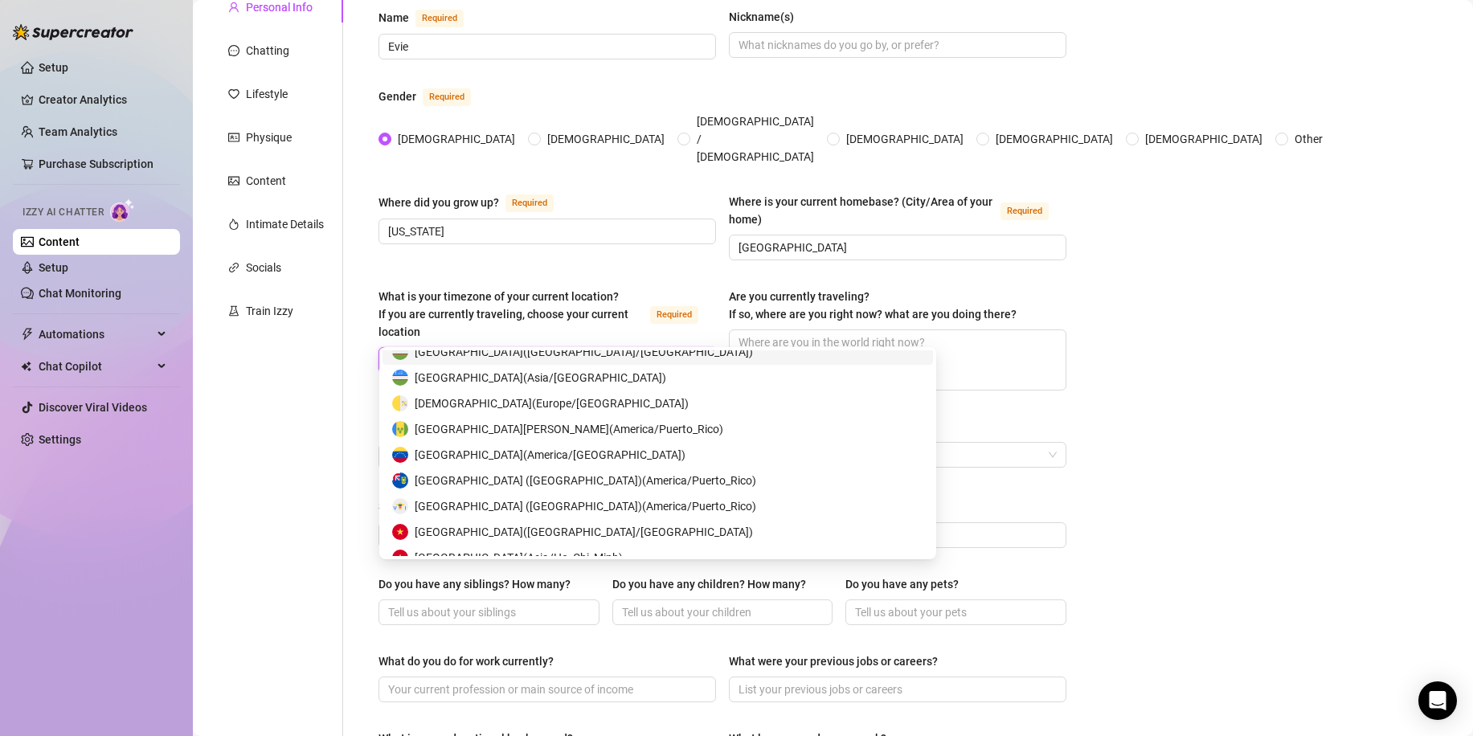
scroll to position [7983, 0]
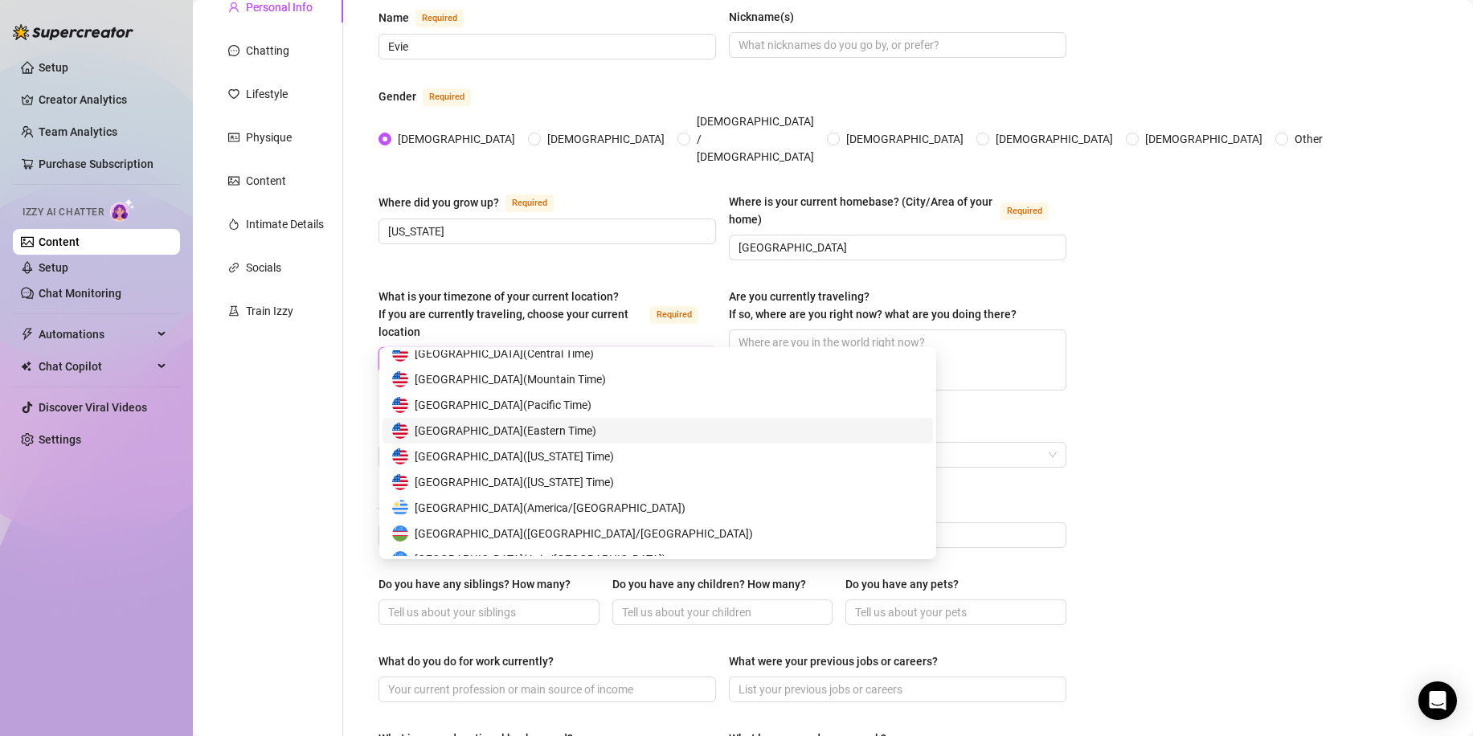
click at [577, 425] on span "United States of America ( Eastern Time )" at bounding box center [506, 431] width 182 height 18
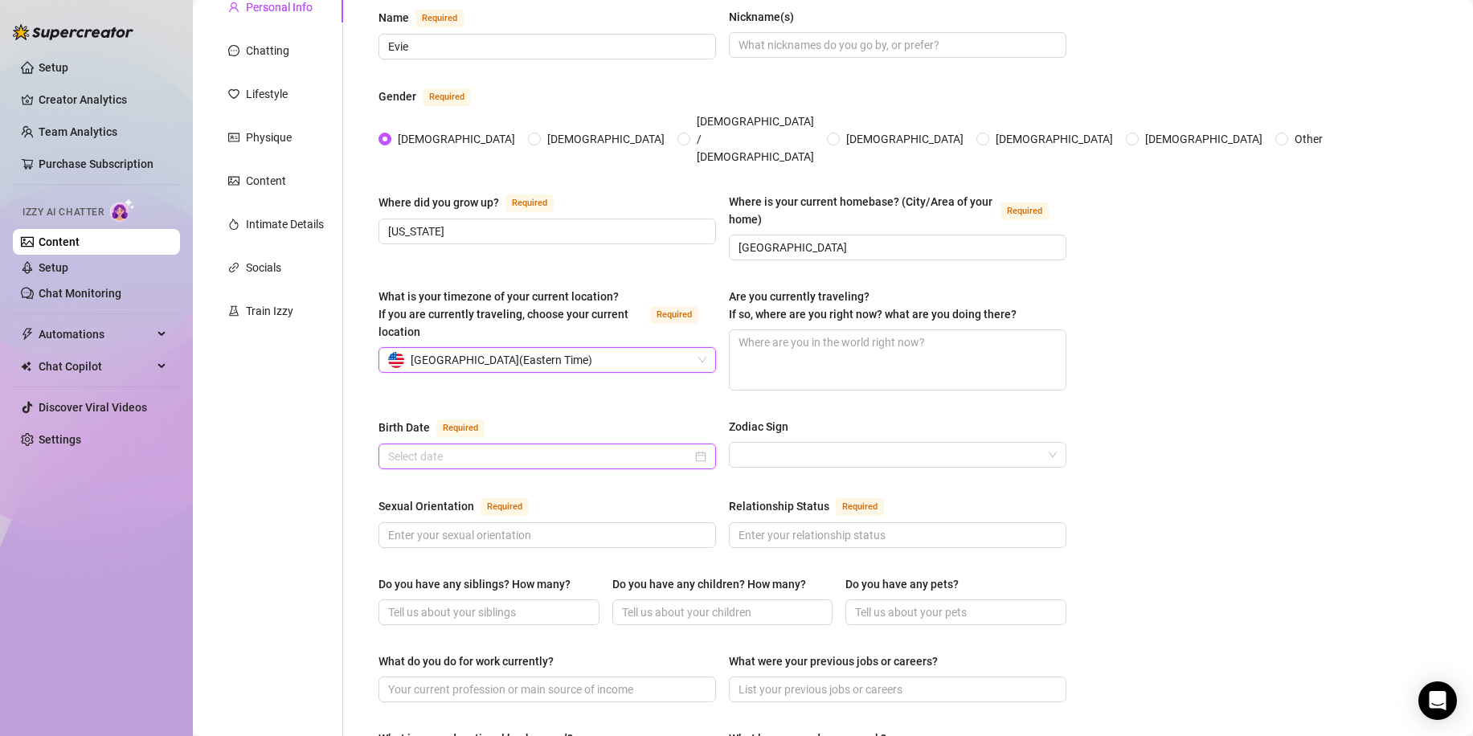
click at [536, 448] on input "Birth Date Required" at bounding box center [540, 457] width 304 height 18
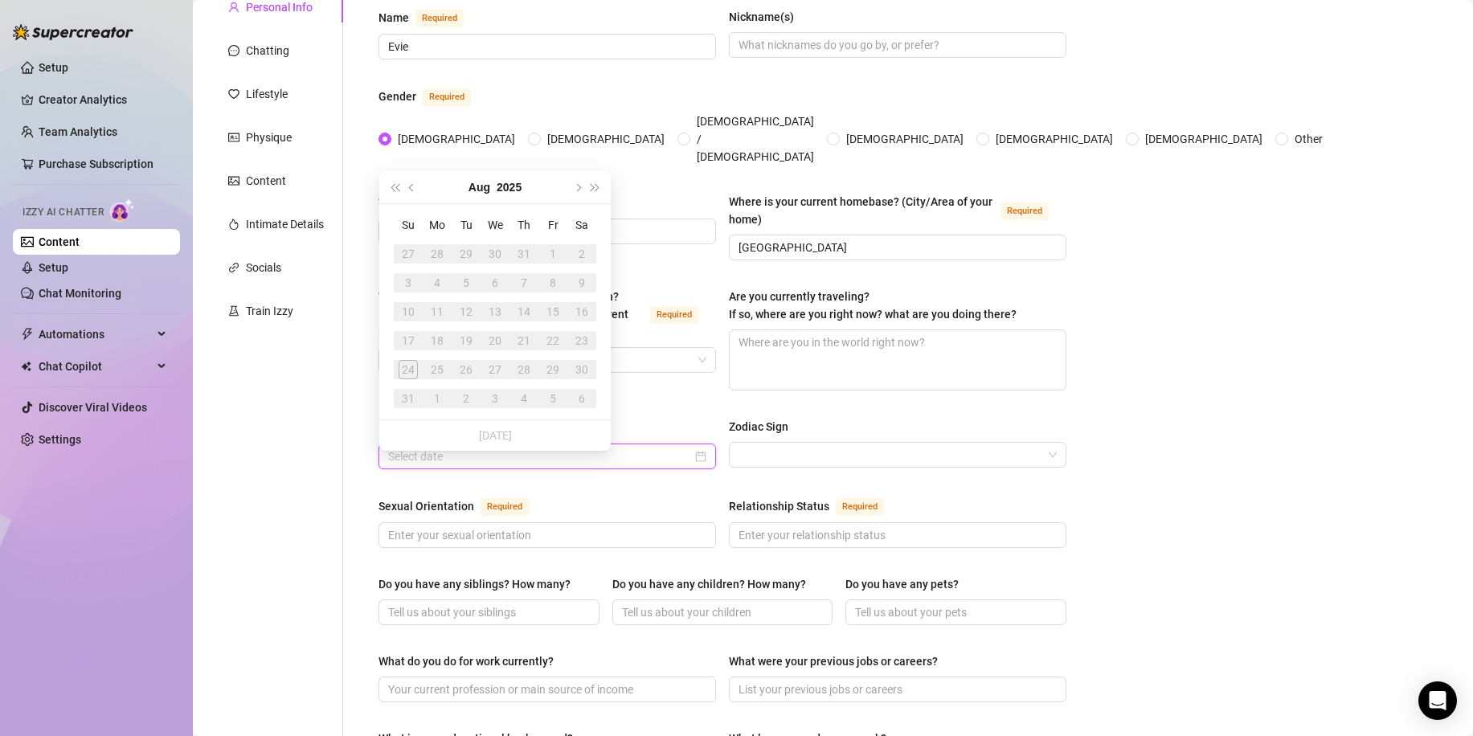
scroll to position [80, 0]
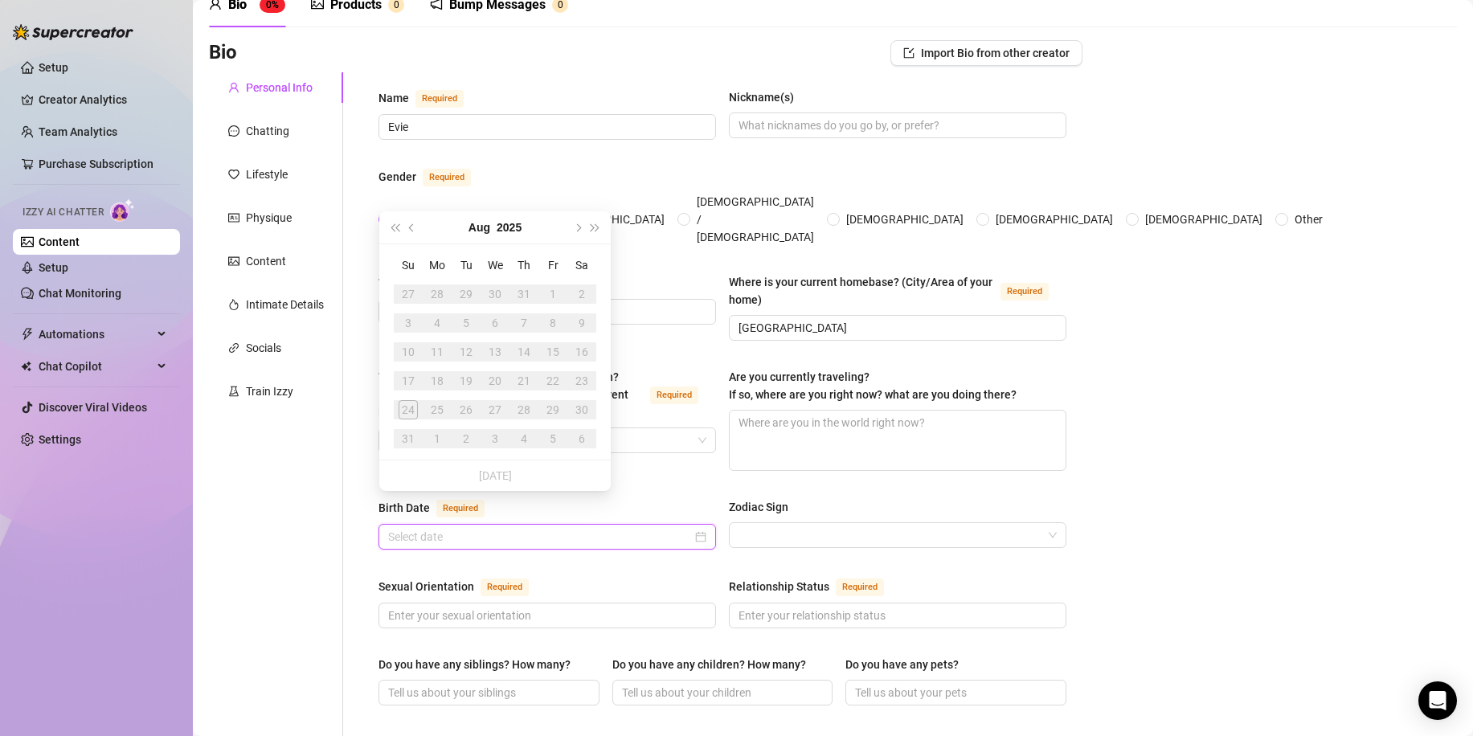
click at [647, 528] on input "Birth Date Required" at bounding box center [540, 537] width 304 height 18
click at [751, 498] on div "Zodiac Sign" at bounding box center [758, 507] width 59 height 18
click at [751, 523] on input "Zodiac Sign" at bounding box center [891, 535] width 304 height 24
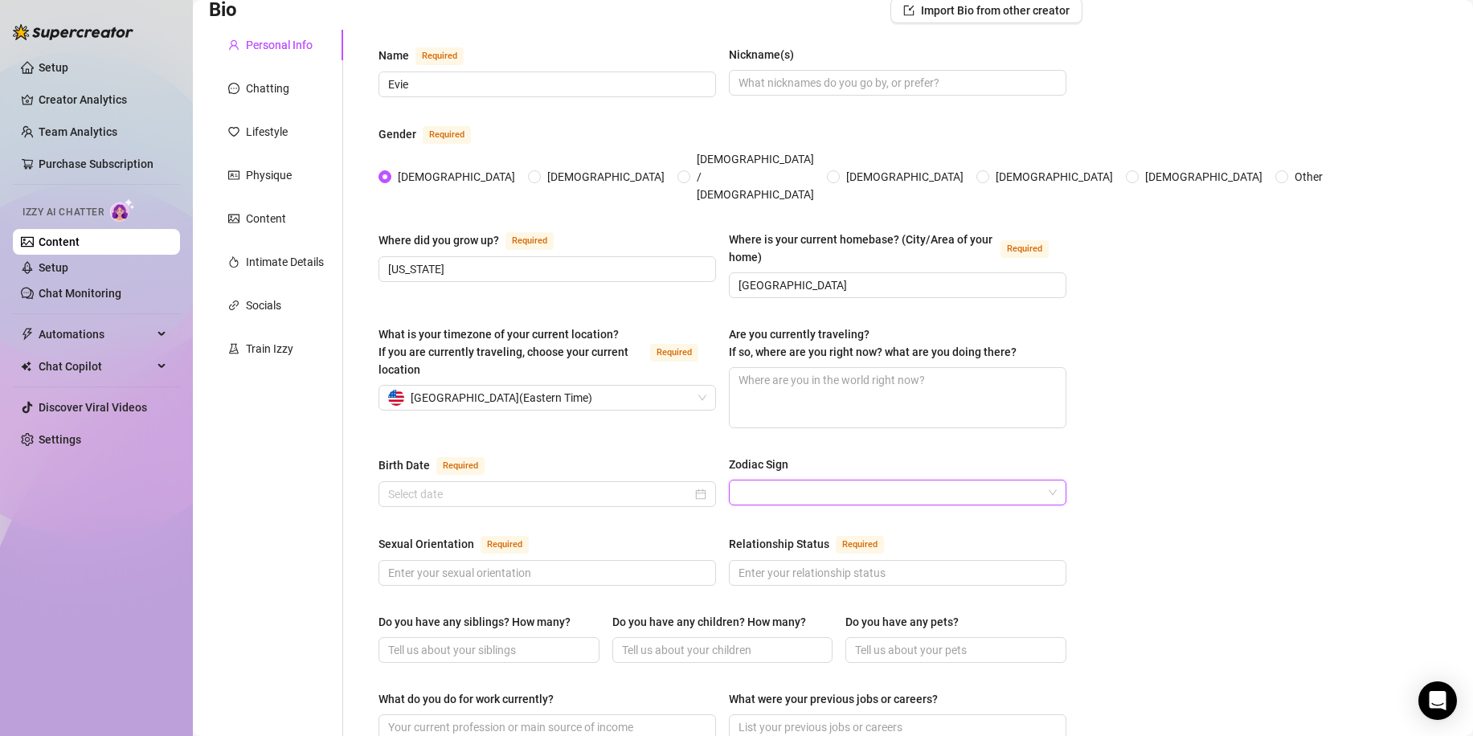
scroll to position [402, 0]
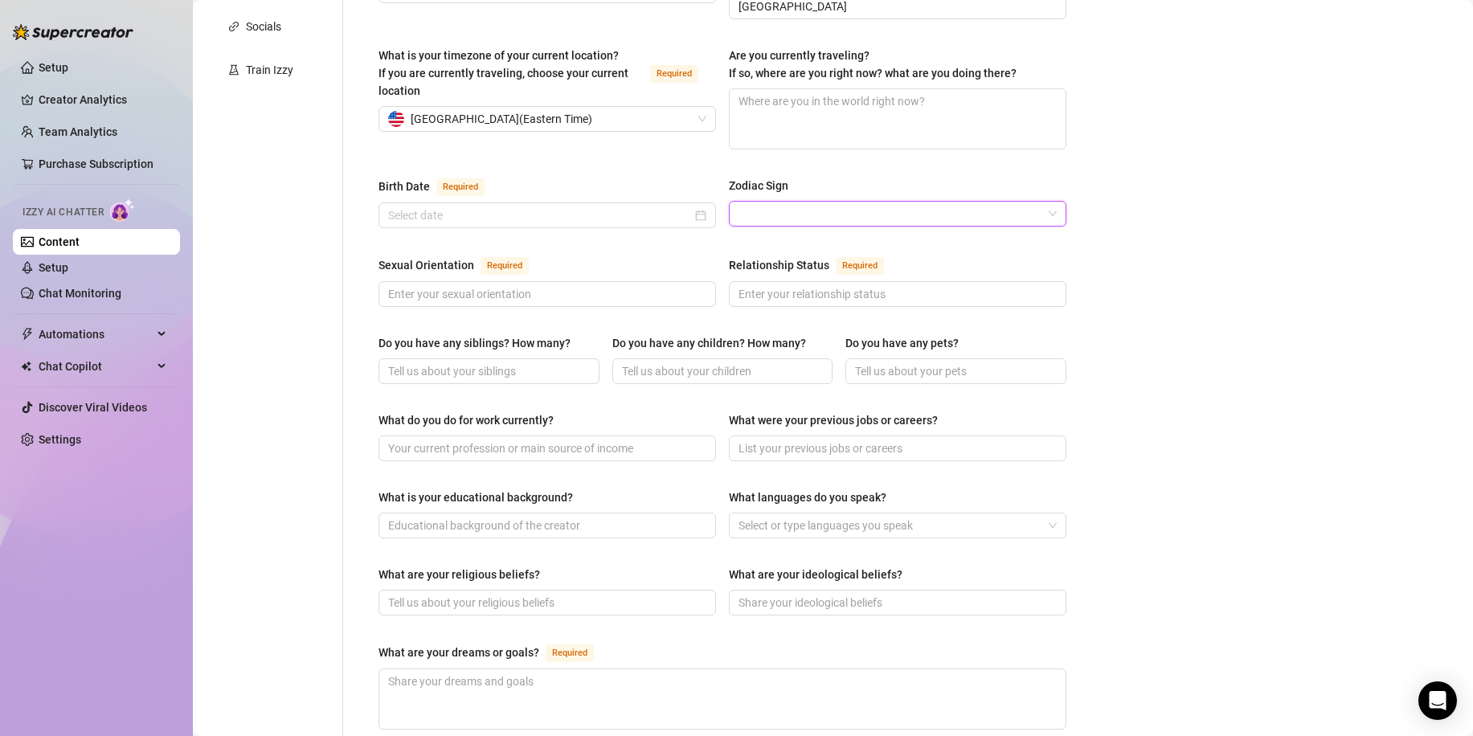
click at [813, 202] on input "Zodiac Sign" at bounding box center [891, 214] width 304 height 24
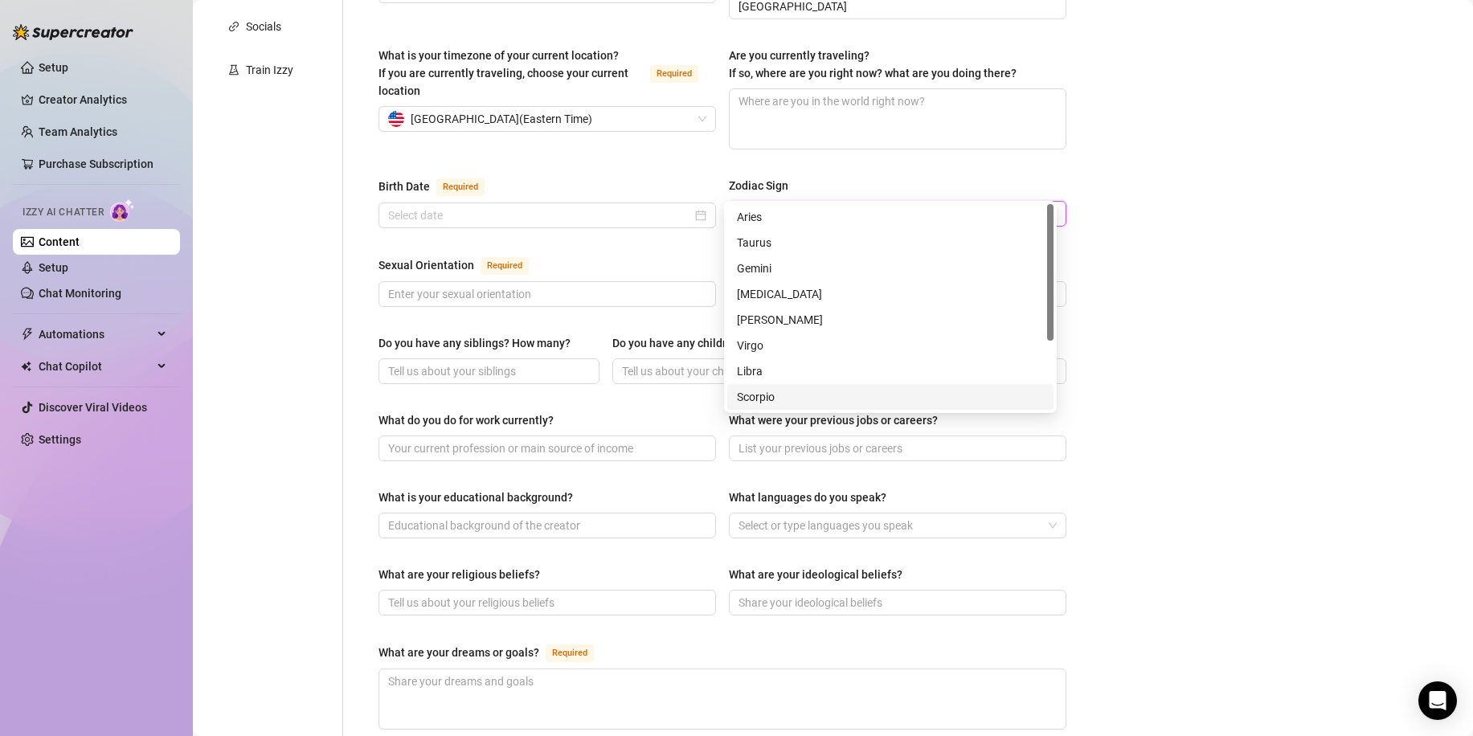
drag, startPoint x: 788, startPoint y: 401, endPoint x: 772, endPoint y: 388, distance: 20.0
click at [785, 400] on div "Scorpio" at bounding box center [890, 397] width 307 height 18
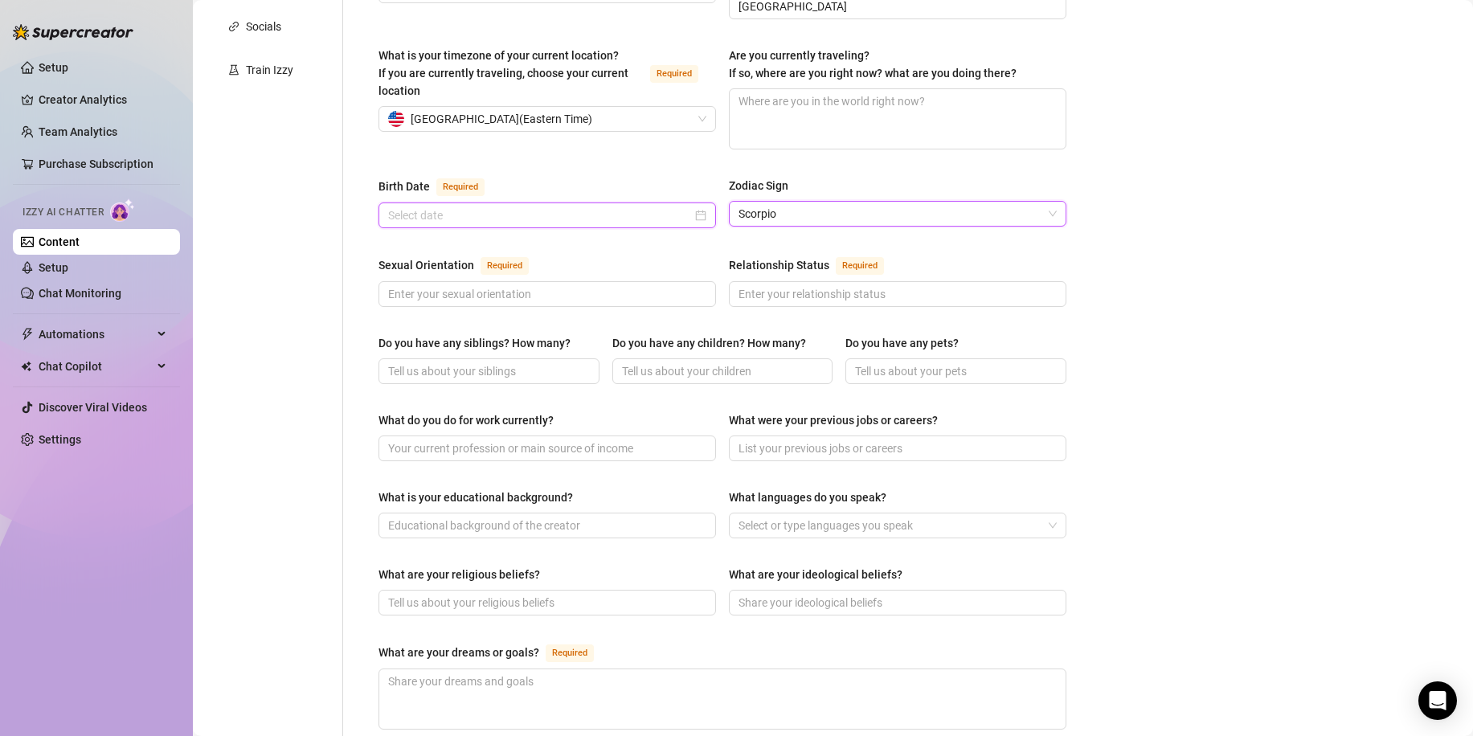
click at [566, 207] on input "Birth Date Required" at bounding box center [540, 216] width 304 height 18
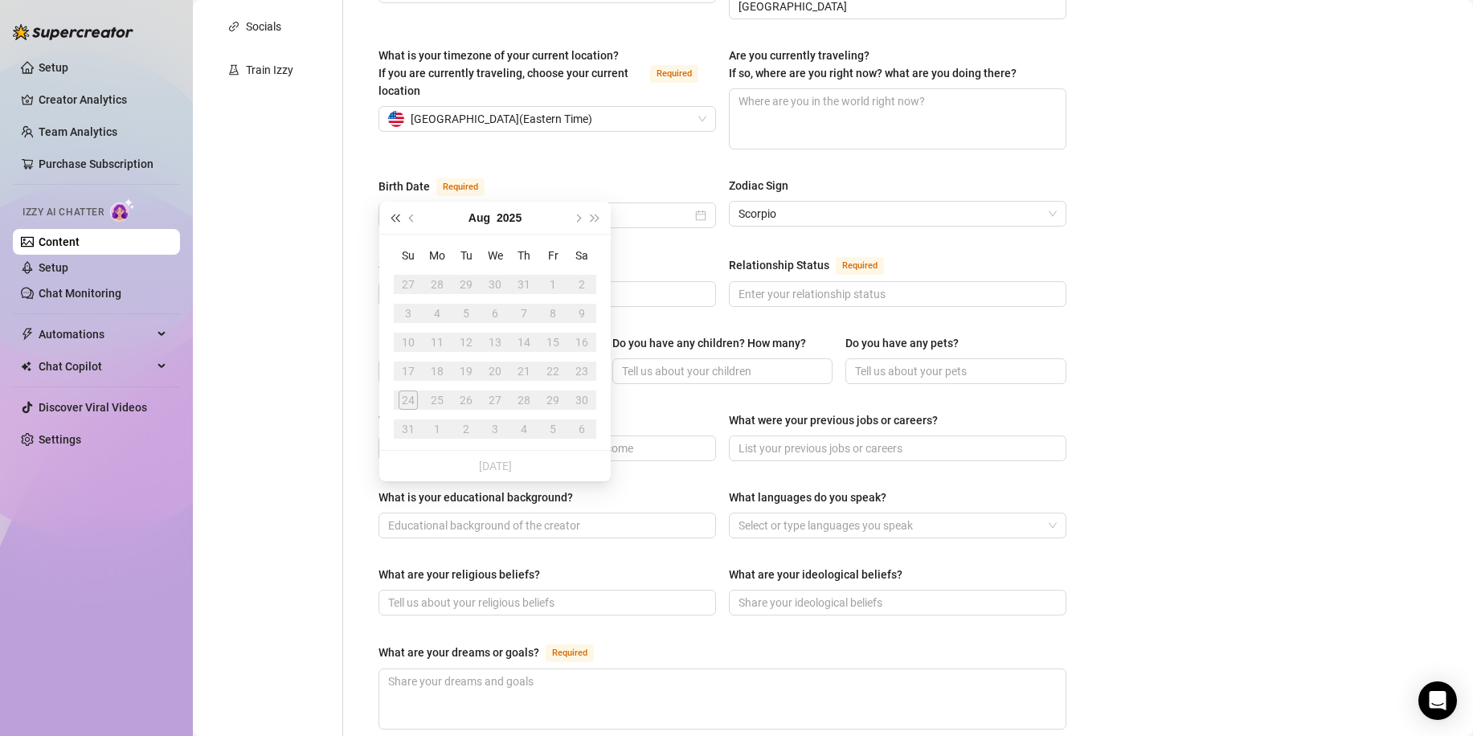
click at [399, 219] on span "Last year (Control + left)" at bounding box center [395, 218] width 8 height 8
click at [412, 218] on span "Previous month (PageUp)" at bounding box center [413, 218] width 8 height 8
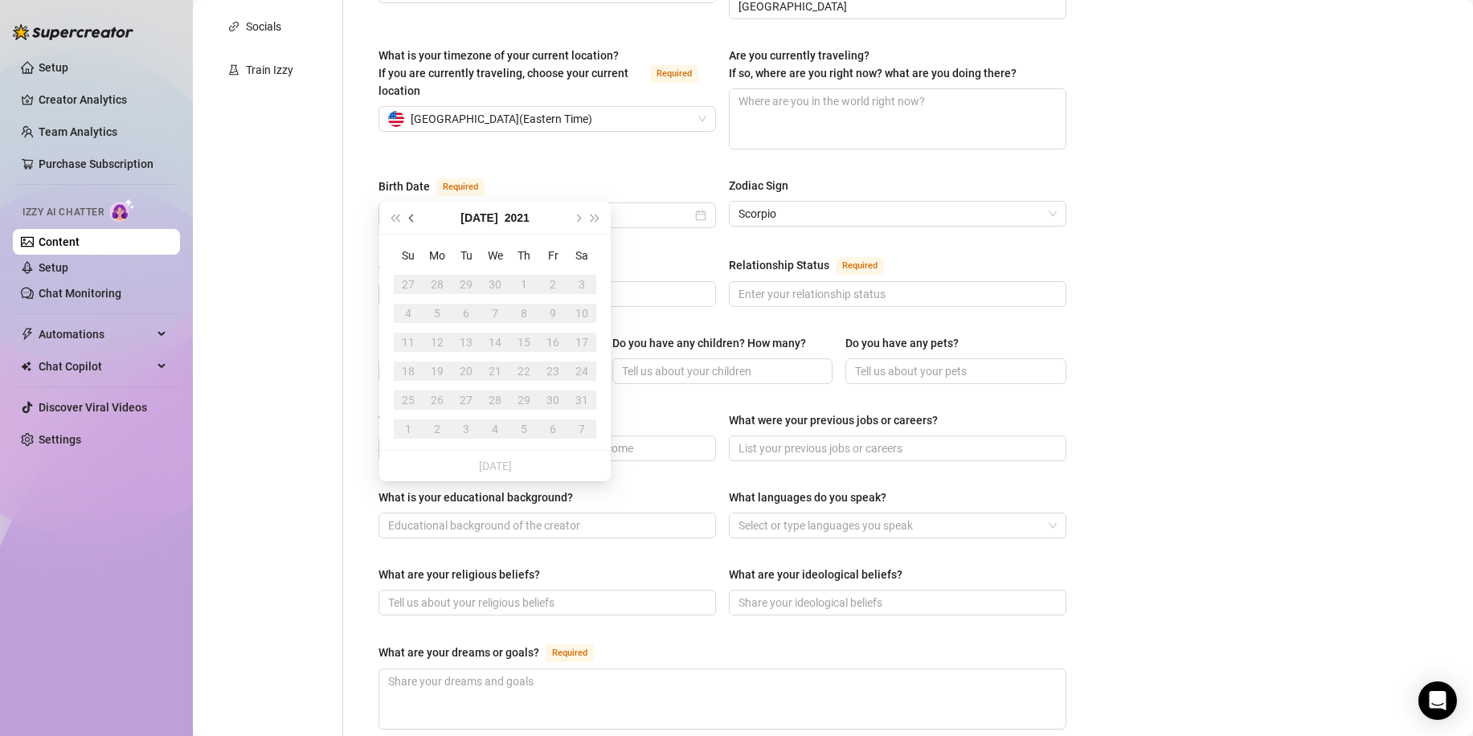
click at [409, 218] on span "Previous month (PageUp)" at bounding box center [413, 218] width 8 height 8
click at [404, 218] on button "Previous month (PageUp)" at bounding box center [413, 218] width 18 height 32
click at [399, 218] on span "Last year (Control + left)" at bounding box center [395, 218] width 8 height 8
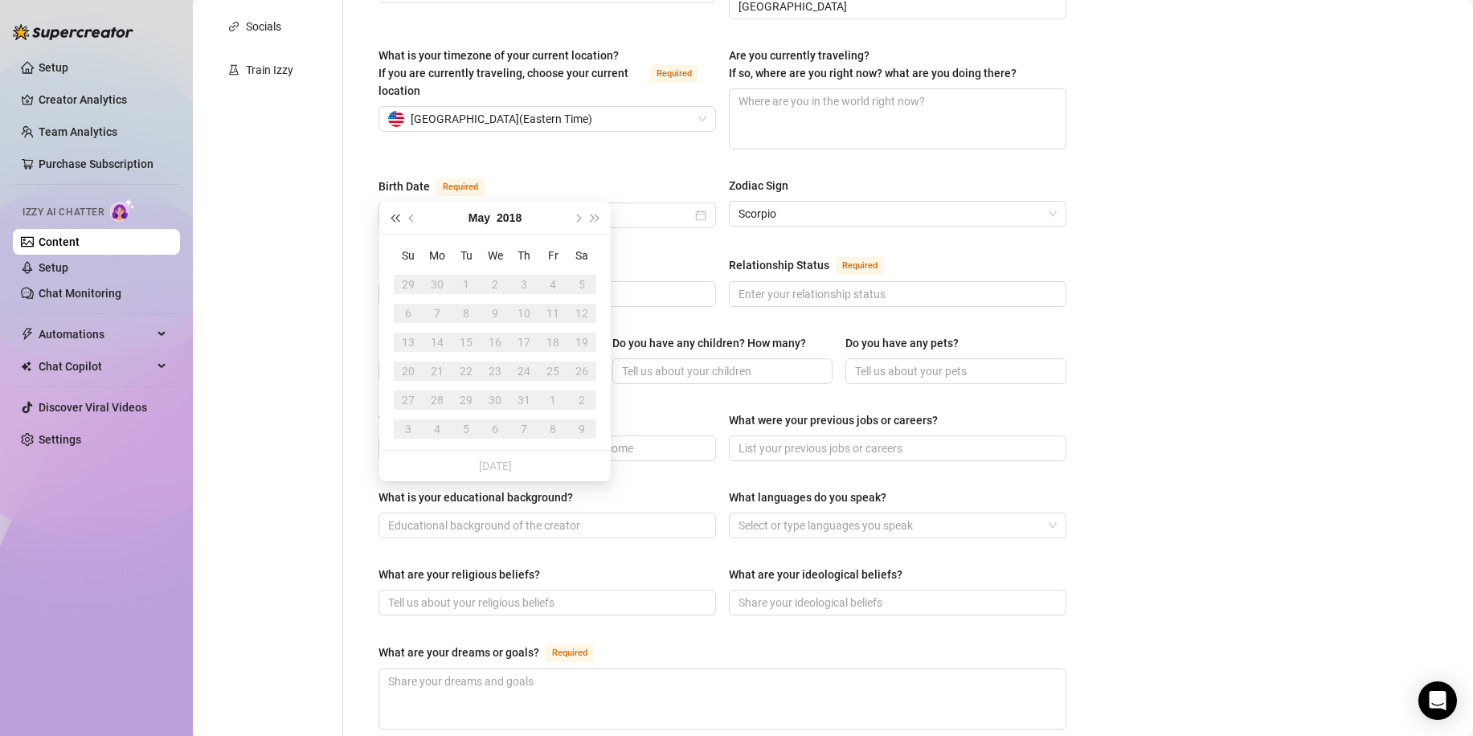
click at [399, 218] on span "Last year (Control + left)" at bounding box center [395, 218] width 8 height 8
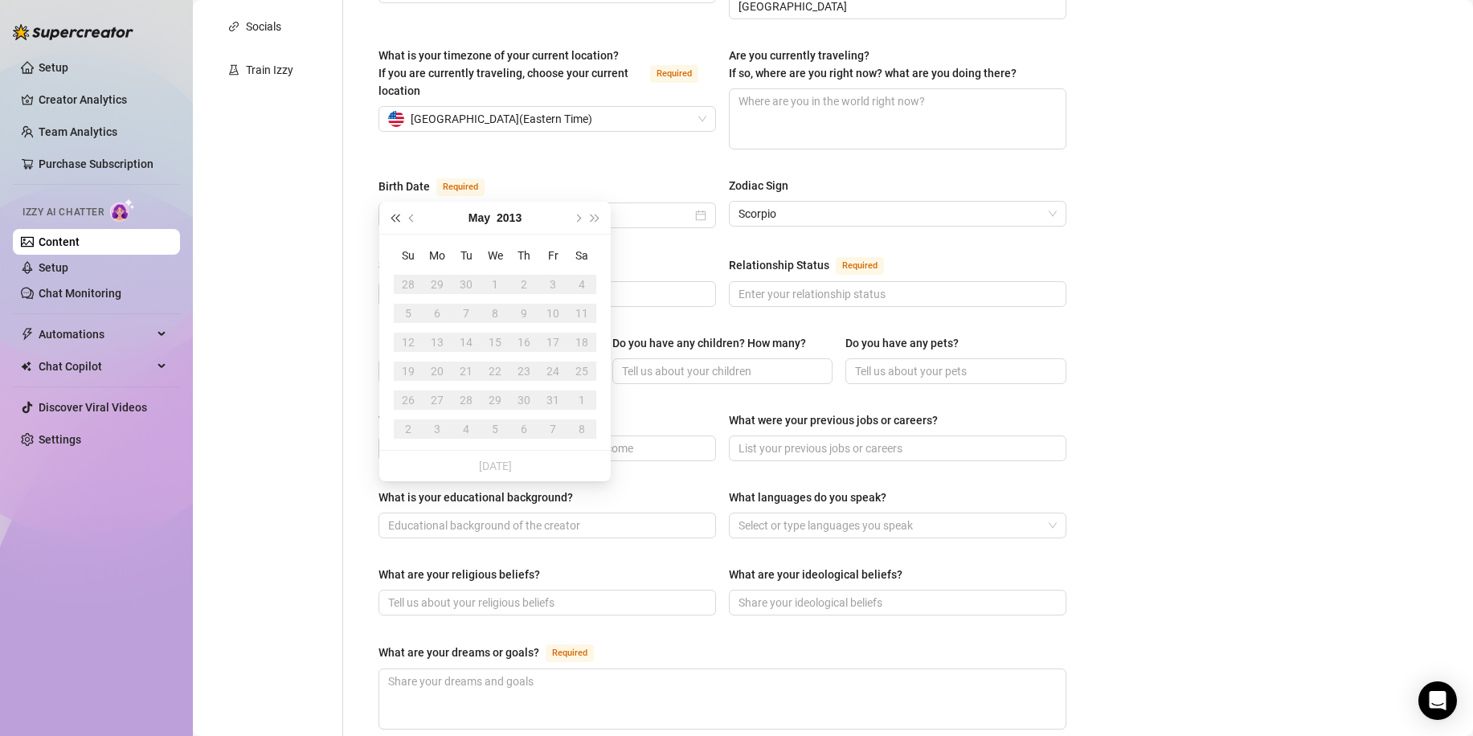
click at [399, 218] on span "Last year (Control + left)" at bounding box center [395, 218] width 8 height 8
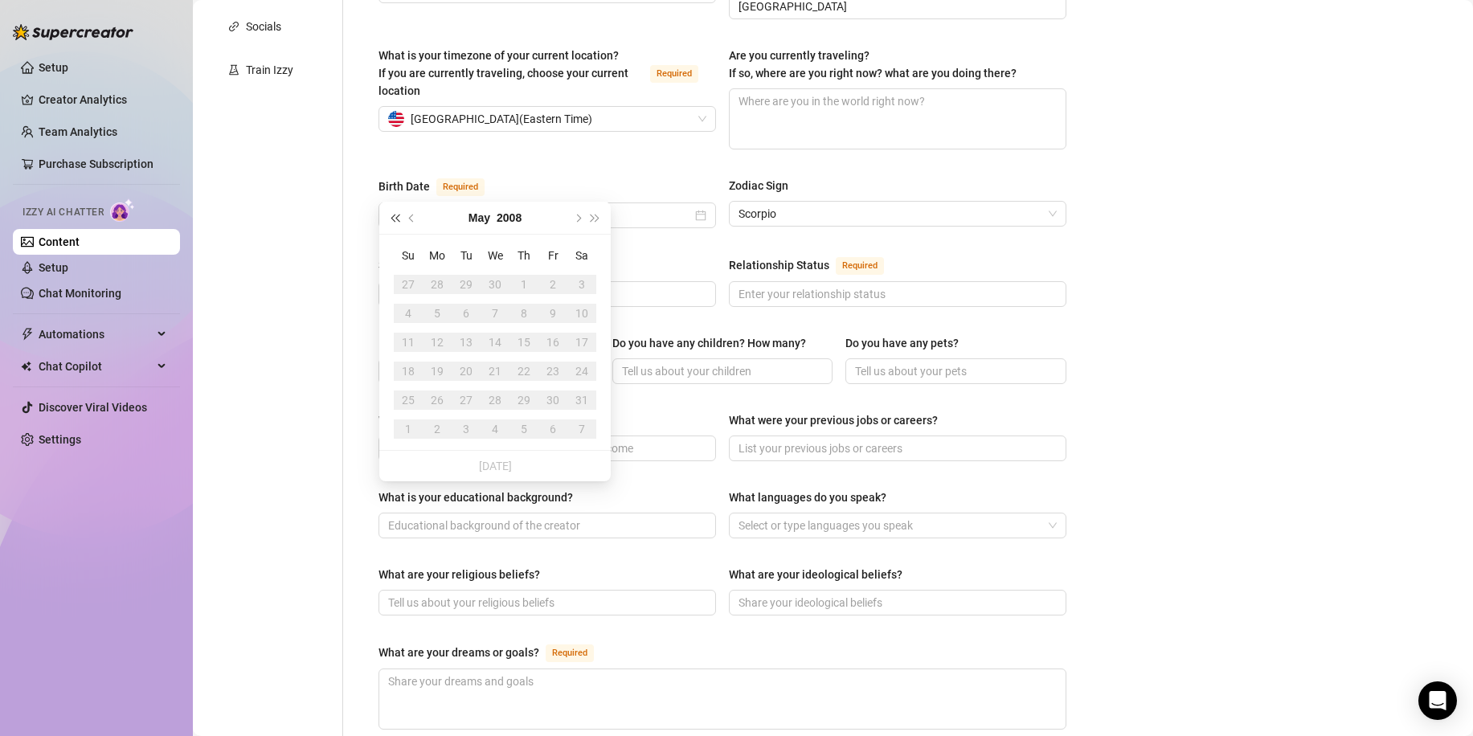
click at [399, 218] on span "Last year (Control + left)" at bounding box center [395, 218] width 8 height 8
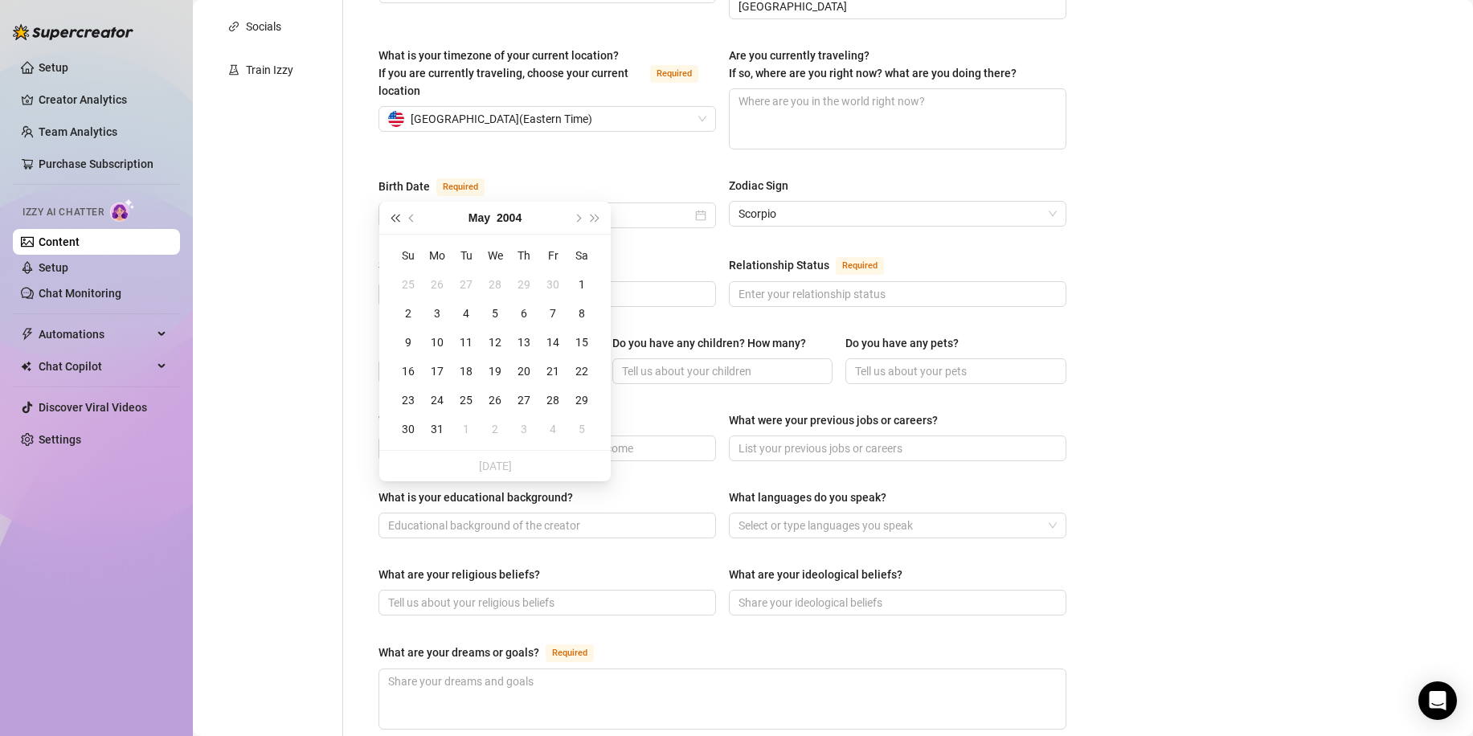
click at [399, 218] on span "Last year (Control + left)" at bounding box center [395, 218] width 8 height 8
type input "[DATE]"
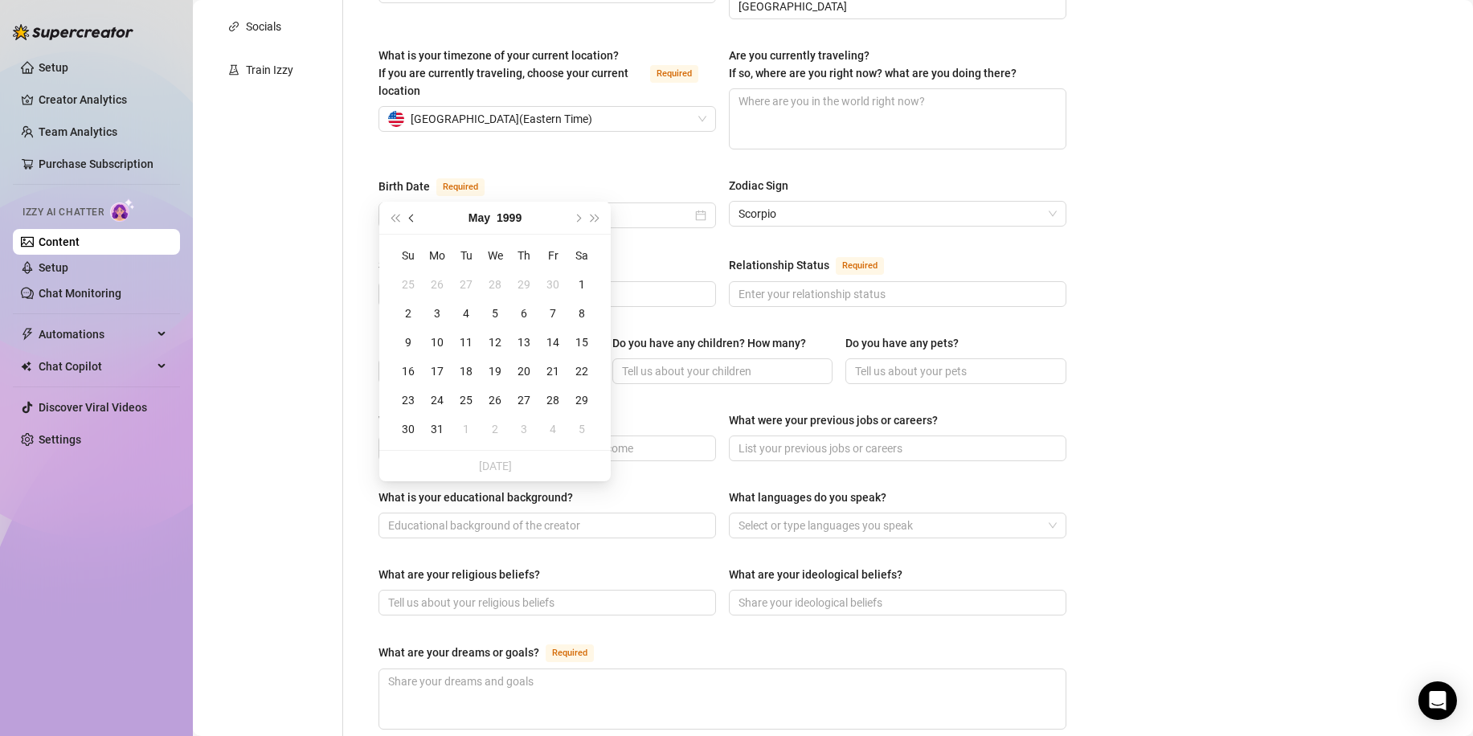
click at [405, 215] on button "Previous month (PageUp)" at bounding box center [413, 218] width 18 height 32
click at [399, 216] on span "Last year (Control + left)" at bounding box center [395, 218] width 8 height 8
click at [409, 219] on span "Previous month (PageUp)" at bounding box center [413, 218] width 8 height 8
click at [386, 212] on button "Last year (Control + left)" at bounding box center [395, 218] width 18 height 32
click at [580, 218] on span "Next month (PageDown)" at bounding box center [577, 218] width 8 height 8
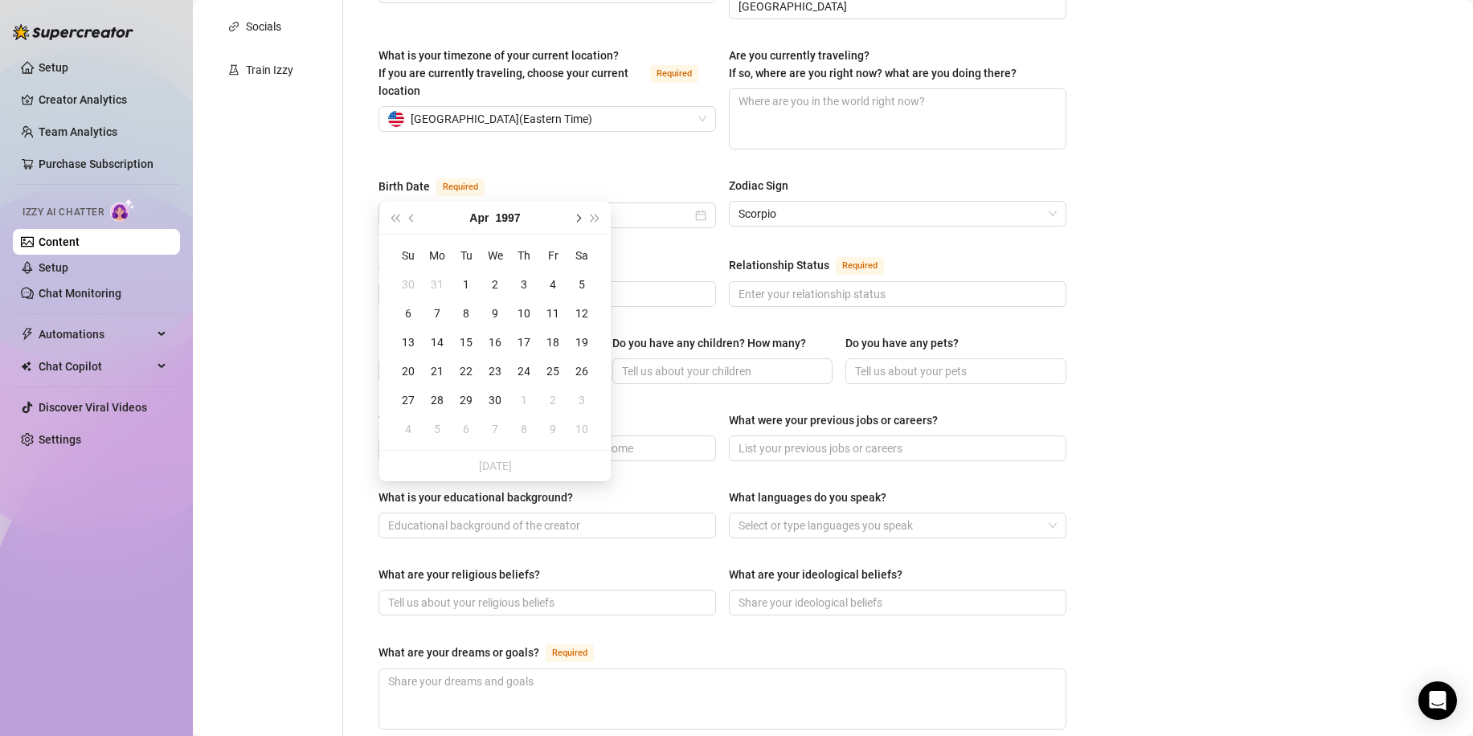
click at [580, 218] on span "Next month (PageDown)" at bounding box center [577, 218] width 8 height 8
click at [579, 218] on span "Next month (PageDown)" at bounding box center [577, 218] width 8 height 8
click at [576, 227] on button "Next month (PageDown)" at bounding box center [577, 218] width 18 height 32
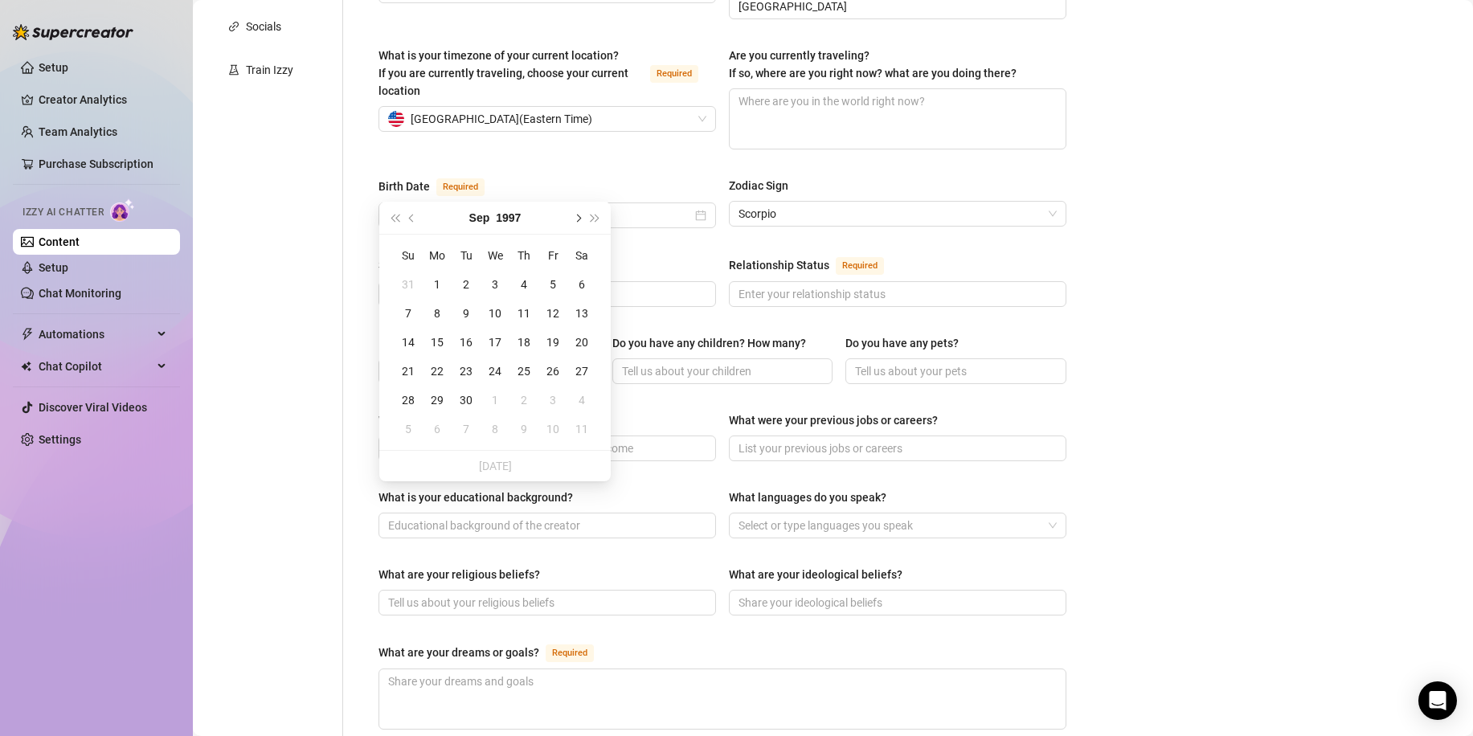
click at [576, 227] on button "Next month (PageDown)" at bounding box center [577, 218] width 18 height 32
click at [575, 227] on button "Next month (PageDown)" at bounding box center [577, 218] width 18 height 32
type input "[DATE]"
click at [412, 314] on div "2" at bounding box center [408, 313] width 19 height 19
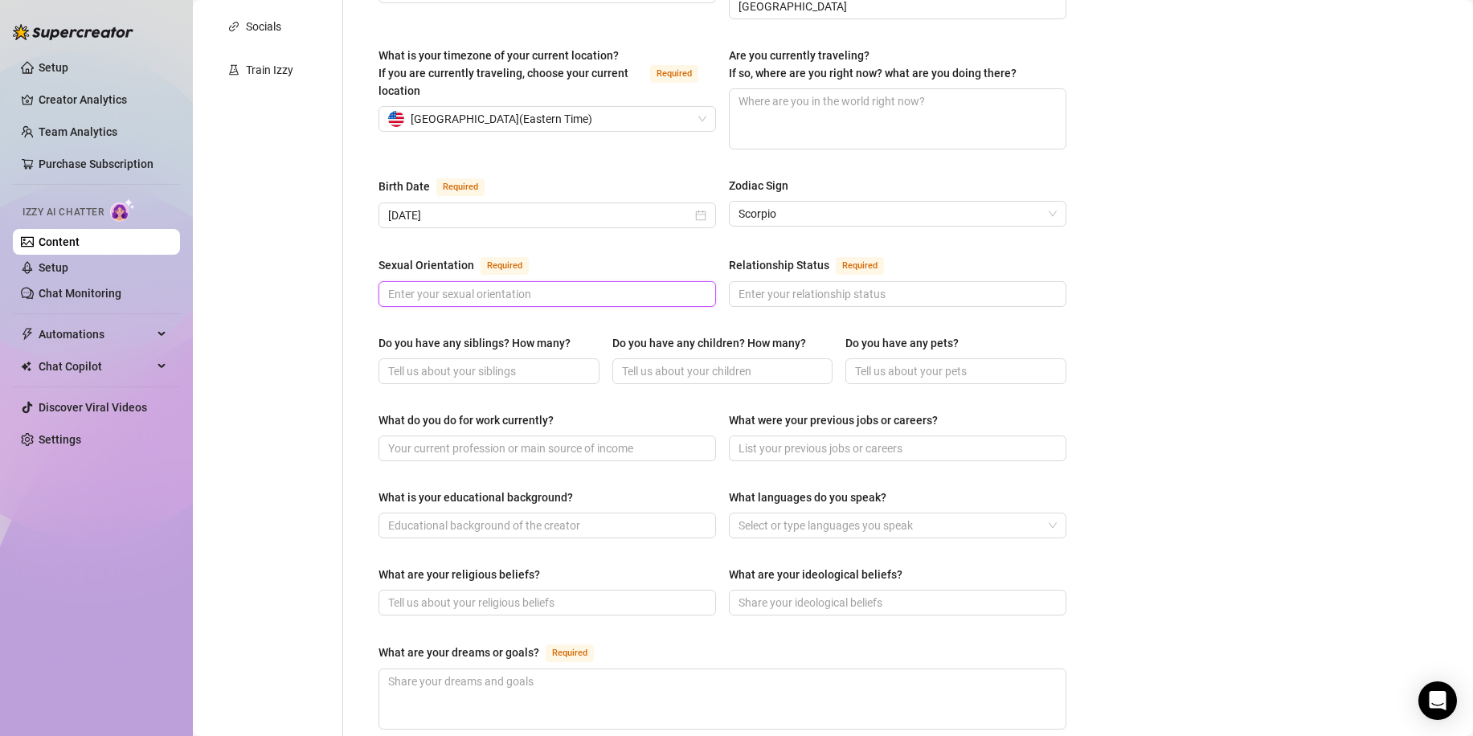
click at [499, 285] on input "Sexual Orientation Required" at bounding box center [545, 294] width 315 height 18
type input "[DEMOGRAPHIC_DATA]"
click at [812, 285] on input "Relationship Status Required" at bounding box center [896, 294] width 315 height 18
type input "single"
click at [453, 358] on span at bounding box center [489, 371] width 221 height 26
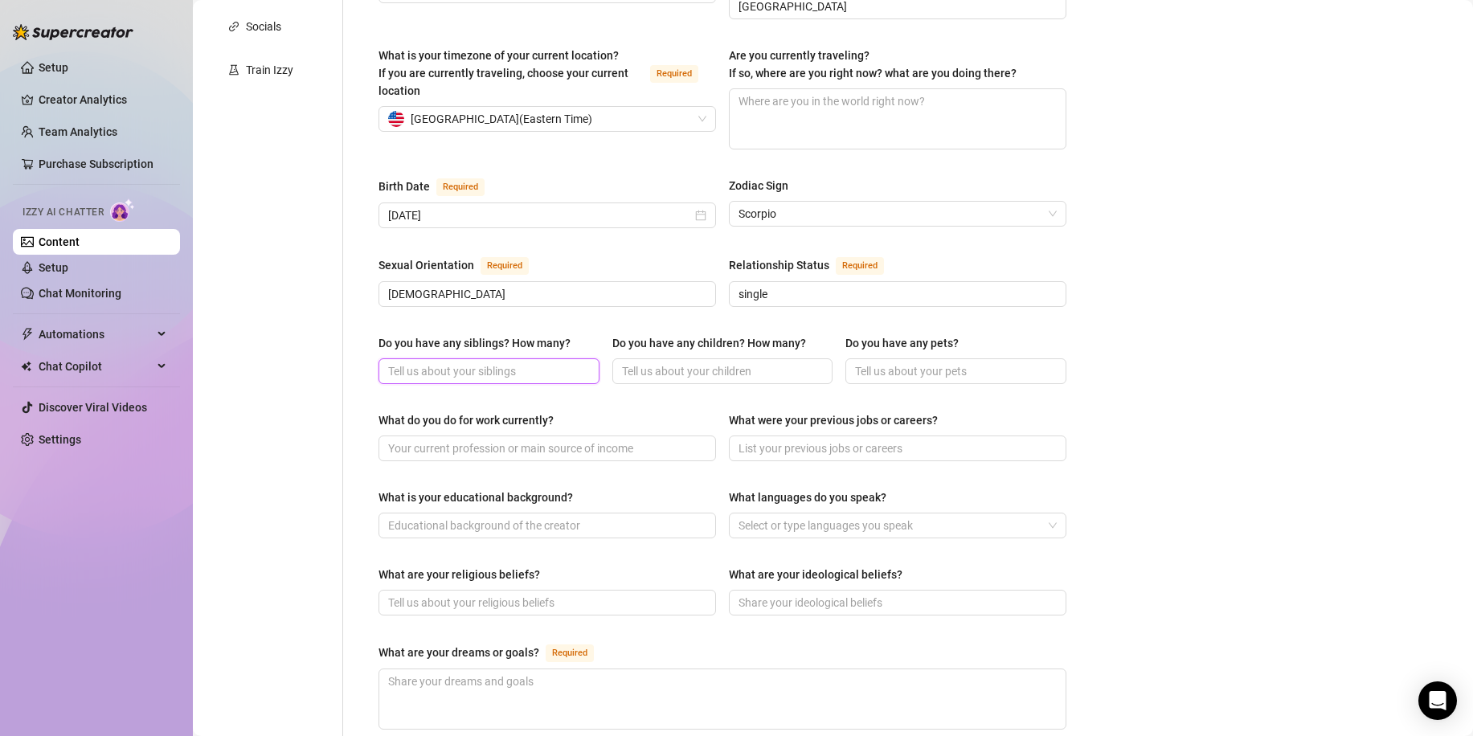
click at [462, 363] on input "Do you have any siblings? How many?" at bounding box center [487, 372] width 199 height 18
type input "1"
click at [923, 363] on input "Do you have any pets?" at bounding box center [954, 372] width 199 height 18
type input "3 cats!"
click at [549, 436] on span at bounding box center [548, 449] width 338 height 26
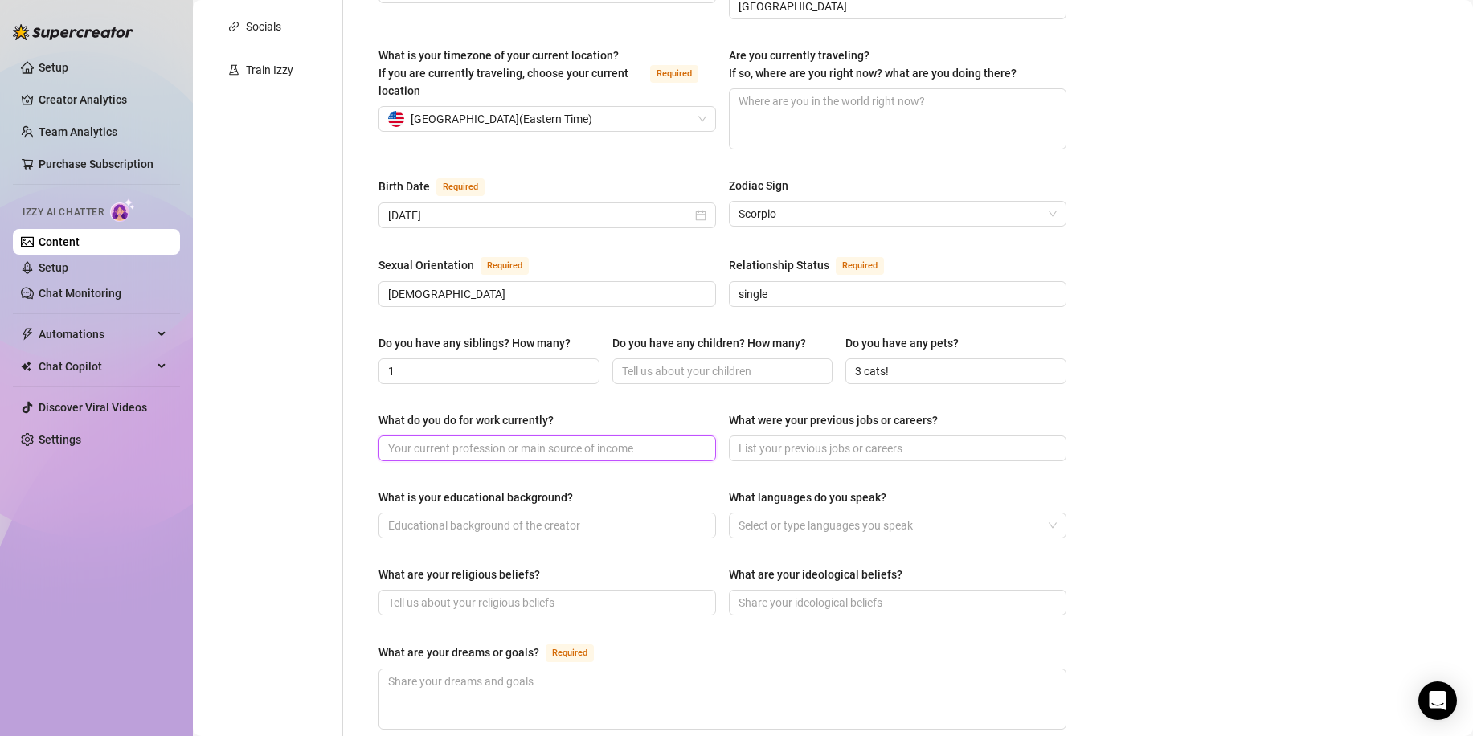
click at [557, 440] on input "What do you do for work currently?" at bounding box center [545, 449] width 315 height 18
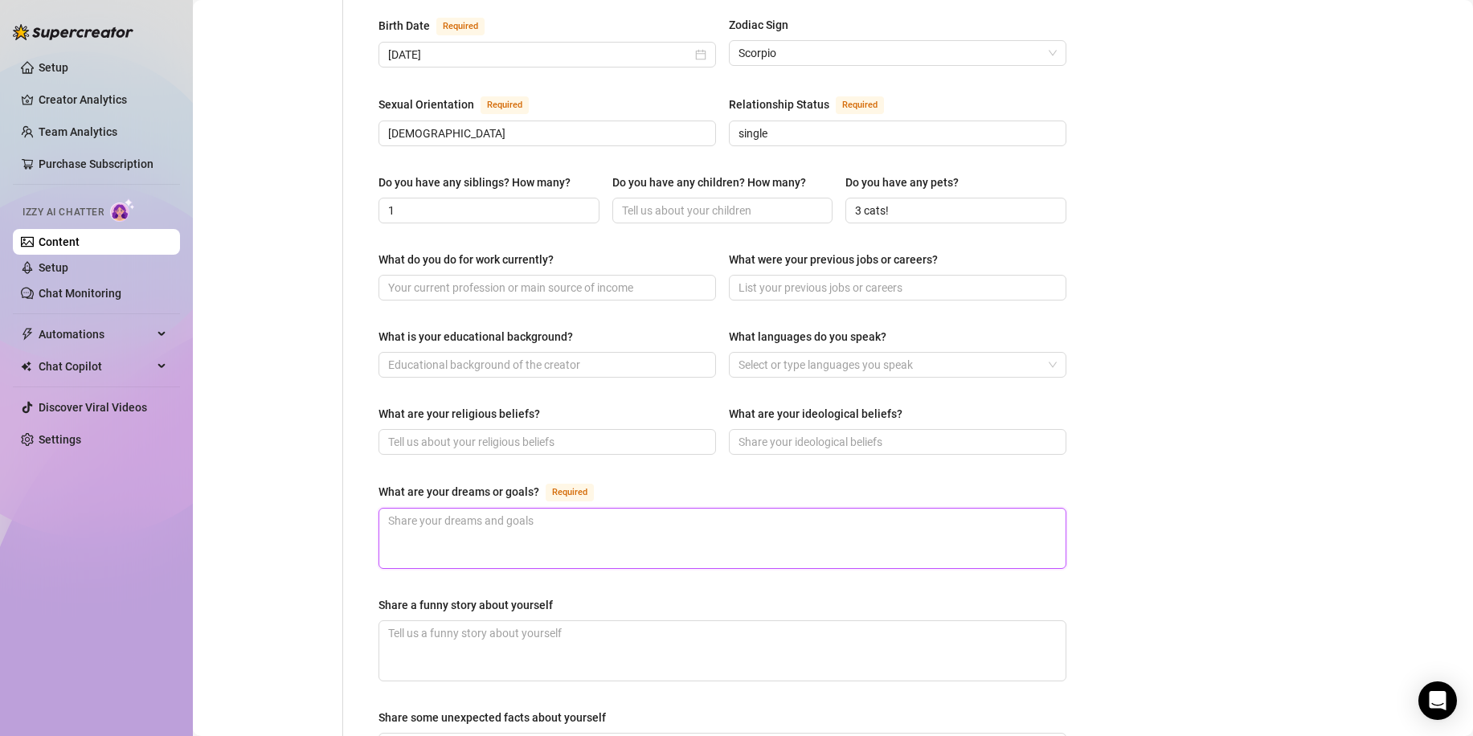
click at [594, 509] on textarea "What are your dreams or goals? Required" at bounding box center [722, 538] width 686 height 59
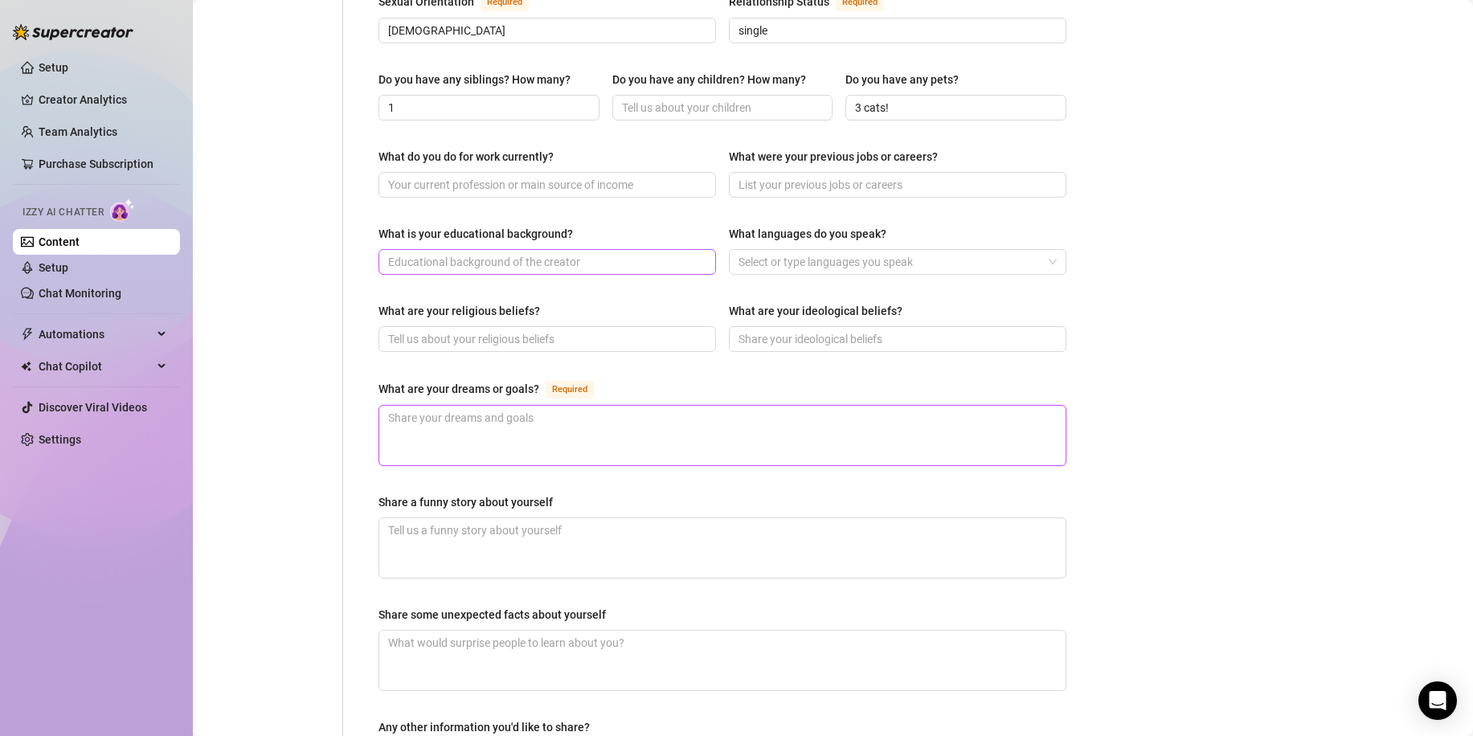
scroll to position [445, 0]
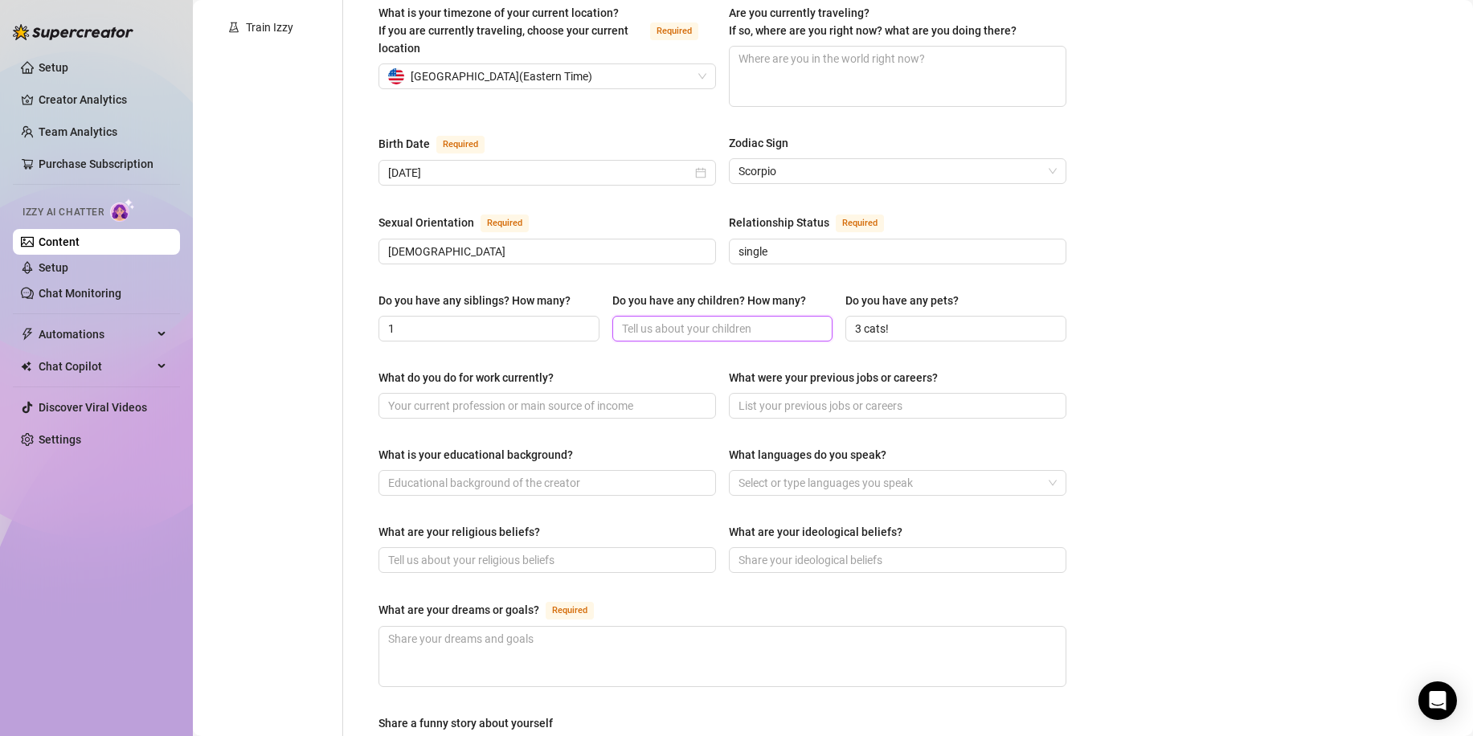
click at [661, 320] on input "Do you have any children? How many?" at bounding box center [721, 329] width 199 height 18
click at [536, 320] on input "1" at bounding box center [487, 329] width 199 height 18
click at [771, 393] on span at bounding box center [898, 406] width 338 height 26
click at [768, 397] on input "What were your previous jobs or careers?" at bounding box center [896, 406] width 315 height 18
click at [649, 470] on span at bounding box center [548, 483] width 338 height 26
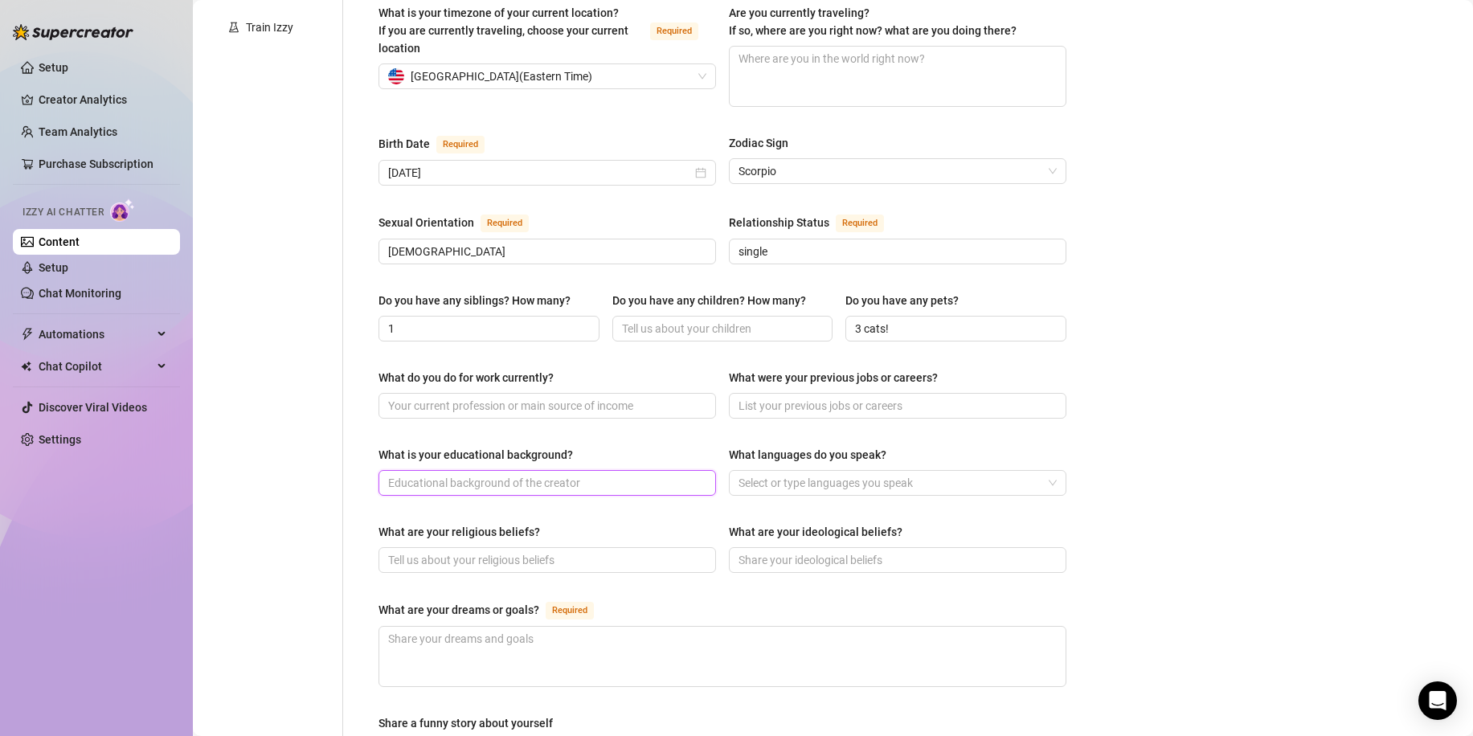
click at [613, 474] on input "What is your educational background?" at bounding box center [545, 483] width 315 height 18
click at [583, 551] on input "What are your religious beliefs?" at bounding box center [545, 560] width 315 height 18
click at [770, 472] on div at bounding box center [889, 483] width 314 height 23
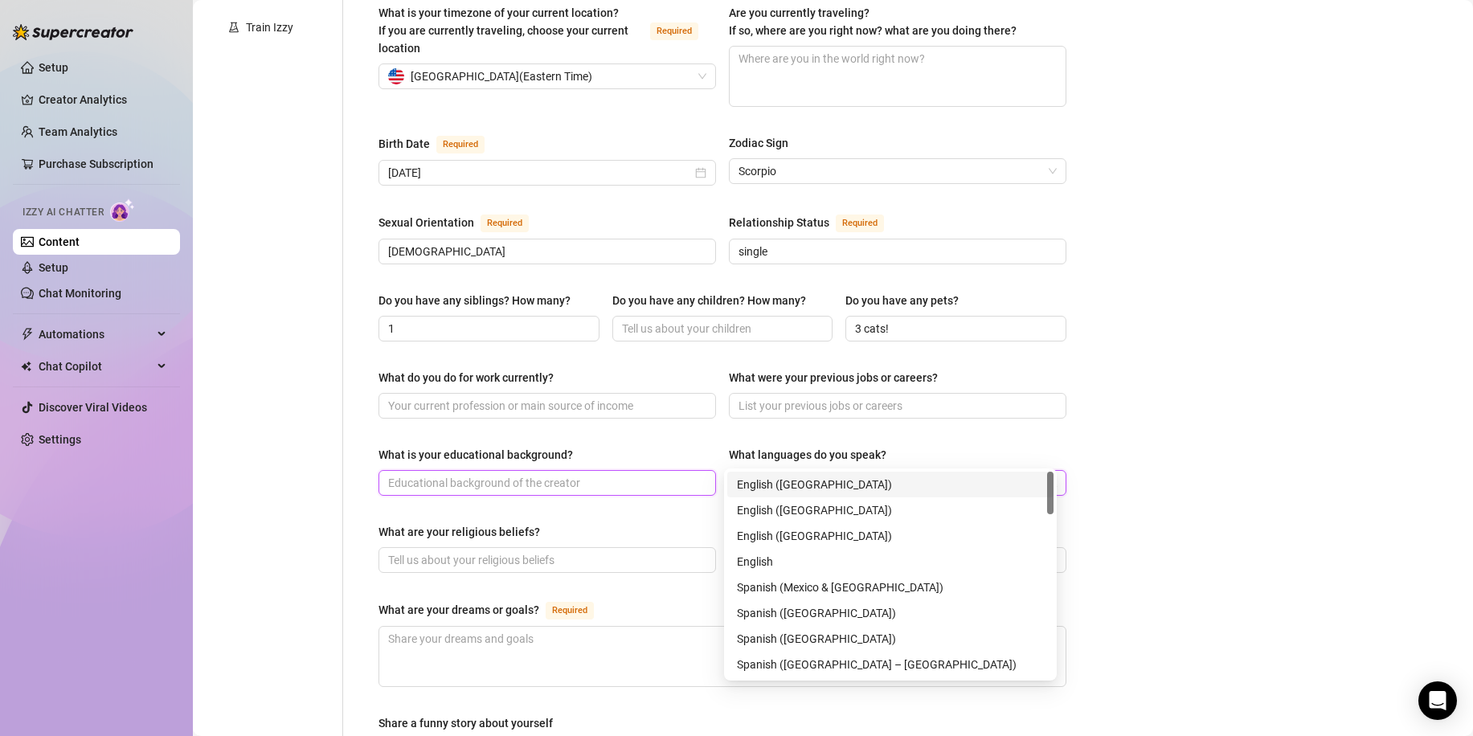
click at [596, 474] on input "What is your educational background?" at bounding box center [545, 483] width 315 height 18
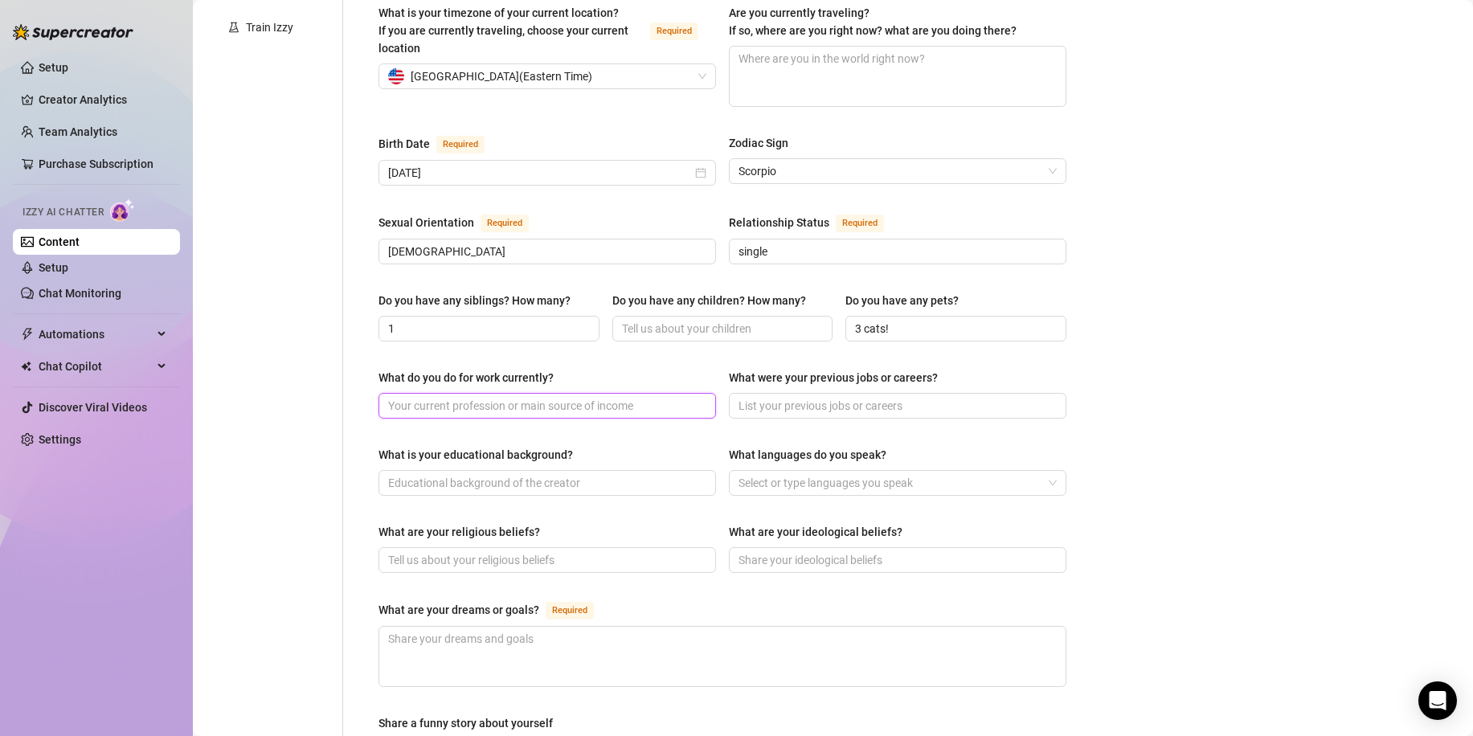
click at [566, 397] on input "What do you do for work currently?" at bounding box center [545, 406] width 315 height 18
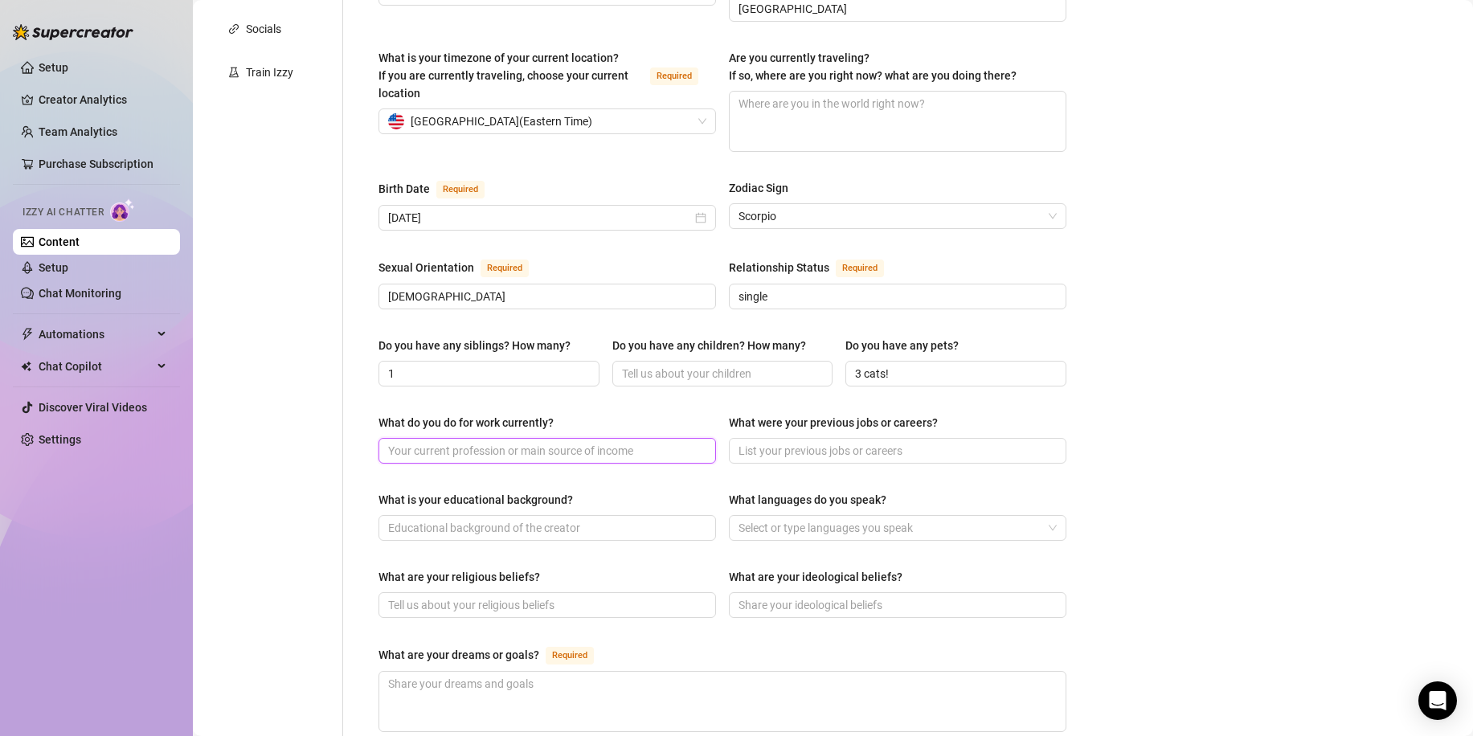
scroll to position [402, 0]
click at [678, 363] on input "Do you have any children? How many?" at bounding box center [721, 372] width 199 height 18
type input "n"
type input "0"
type input "no"
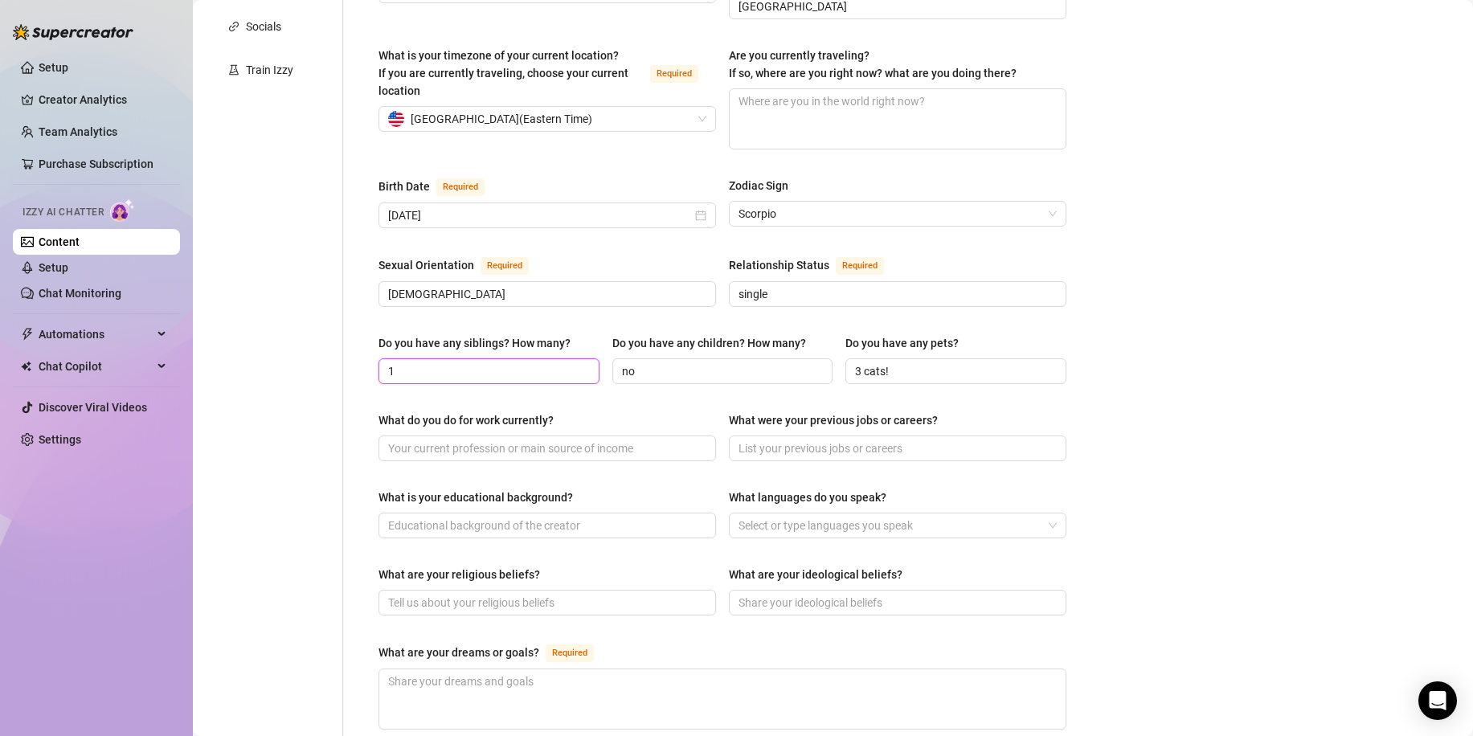
click at [529, 363] on input "1" at bounding box center [487, 372] width 199 height 18
type input "1 brother"
click at [488, 440] on input "What do you do for work currently?" at bounding box center [545, 449] width 315 height 18
click at [591, 513] on span at bounding box center [548, 526] width 338 height 26
click at [592, 517] on input "What is your educational background?" at bounding box center [545, 526] width 315 height 18
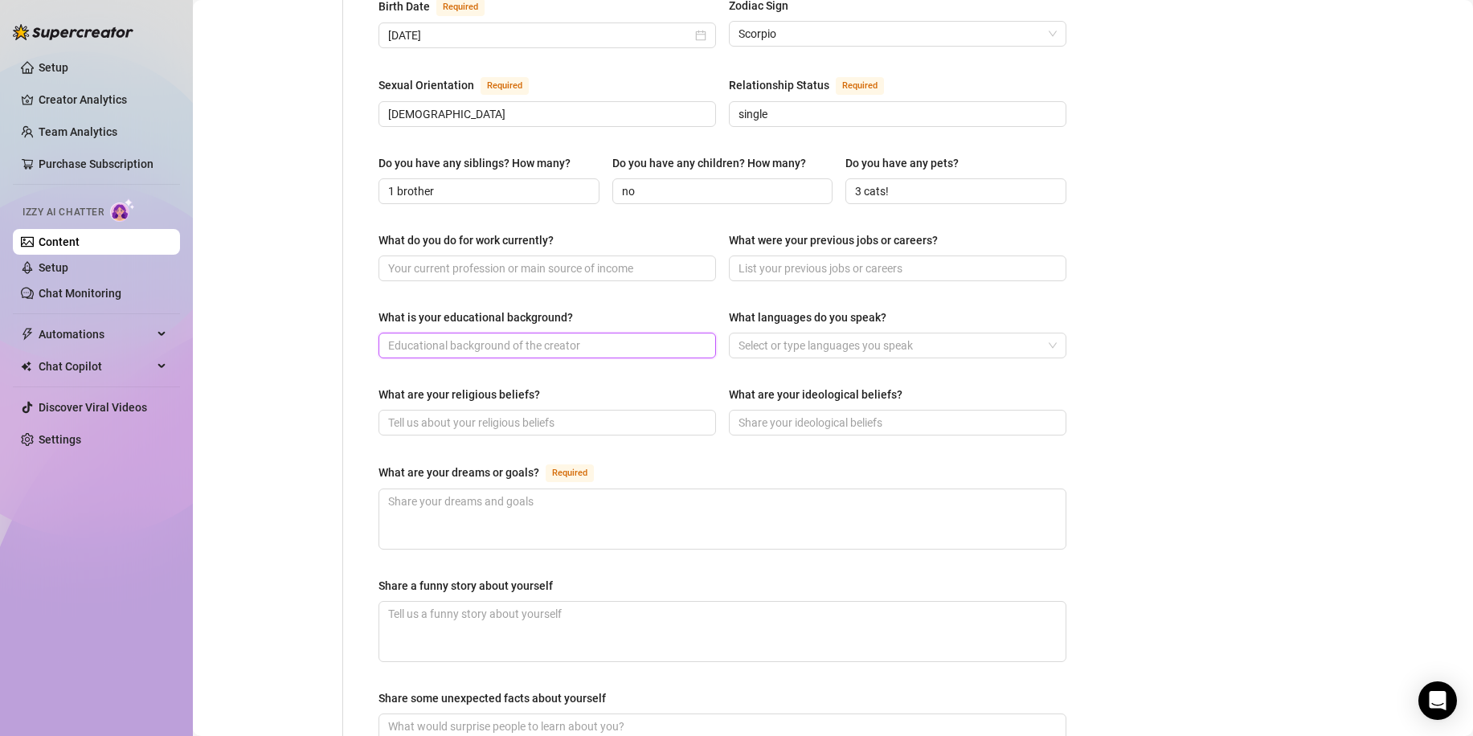
scroll to position [643, 0]
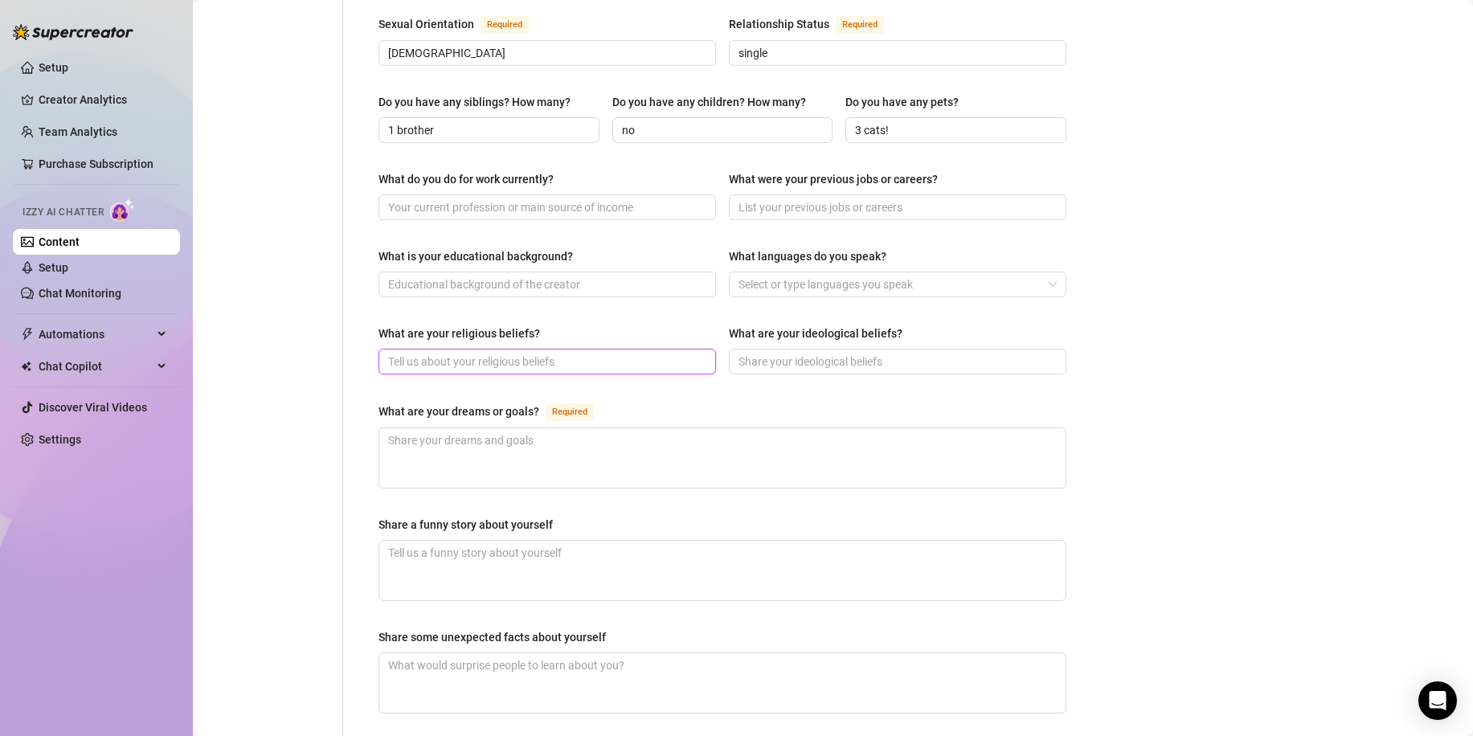
click at [596, 353] on input "What are your religious beliefs?" at bounding box center [545, 362] width 315 height 18
click at [584, 428] on textarea "What are your dreams or goals? Required" at bounding box center [722, 457] width 686 height 59
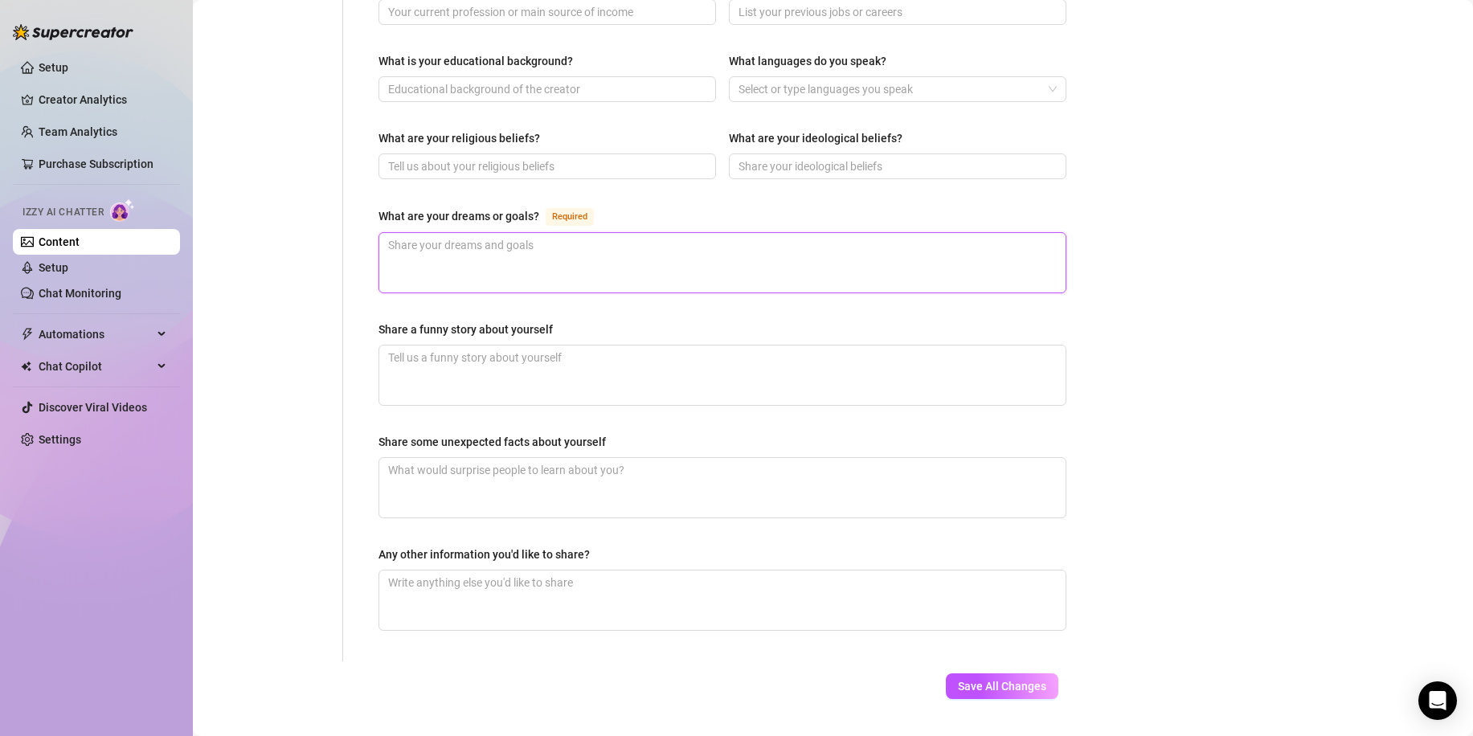
scroll to position [846, 0]
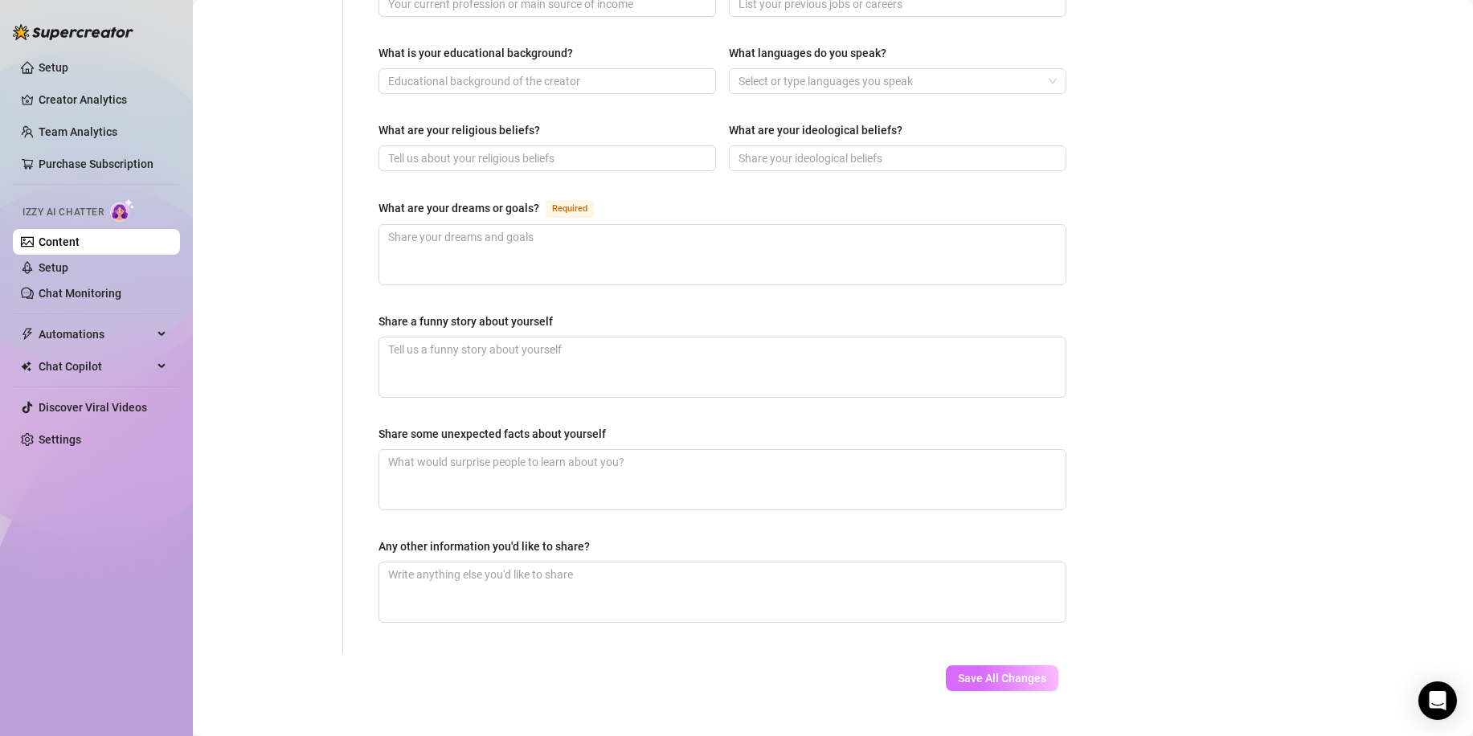
click at [974, 666] on button "Save All Changes" at bounding box center [1002, 679] width 113 height 26
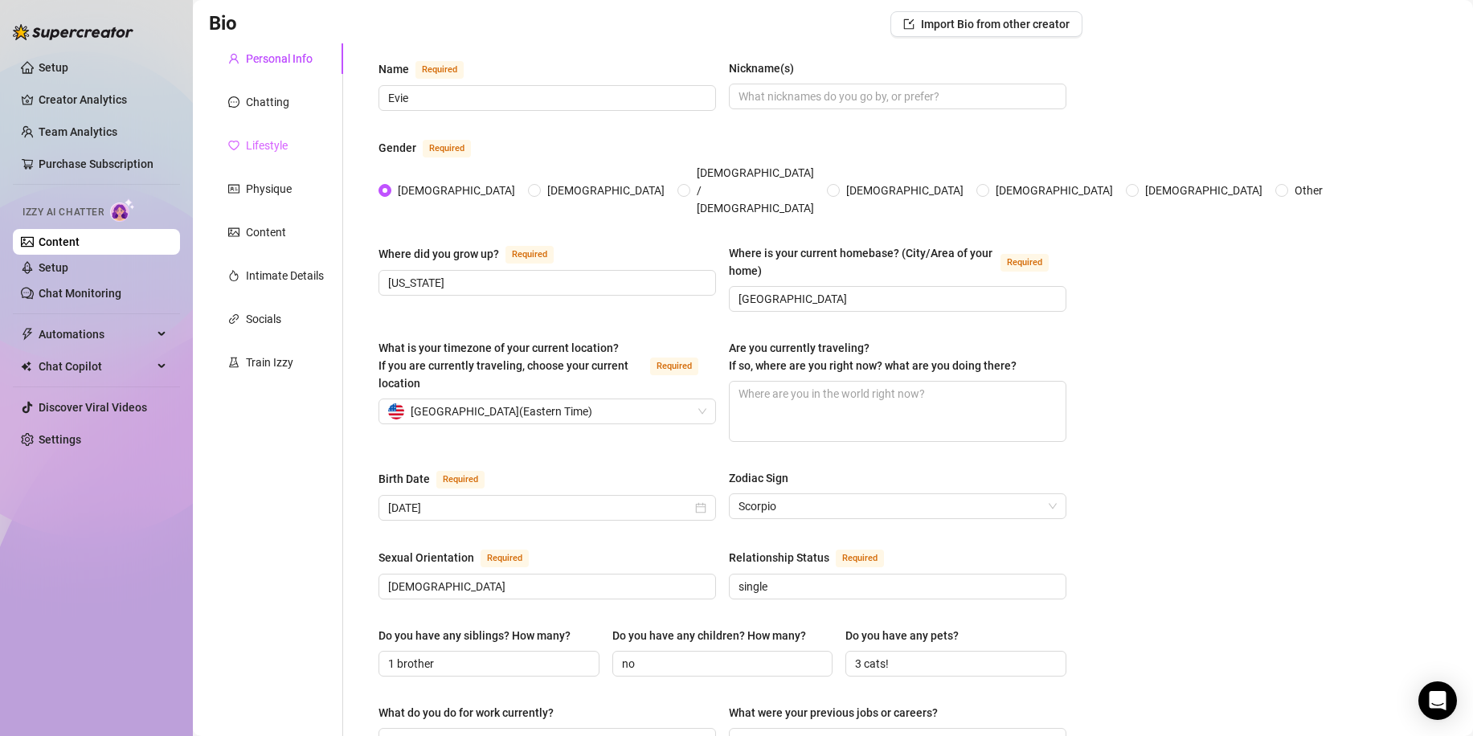
scroll to position [43, 0]
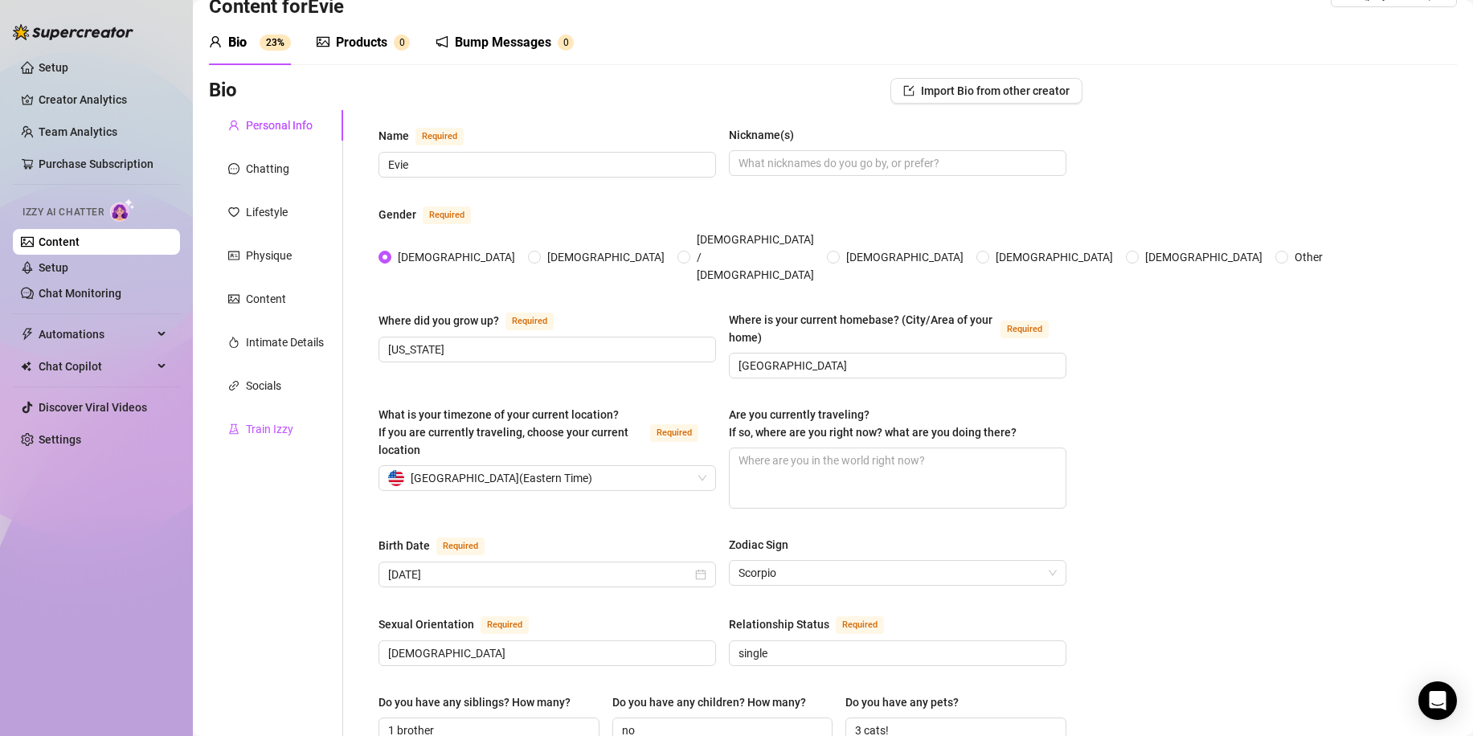
click at [292, 429] on div "Train Izzy" at bounding box center [269, 429] width 47 height 18
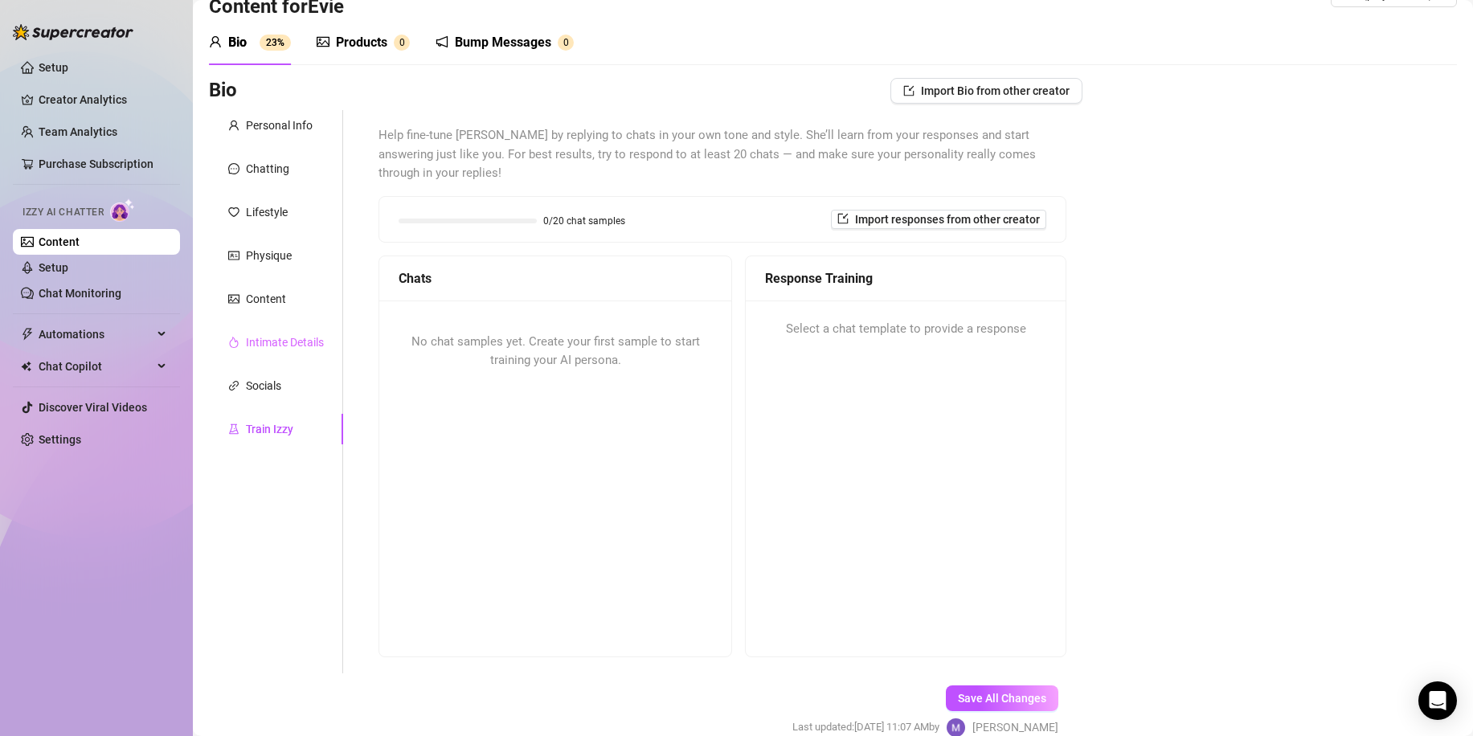
click at [293, 354] on div "Intimate Details" at bounding box center [276, 342] width 134 height 31
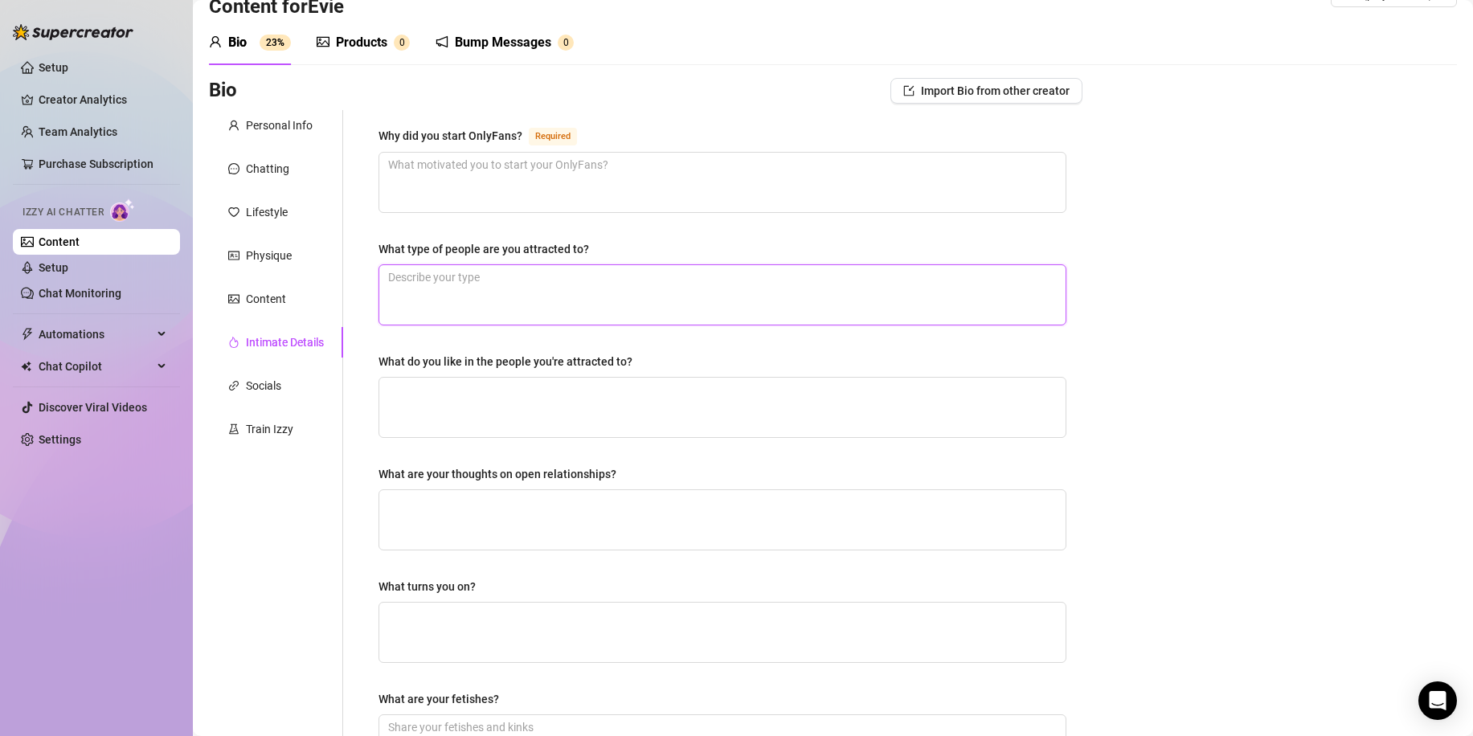
click at [494, 313] on textarea "What type of people are you attracted to?" at bounding box center [722, 294] width 686 height 59
click at [443, 180] on textarea "Why did you start OnlyFans? Required" at bounding box center [722, 182] width 686 height 59
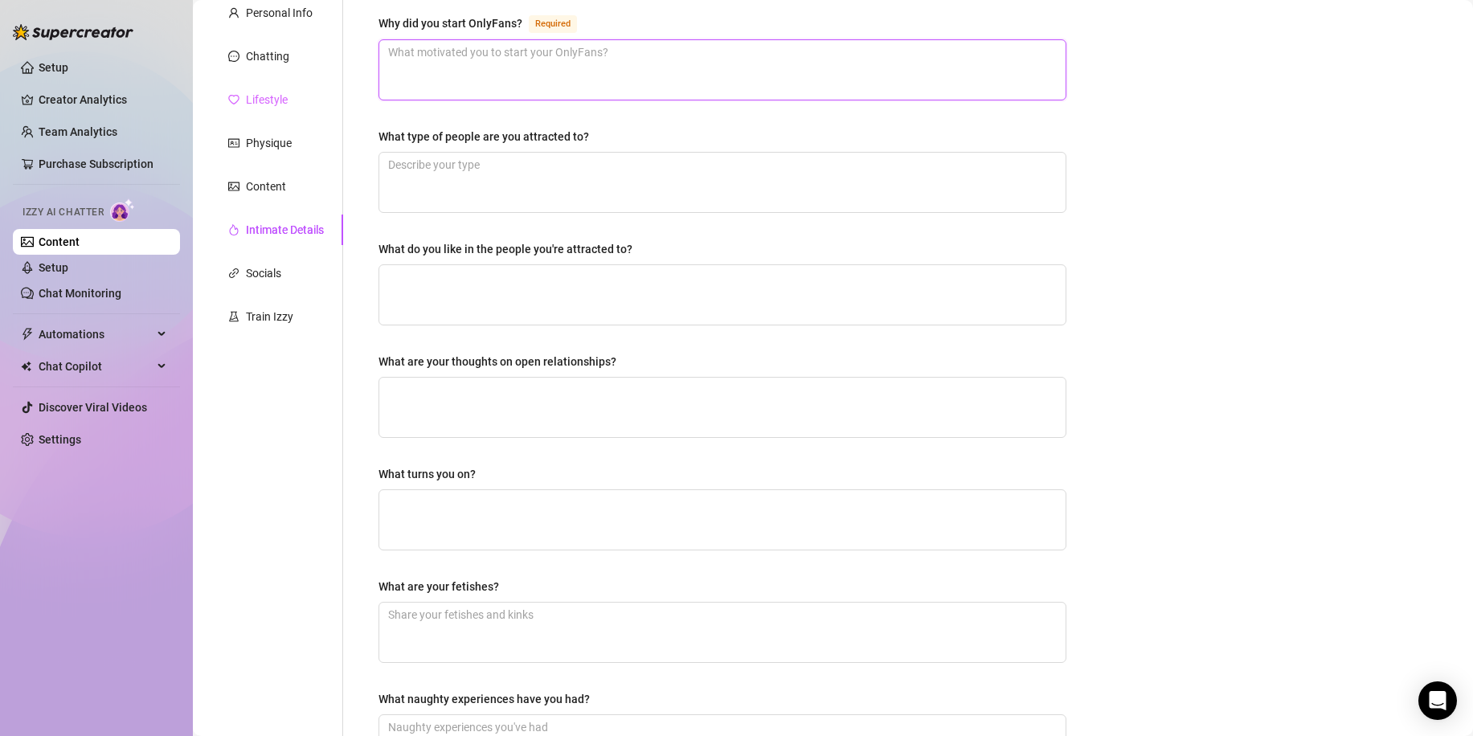
scroll to position [0, 0]
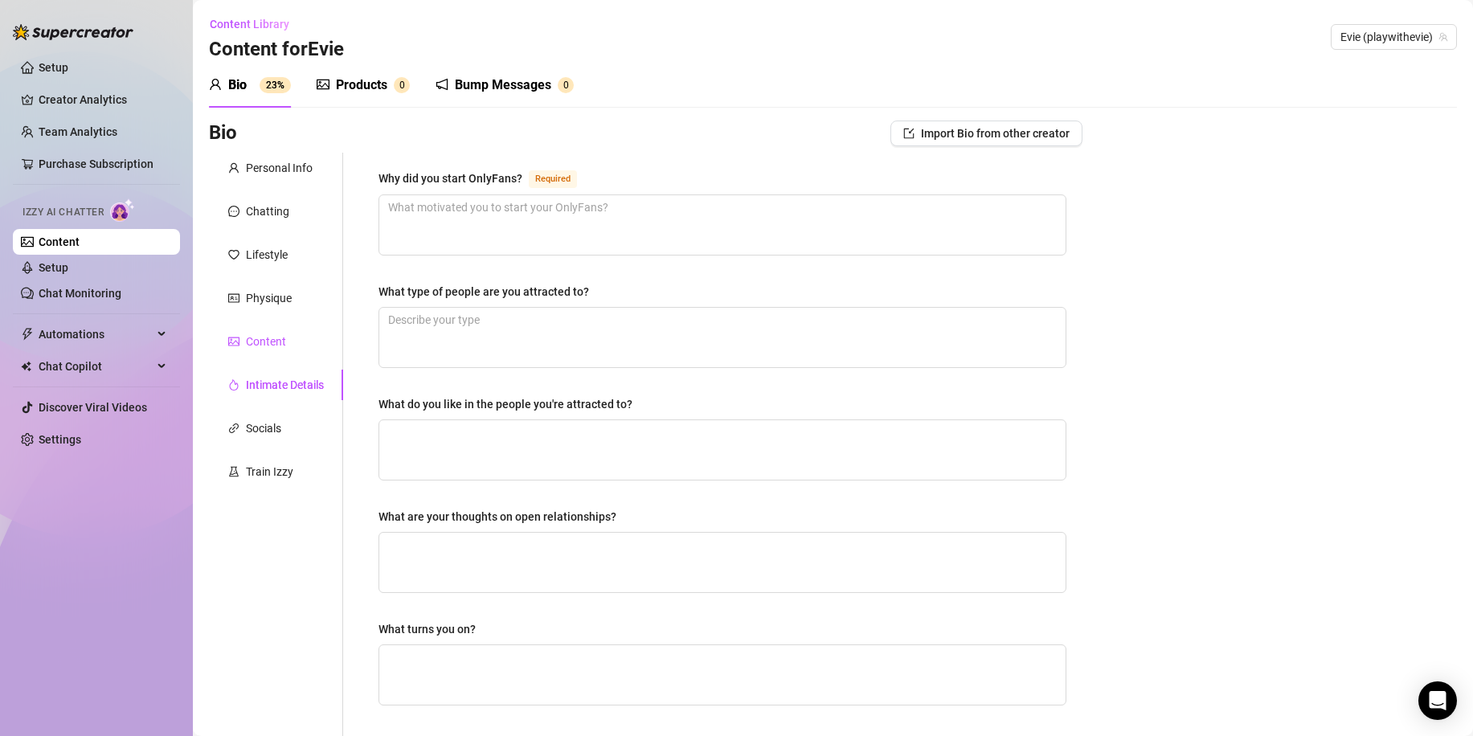
click at [273, 337] on div "Content" at bounding box center [266, 342] width 40 height 18
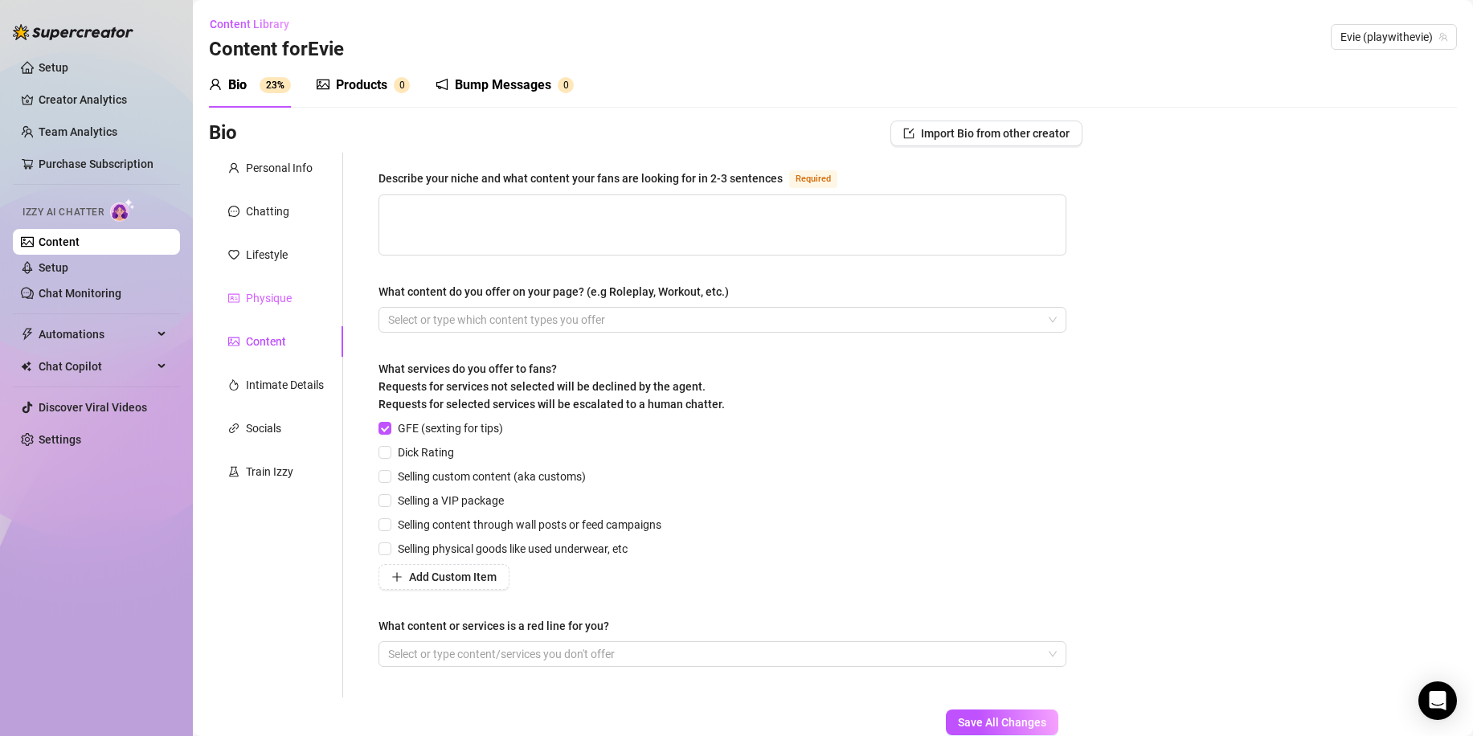
click at [295, 301] on div "Physique" at bounding box center [276, 298] width 134 height 31
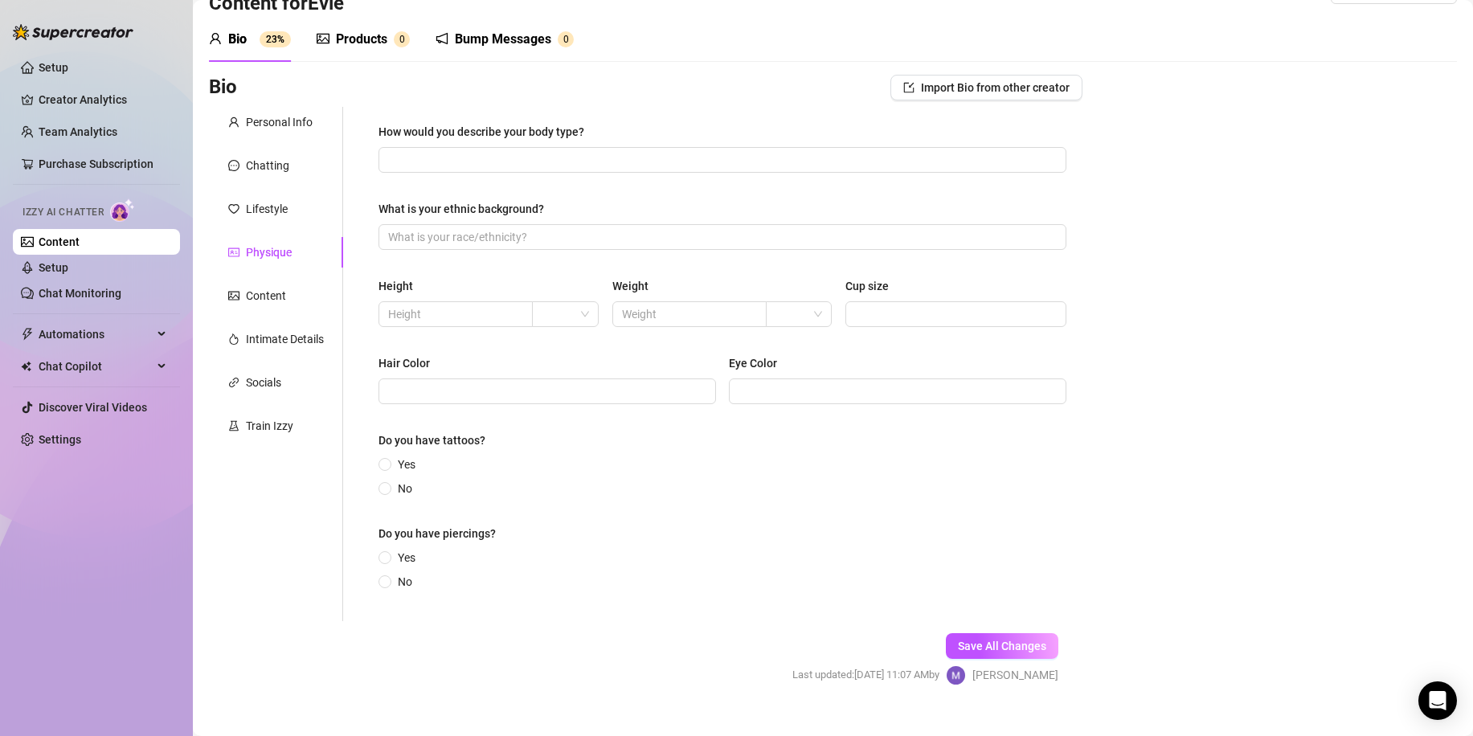
scroll to position [72, 0]
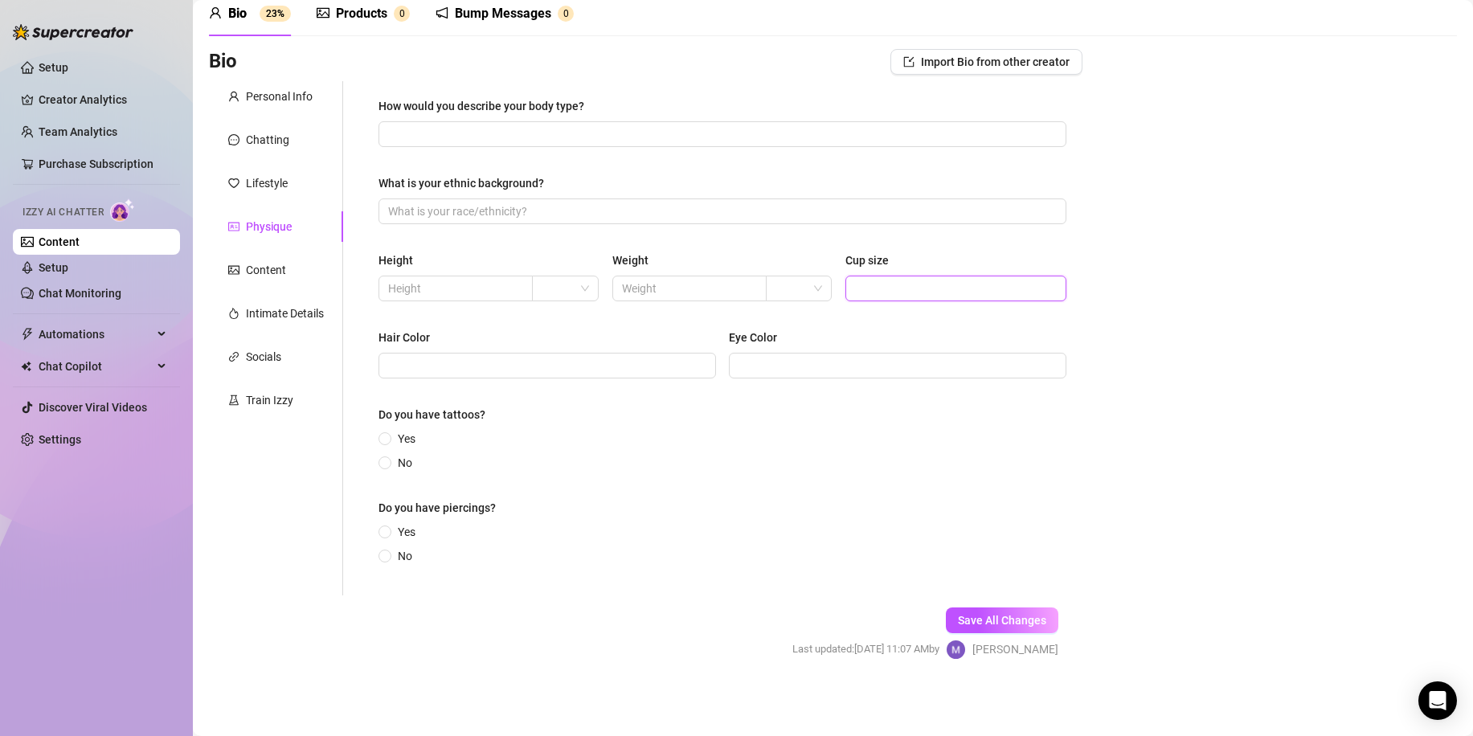
click at [905, 285] on input "Cup size" at bounding box center [954, 289] width 199 height 18
drag, startPoint x: 527, startPoint y: 370, endPoint x: 514, endPoint y: 398, distance: 31.3
click at [526, 370] on input "Hair Color" at bounding box center [545, 366] width 315 height 18
click at [413, 441] on span "Yes" at bounding box center [406, 439] width 31 height 18
click at [389, 441] on input "Yes" at bounding box center [386, 440] width 6 height 10
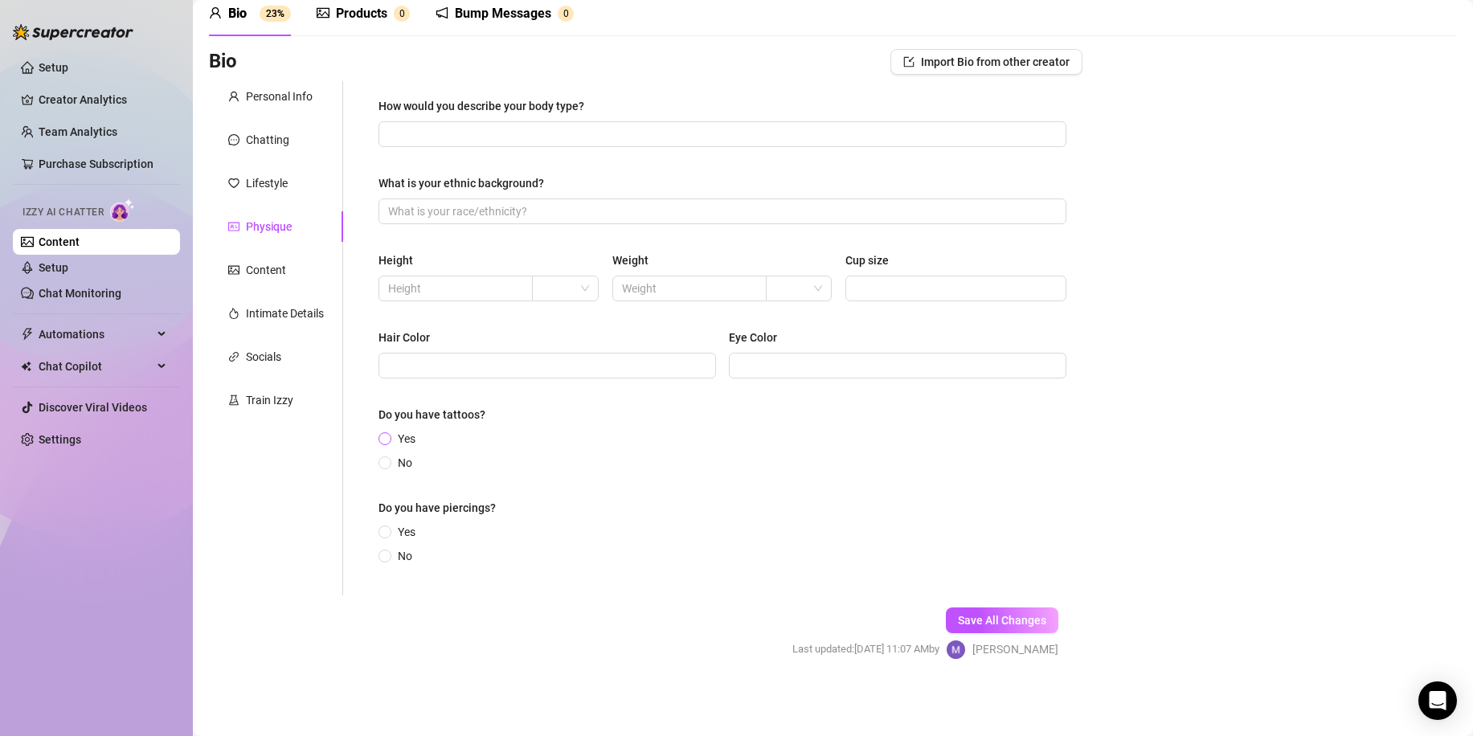
radio input "true"
click at [399, 440] on span "Yes" at bounding box center [651, 443] width 521 height 26
click at [389, 440] on input "Yes" at bounding box center [386, 444] width 6 height 10
click at [407, 540] on span "Yes" at bounding box center [406, 540] width 31 height 18
click at [389, 540] on input "Yes" at bounding box center [386, 541] width 6 height 10
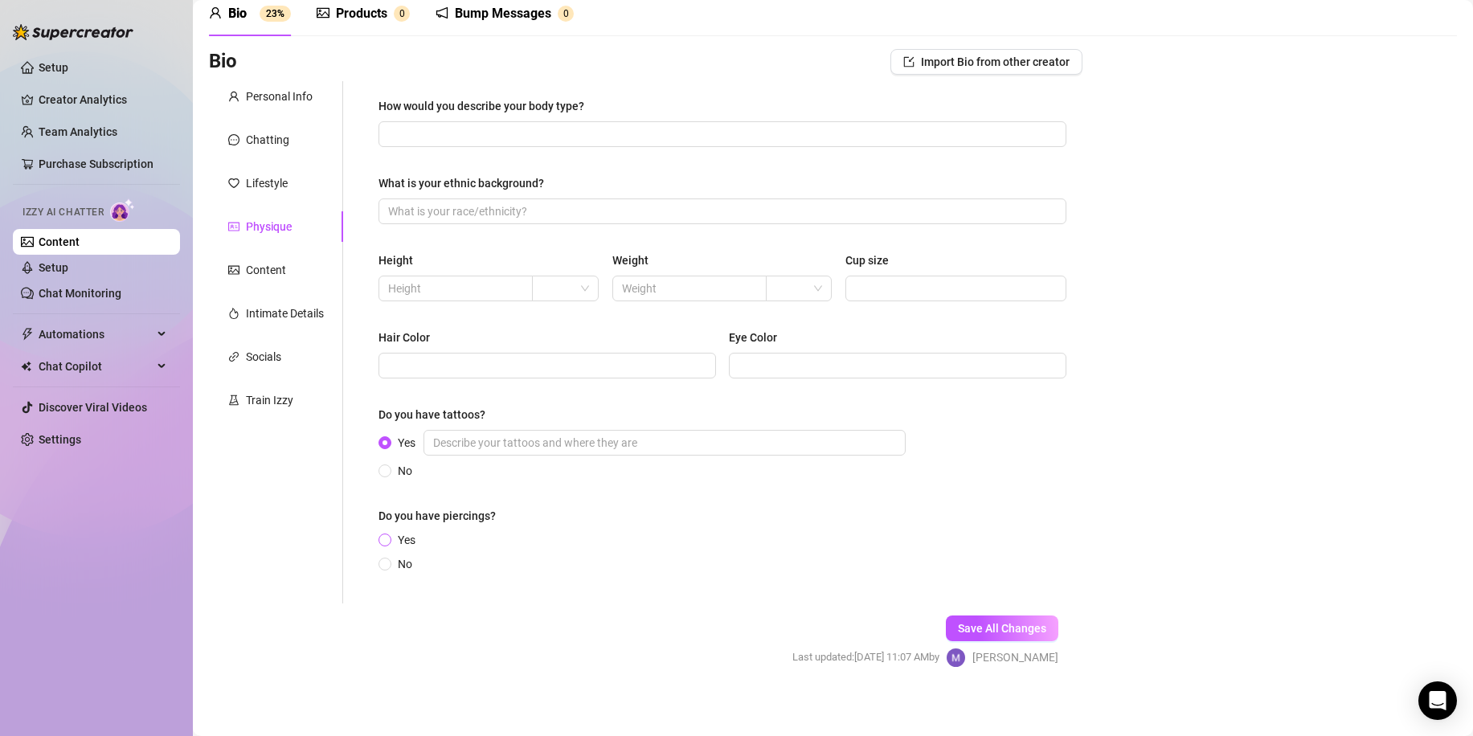
radio input "true"
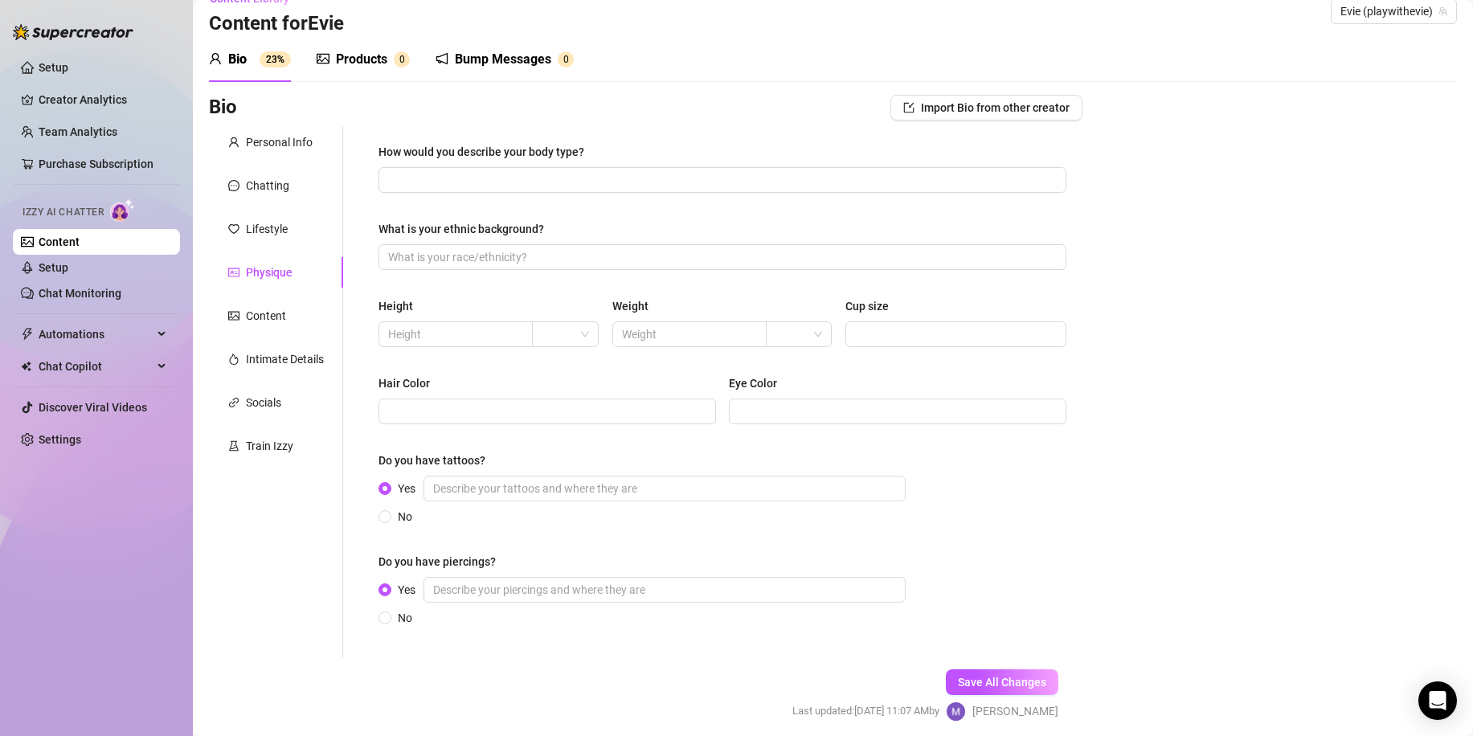
scroll to position [0, 0]
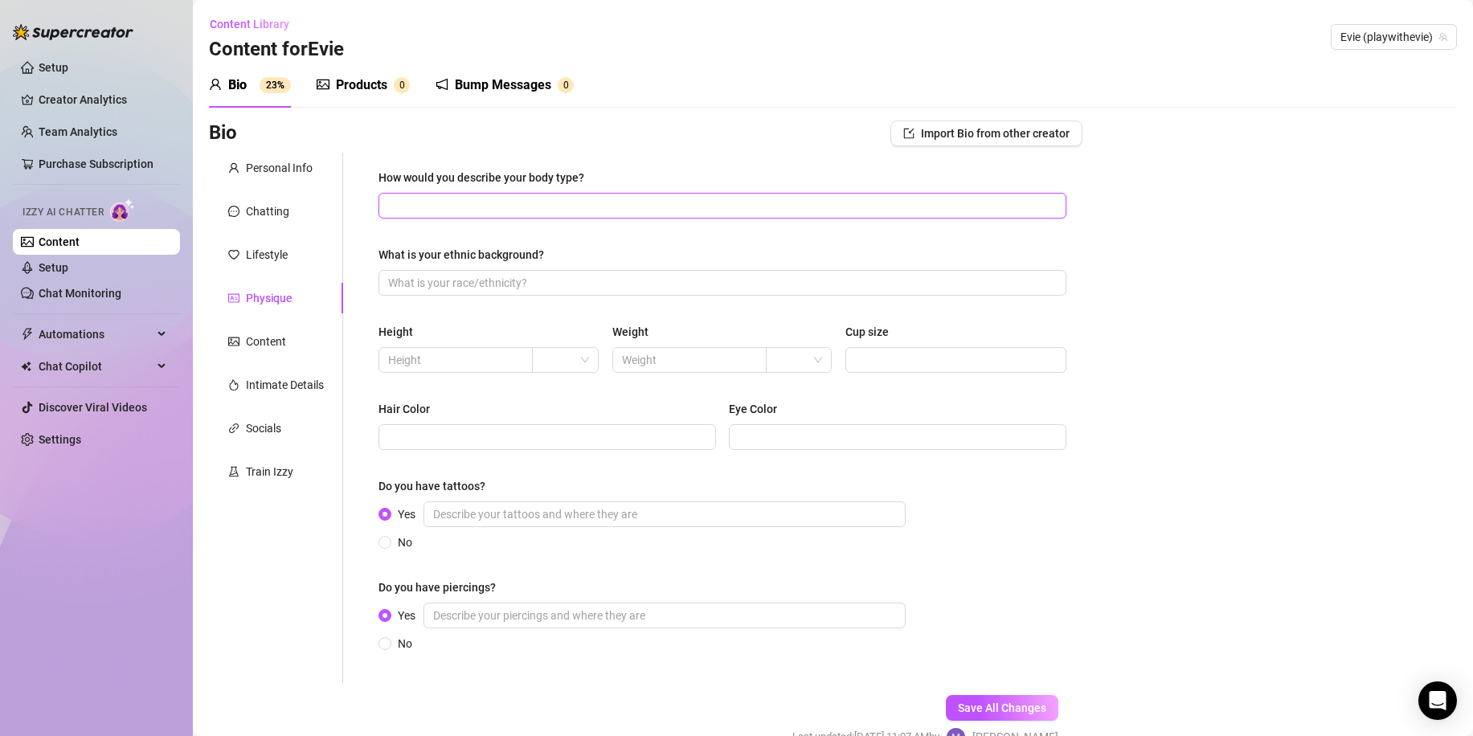
click at [485, 202] on input "How would you describe your body type?" at bounding box center [721, 206] width 666 height 18
click at [290, 267] on div "Lifestyle" at bounding box center [276, 255] width 134 height 31
